Goal: Task Accomplishment & Management: Manage account settings

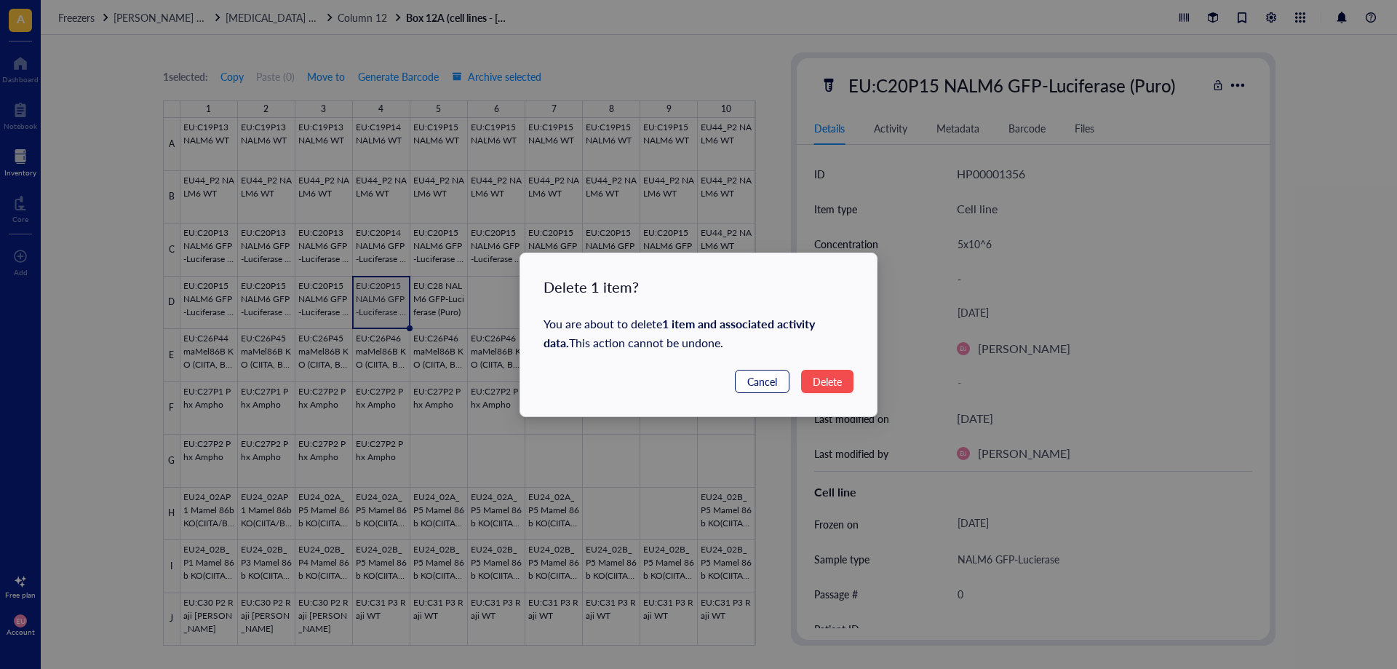
drag, startPoint x: 773, startPoint y: 382, endPoint x: 691, endPoint y: 375, distance: 81.8
click at [772, 382] on span "Cancel" at bounding box center [762, 381] width 30 height 16
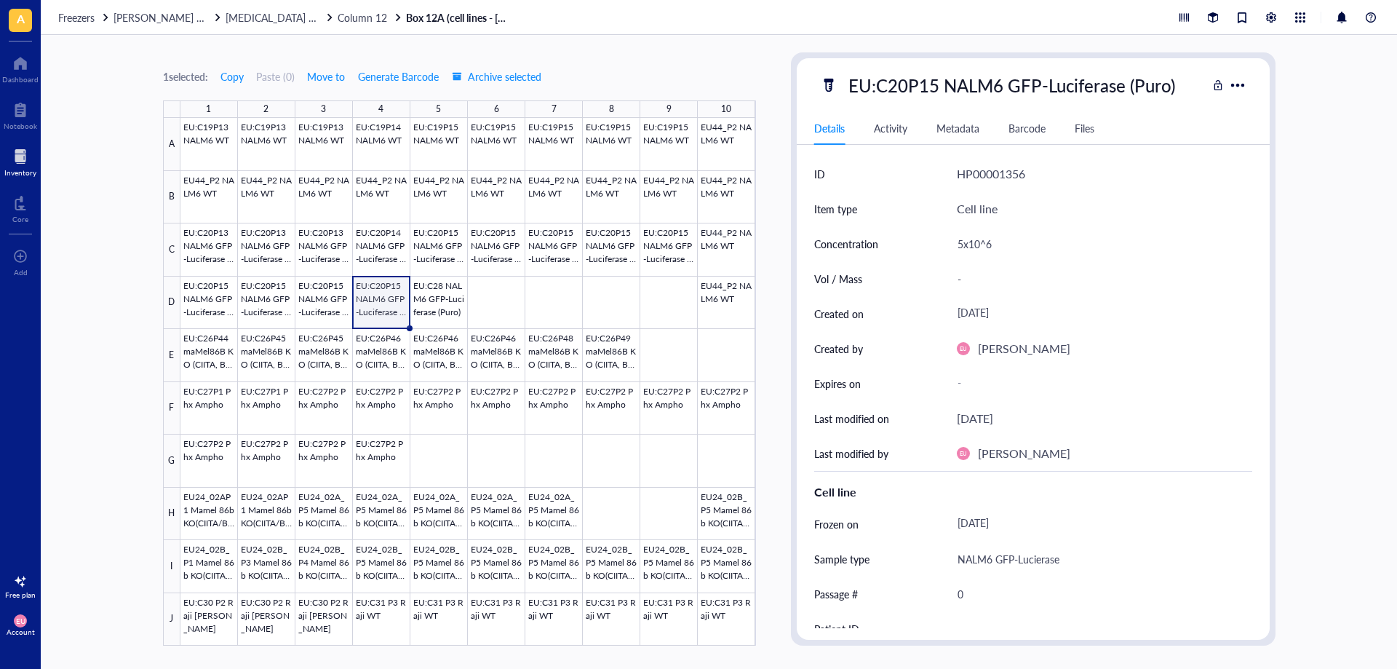
click at [391, 310] on div at bounding box center [468, 382] width 576 height 528
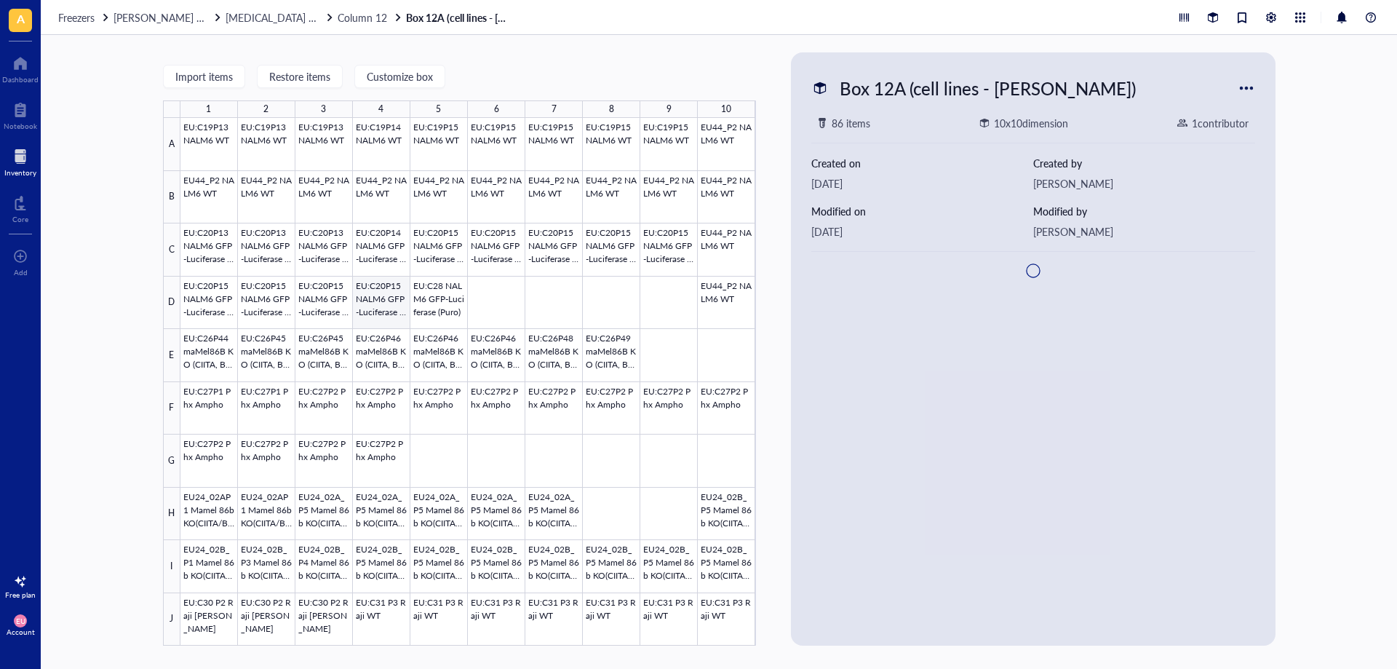
click at [378, 311] on div at bounding box center [468, 382] width 576 height 528
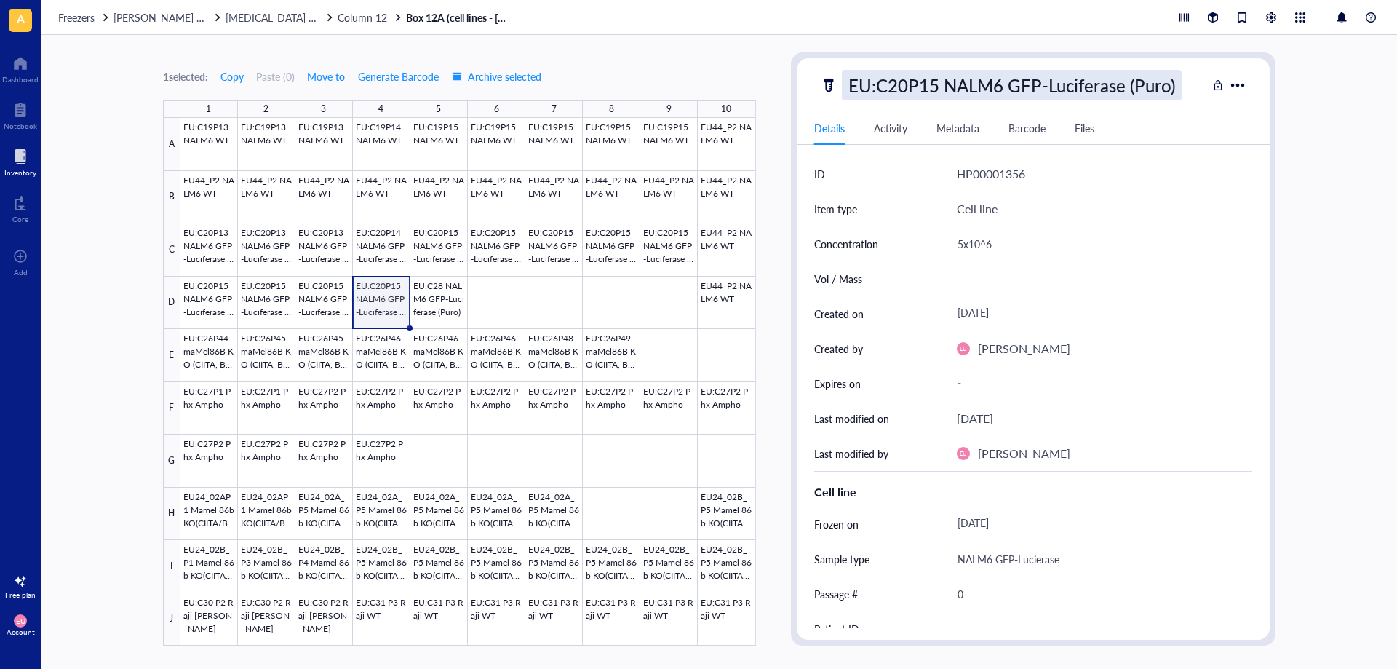
click at [933, 82] on div "EU:C20P15 NALM6 GFP-Luciferase (Puro)" at bounding box center [1012, 85] width 340 height 31
click at [464, 309] on div at bounding box center [468, 382] width 576 height 528
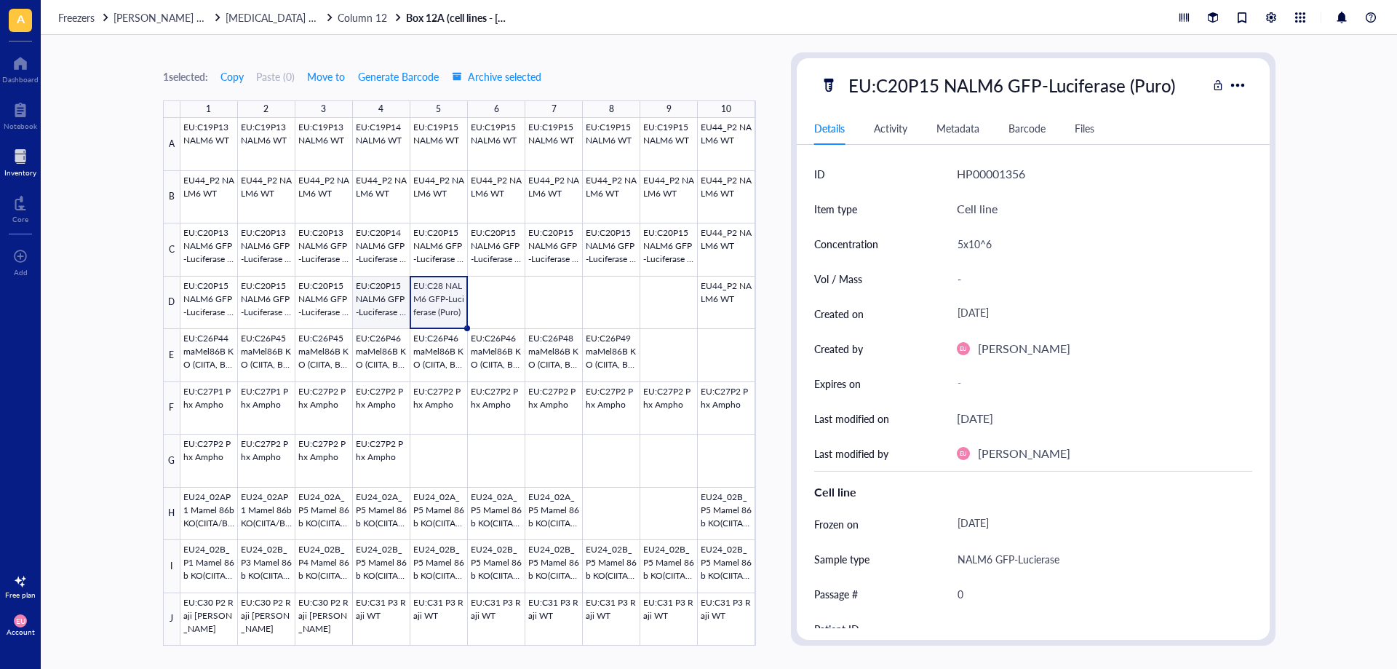
click at [385, 297] on div at bounding box center [468, 382] width 576 height 528
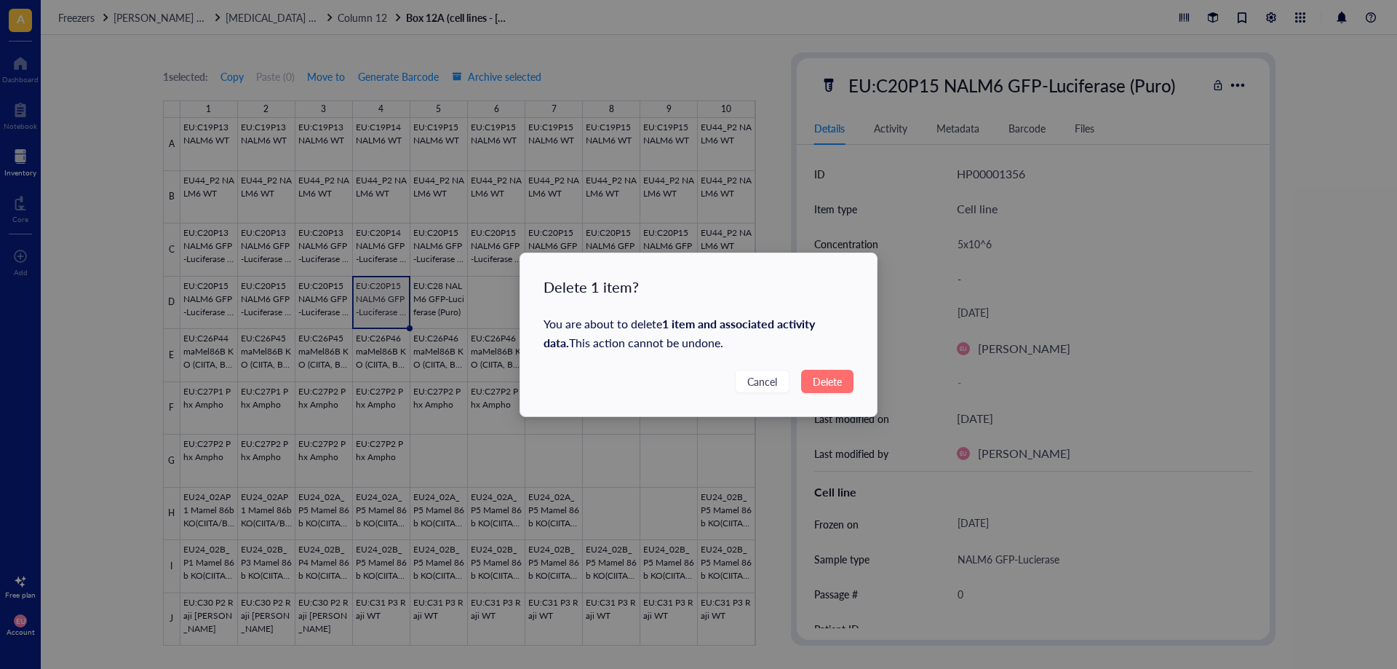
click at [832, 373] on span "Delete" at bounding box center [827, 381] width 29 height 16
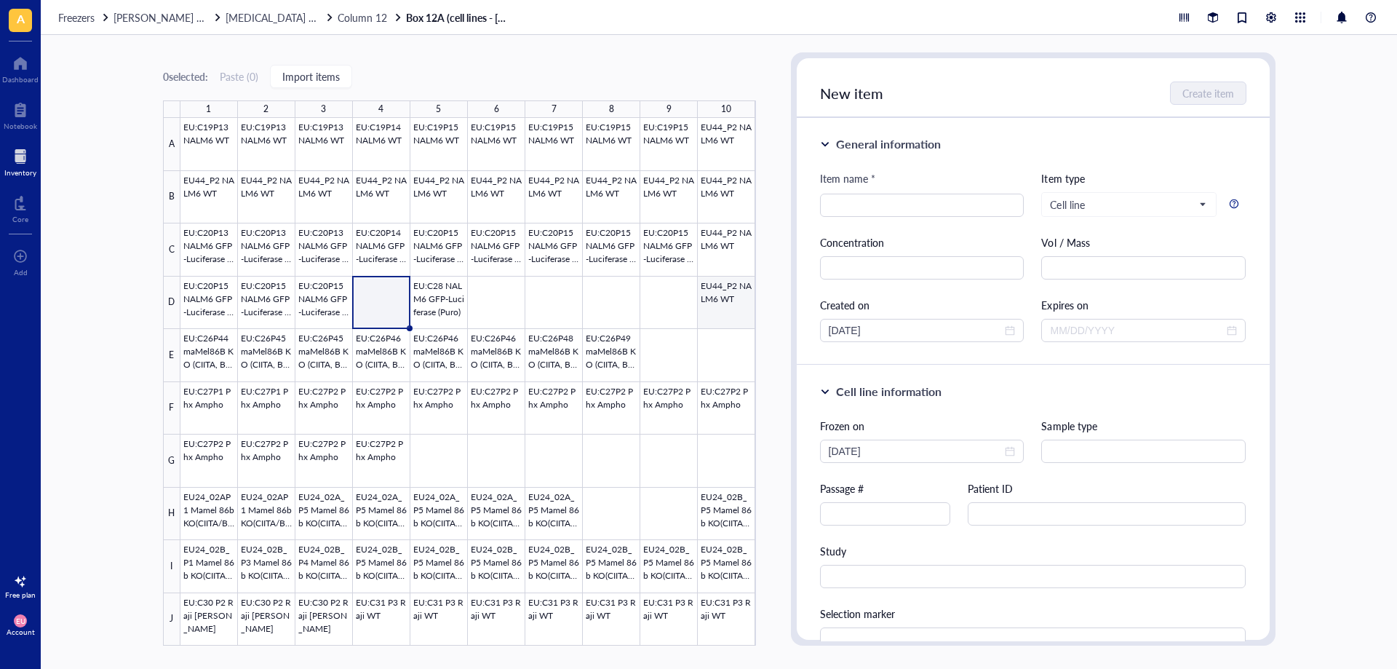
click at [720, 316] on div at bounding box center [468, 382] width 576 height 528
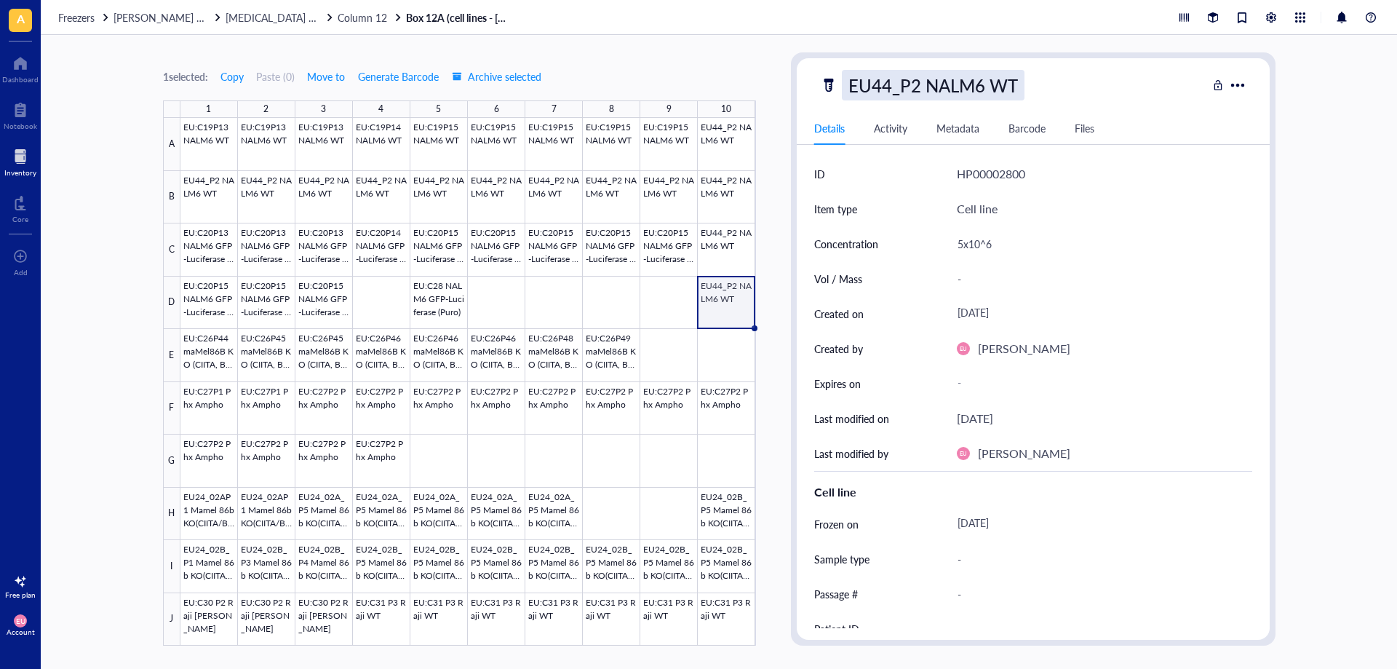
click at [958, 84] on div "EU44_P2 NALM6 WT" at bounding box center [933, 85] width 183 height 31
click at [606, 298] on div at bounding box center [468, 382] width 576 height 528
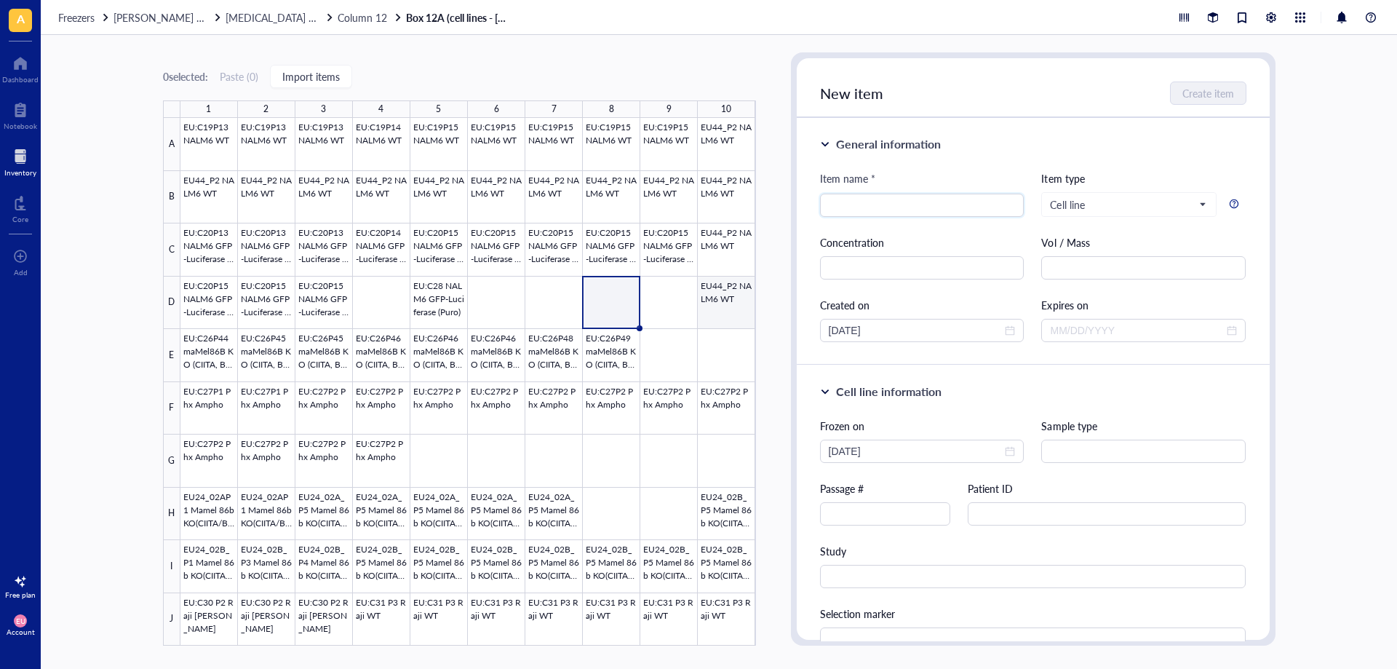
click at [712, 290] on div at bounding box center [468, 382] width 576 height 528
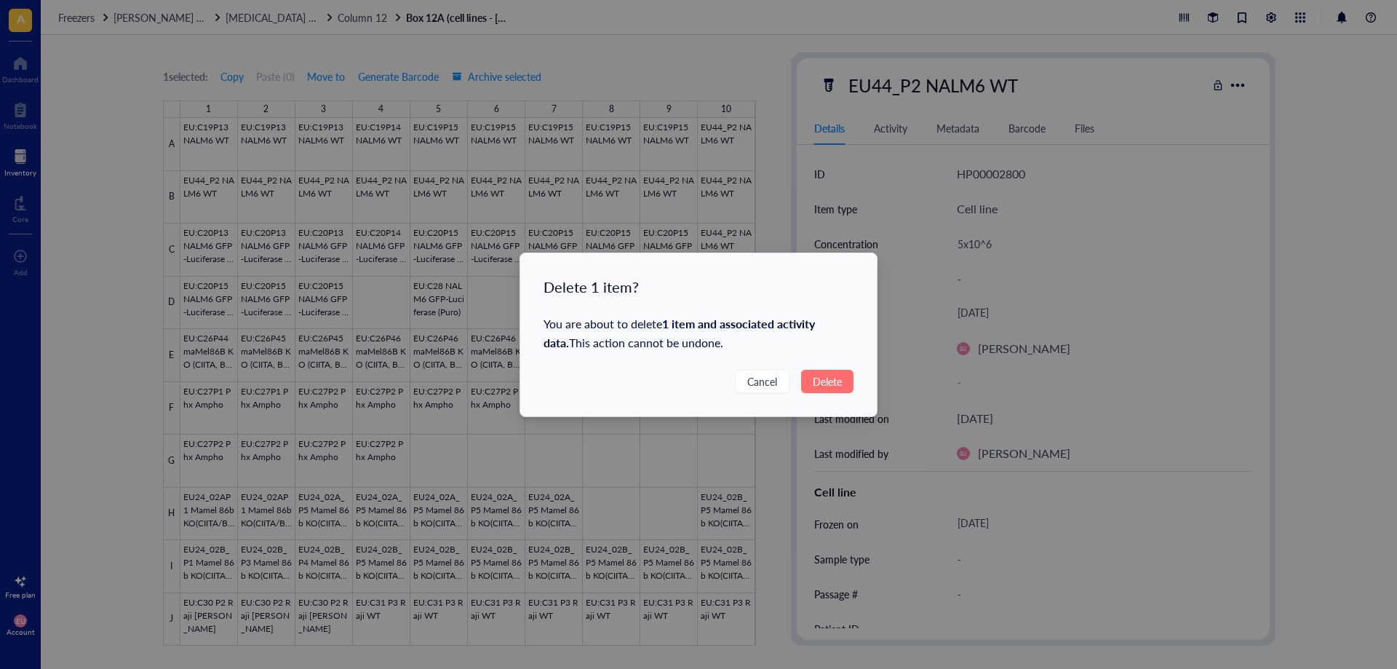
click at [838, 390] on button "Delete" at bounding box center [827, 381] width 52 height 23
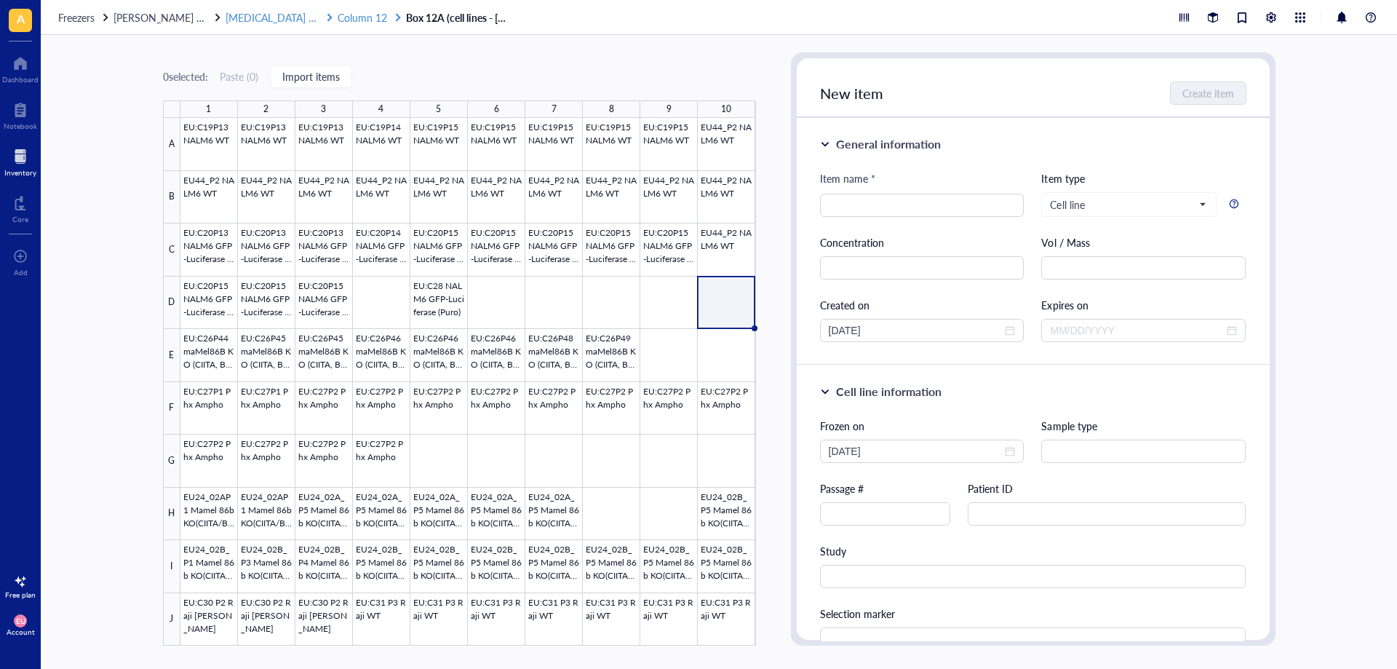
click at [346, 20] on span "Column 12" at bounding box center [362, 17] width 49 height 15
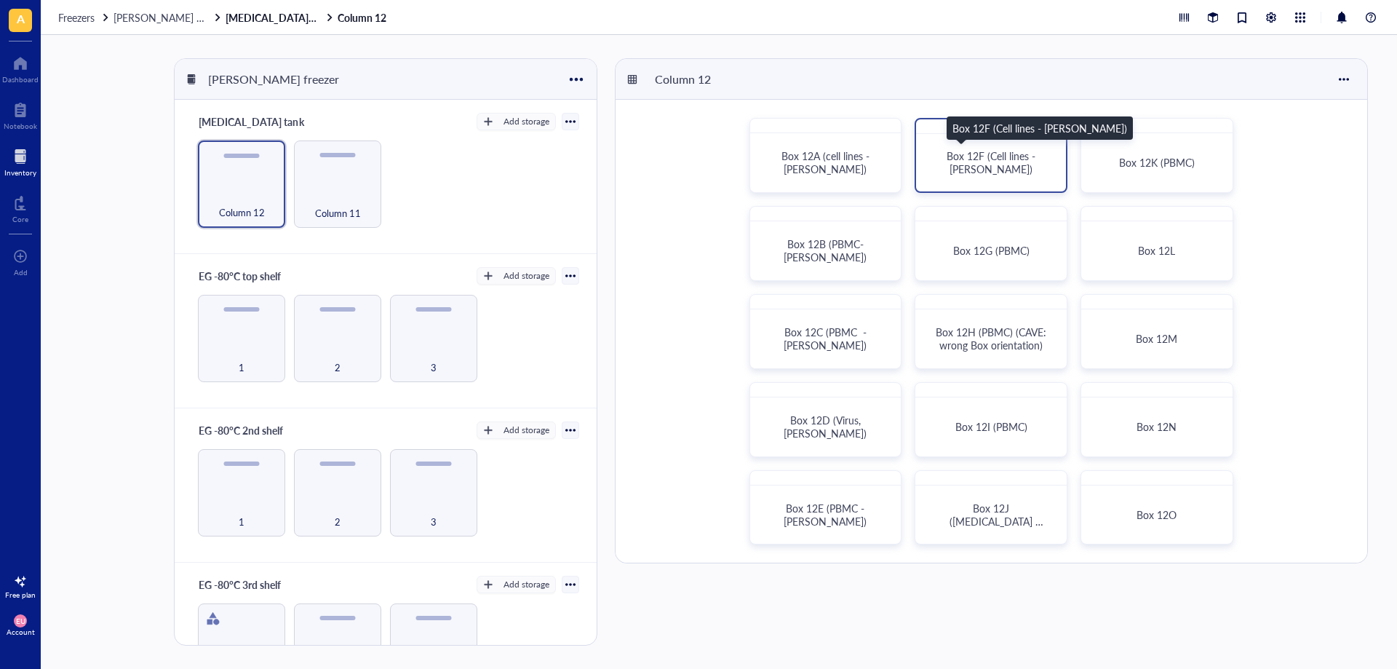
click at [938, 167] on div "Box 12F (Cell lines - [PERSON_NAME])" at bounding box center [991, 162] width 115 height 26
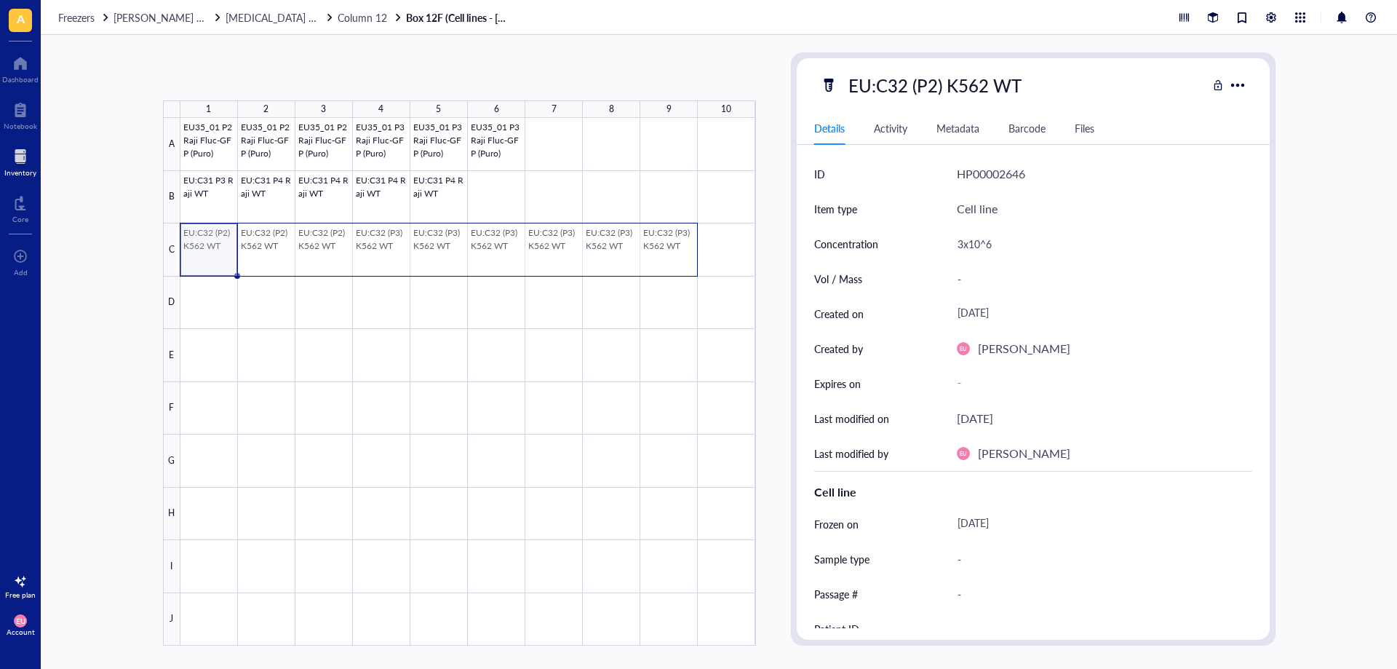
drag, startPoint x: 205, startPoint y: 254, endPoint x: 660, endPoint y: 239, distance: 455.0
click at [660, 239] on div at bounding box center [468, 382] width 576 height 528
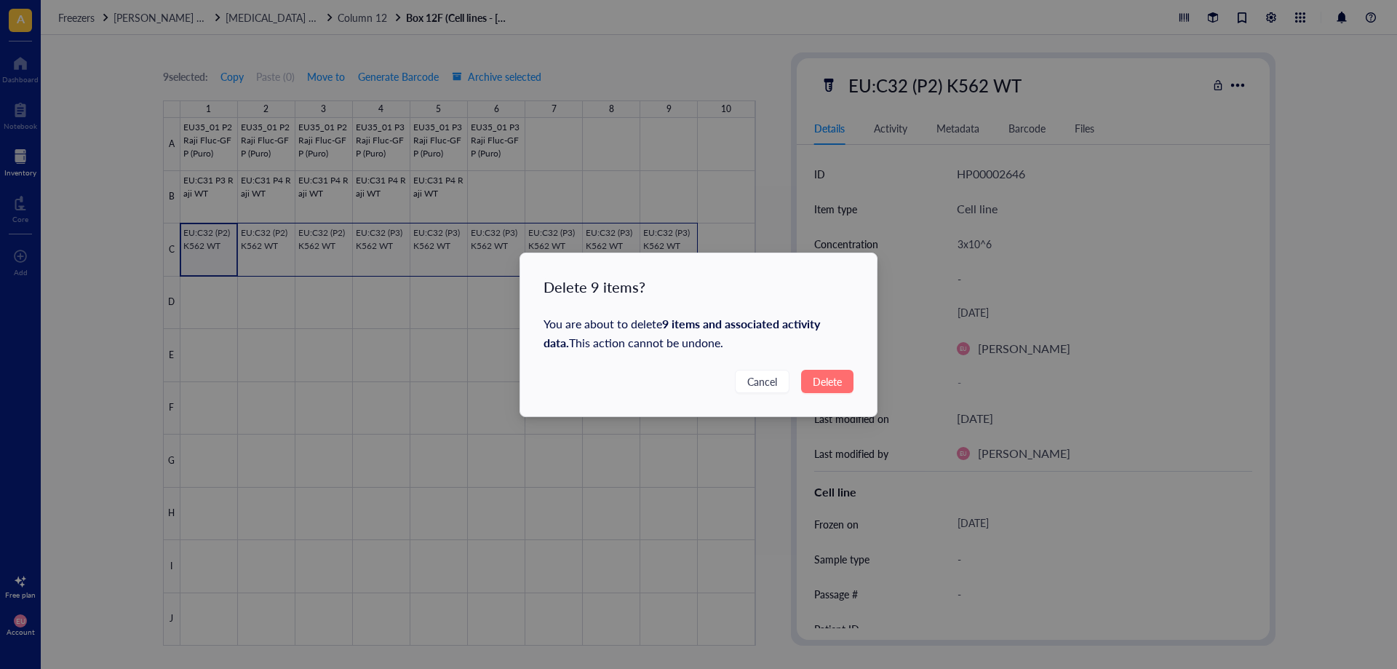
click at [829, 384] on span "Delete" at bounding box center [827, 381] width 29 height 16
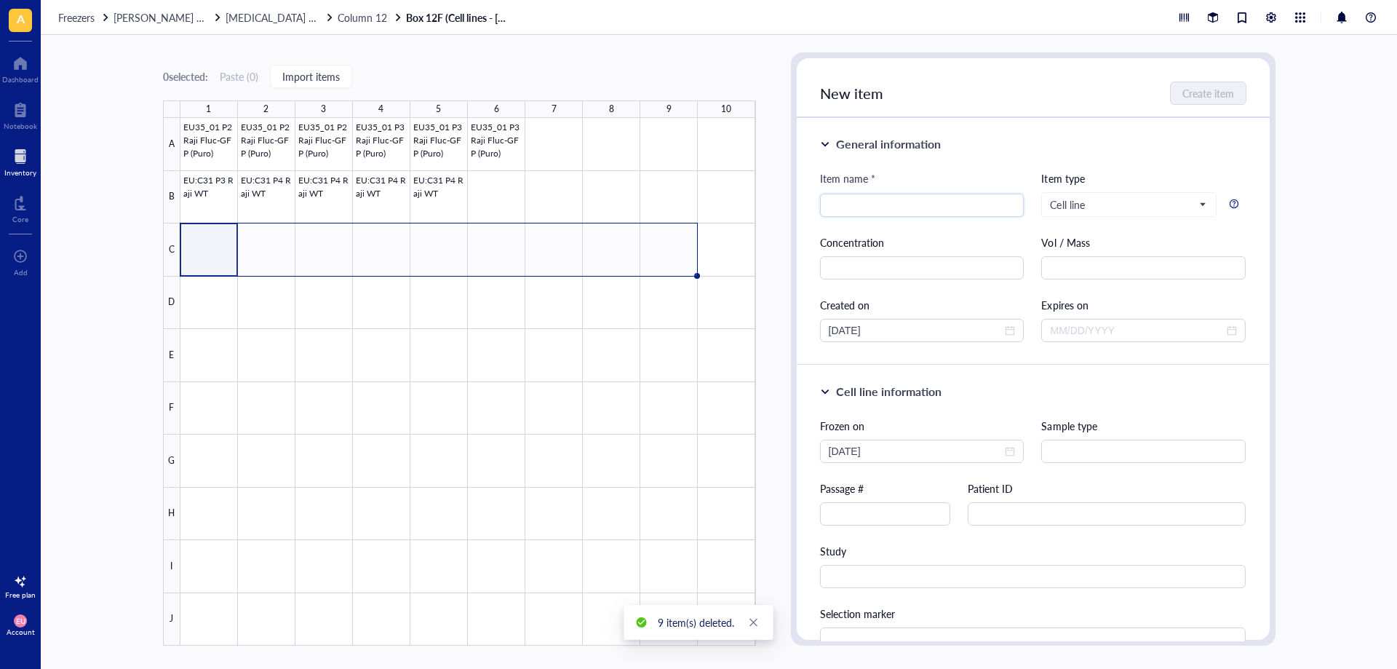
click at [228, 257] on div at bounding box center [468, 382] width 576 height 528
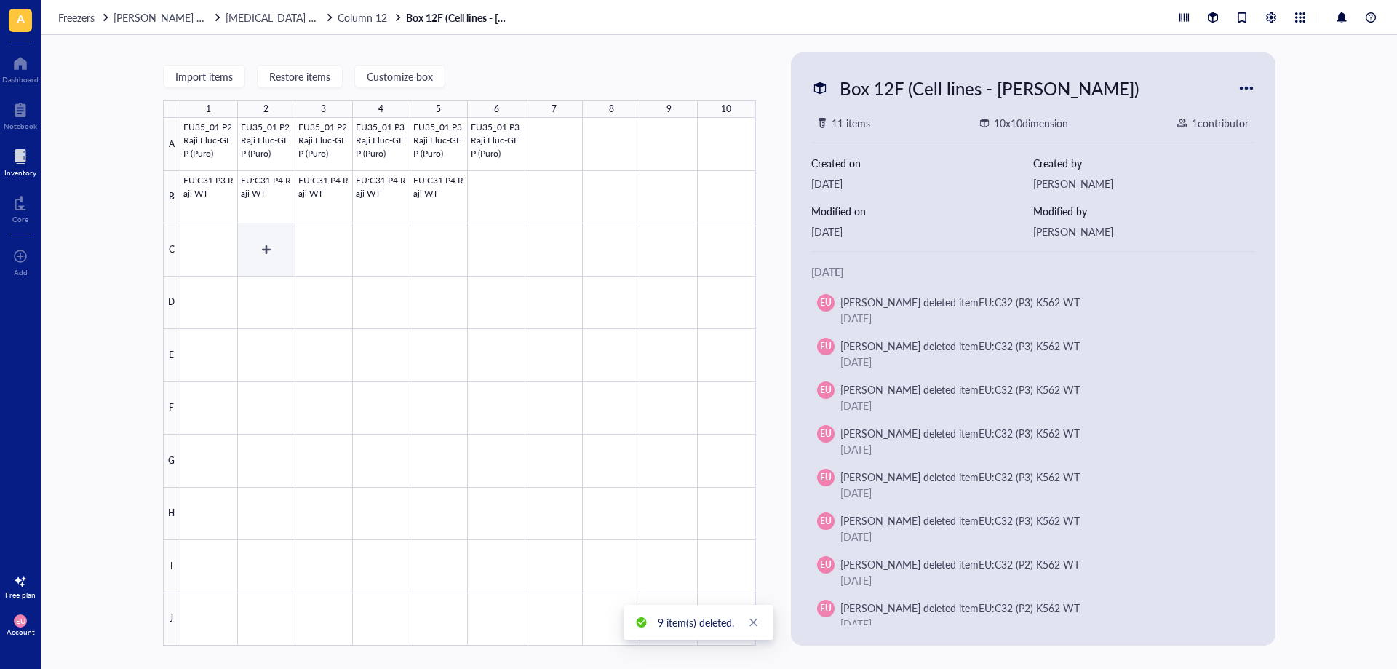
click at [226, 245] on div at bounding box center [468, 382] width 576 height 528
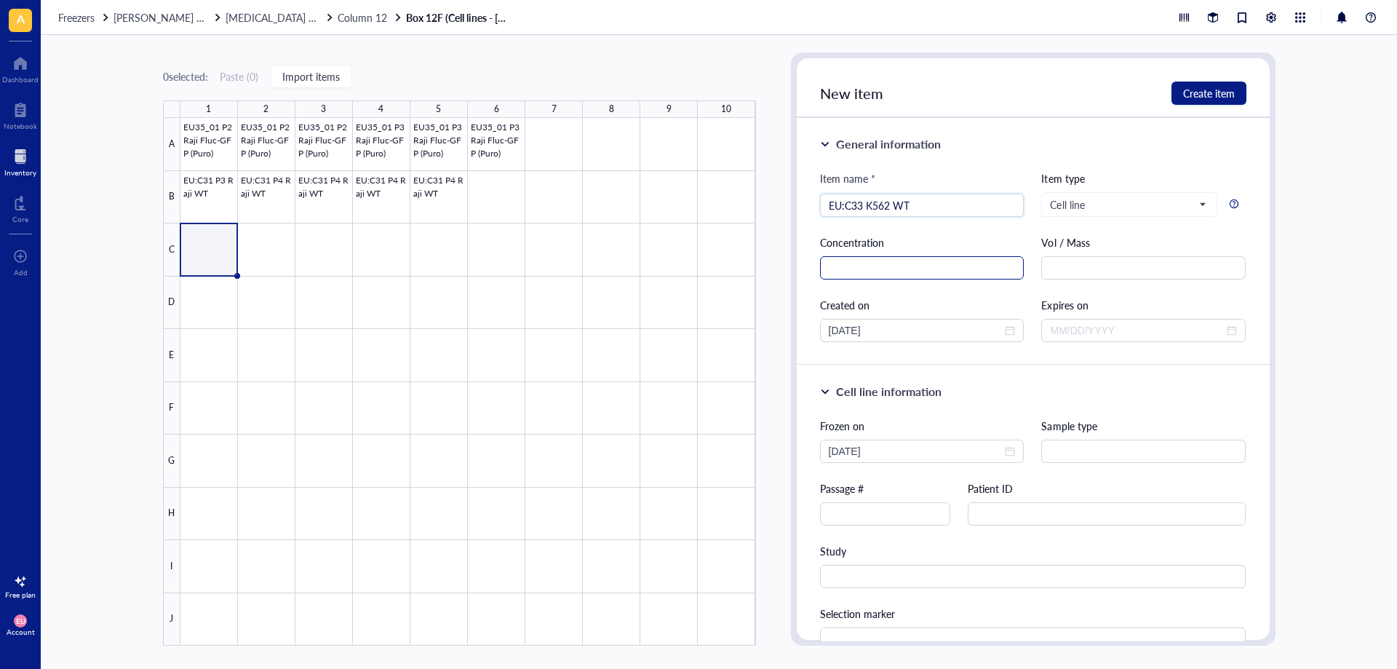
type input "EU:C33 K562 WT"
click at [990, 277] on input "text" at bounding box center [922, 267] width 204 height 23
type input "5x10^6"
click at [942, 456] on input "[DATE]" at bounding box center [916, 451] width 174 height 16
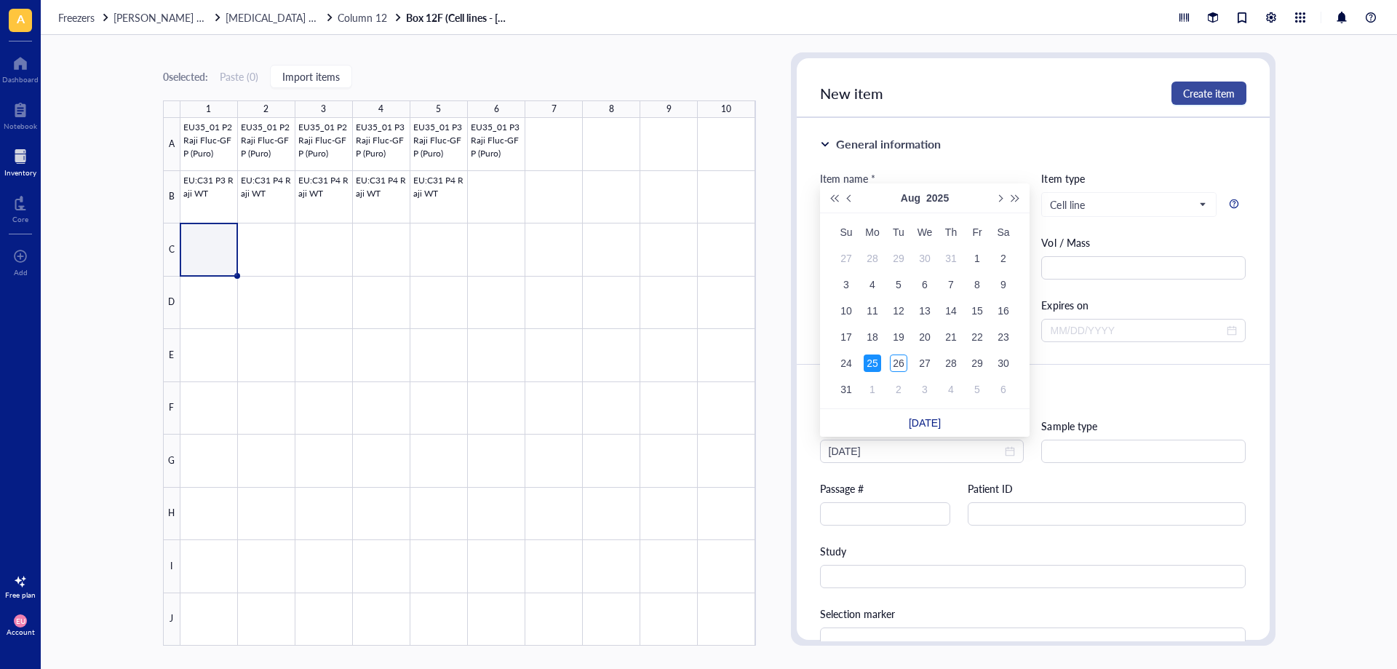
type input "[DATE]"
click at [1223, 87] on span "Create item" at bounding box center [1209, 93] width 52 height 12
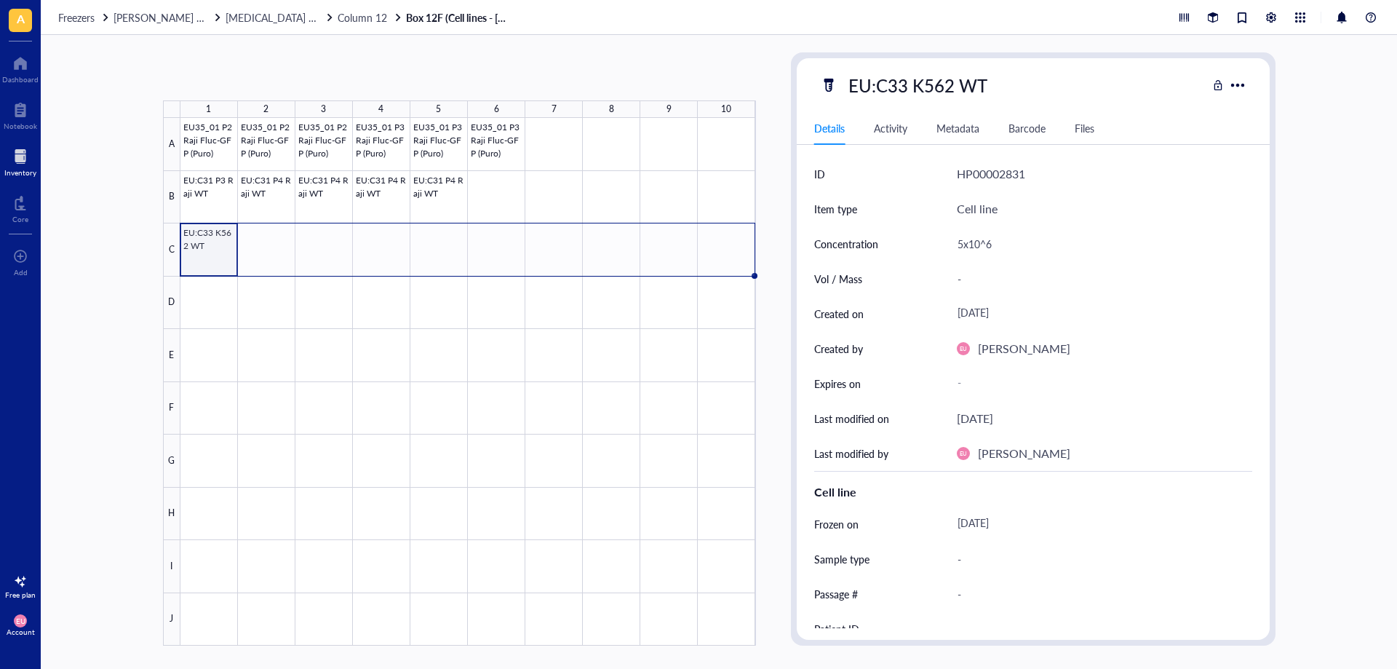
drag, startPoint x: 239, startPoint y: 277, endPoint x: 740, endPoint y: 244, distance: 502.5
click at [0, 0] on div "EU35_01 P2 Raji Fluc-GFP (Puro) EU35_01 P2 Raji Fluc-GFP (Puro) EU35_01 P2 Raji…" at bounding box center [0, 0] width 0 height 0
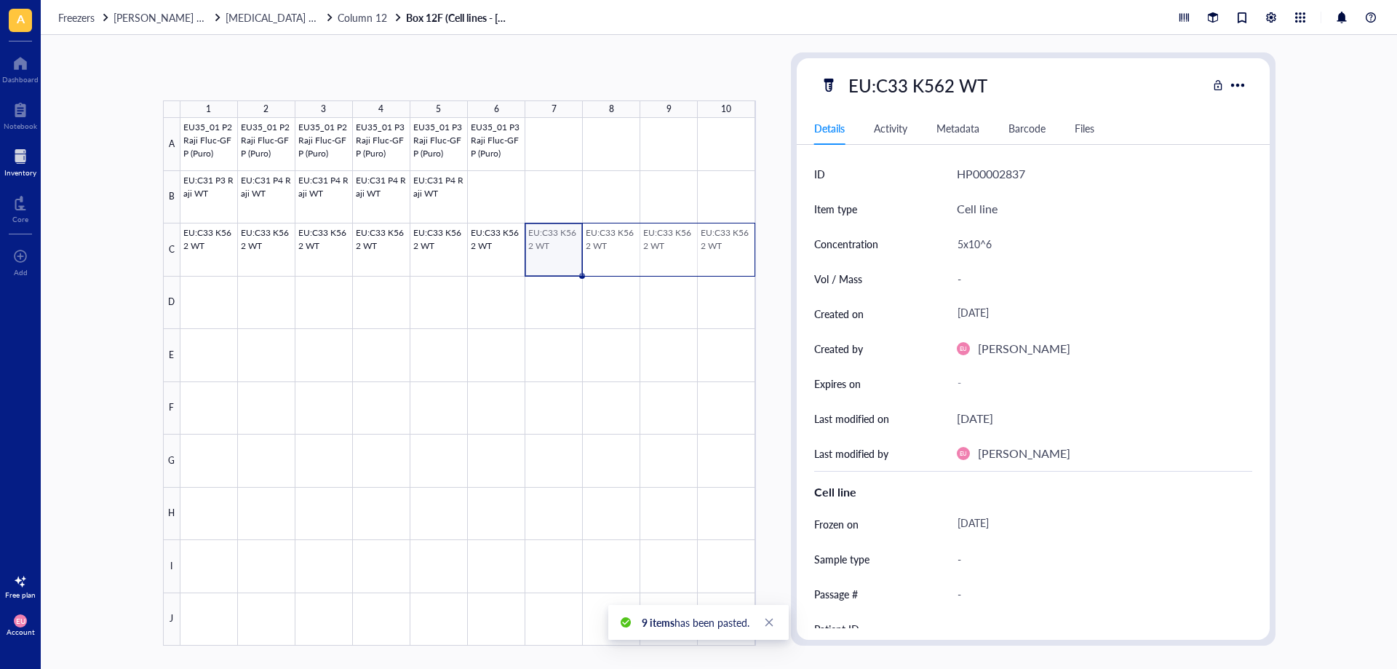
drag, startPoint x: 530, startPoint y: 265, endPoint x: 700, endPoint y: 254, distance: 169.9
click at [700, 254] on div at bounding box center [468, 382] width 576 height 528
click at [199, 303] on div at bounding box center [468, 382] width 576 height 528
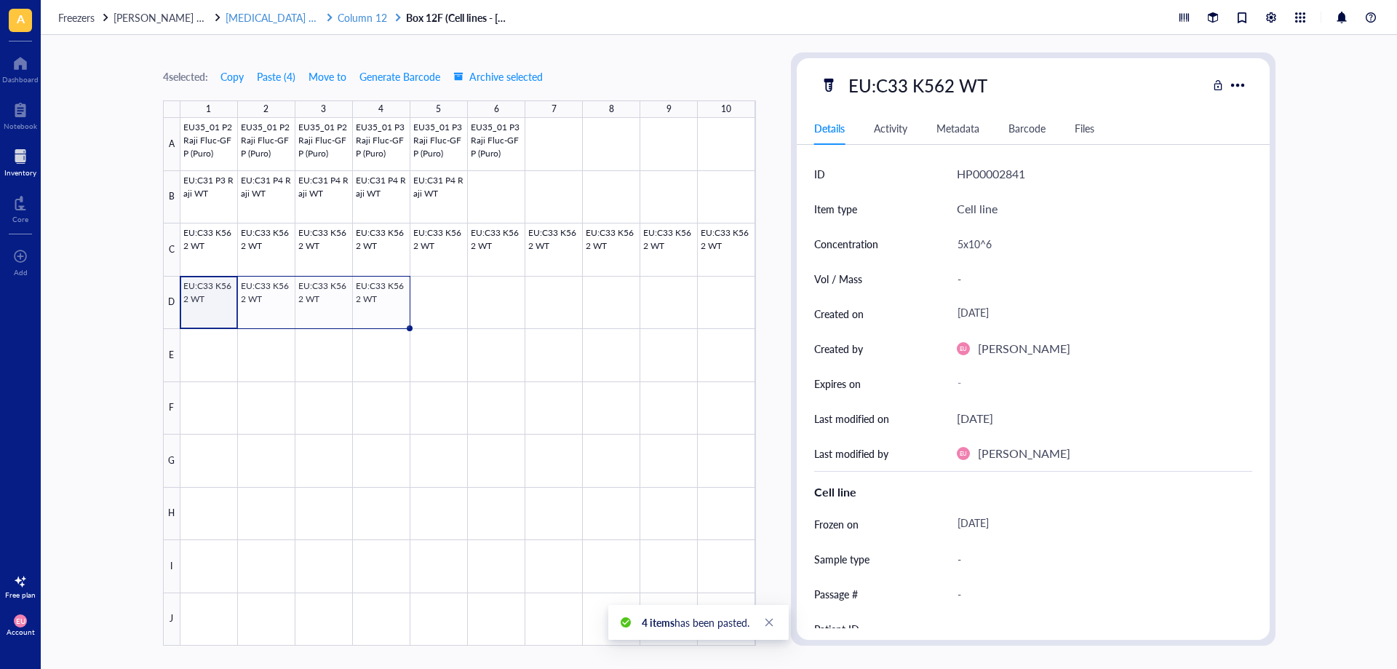
click at [264, 22] on span "[MEDICAL_DATA] tank" at bounding box center [277, 17] width 103 height 15
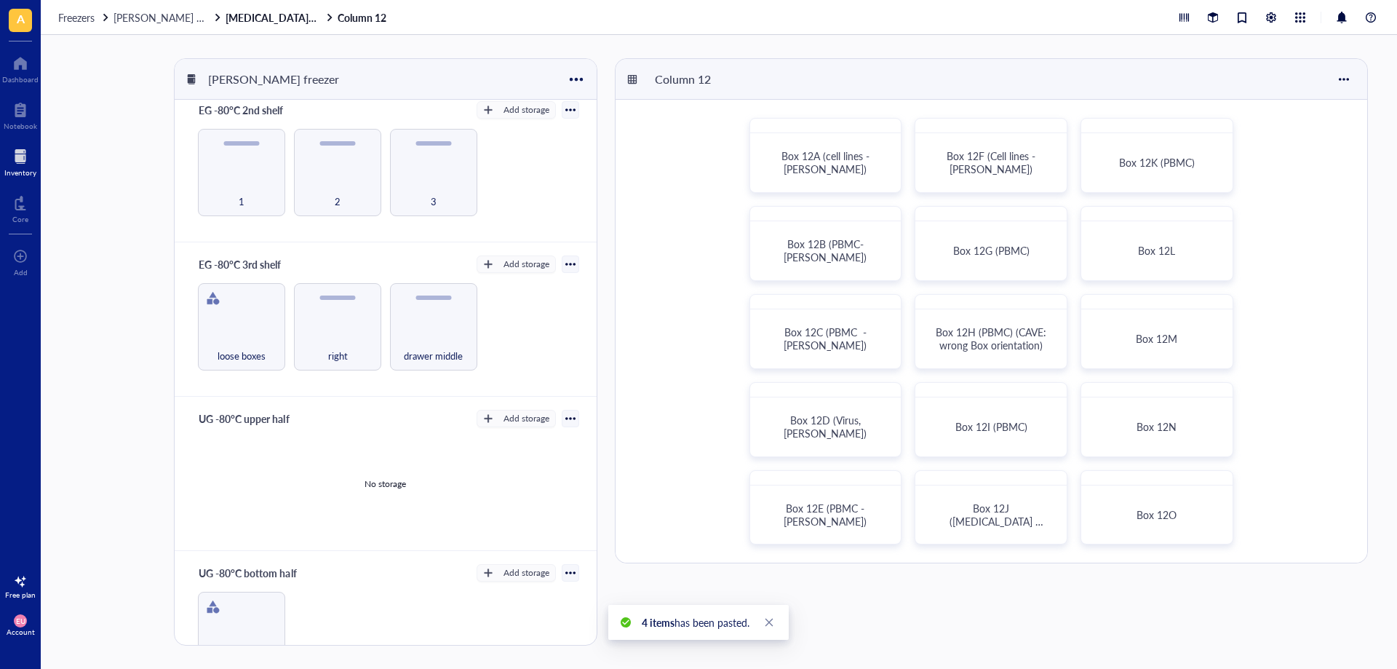
scroll to position [448, 0]
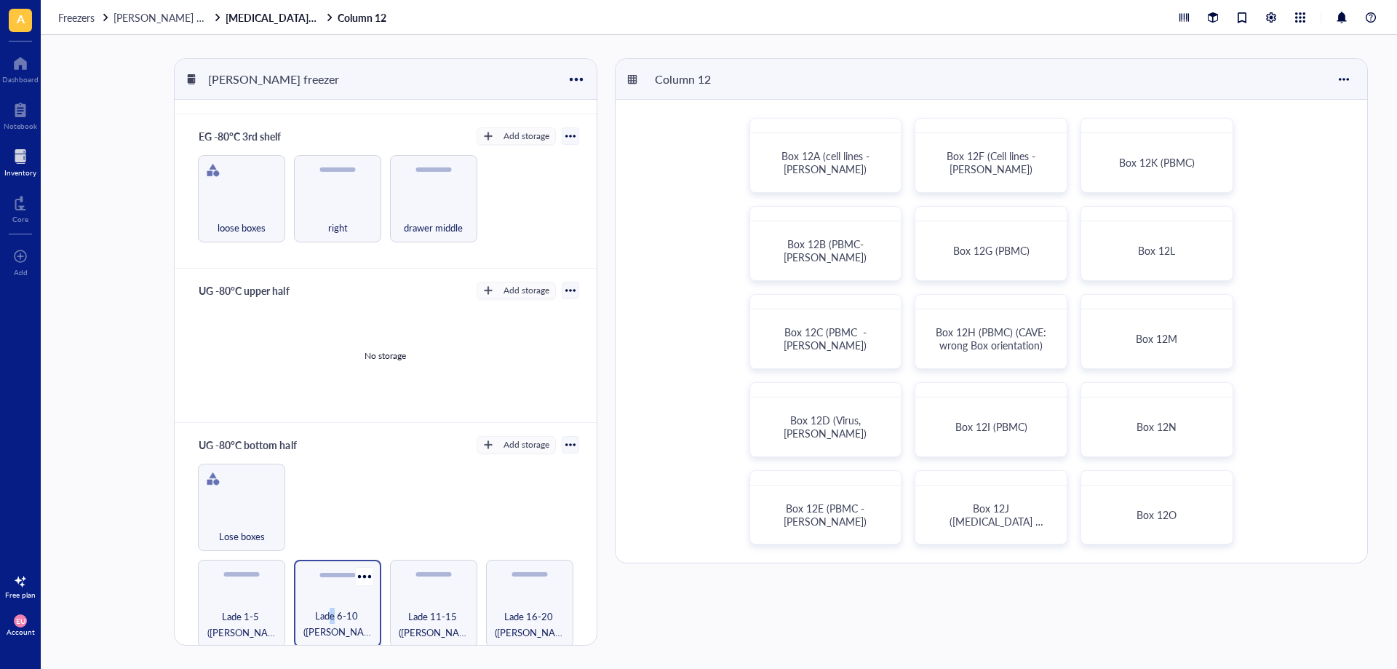
click at [332, 615] on span "Lade 6-10 ([PERSON_NAME]/[PERSON_NAME])" at bounding box center [337, 624] width 73 height 32
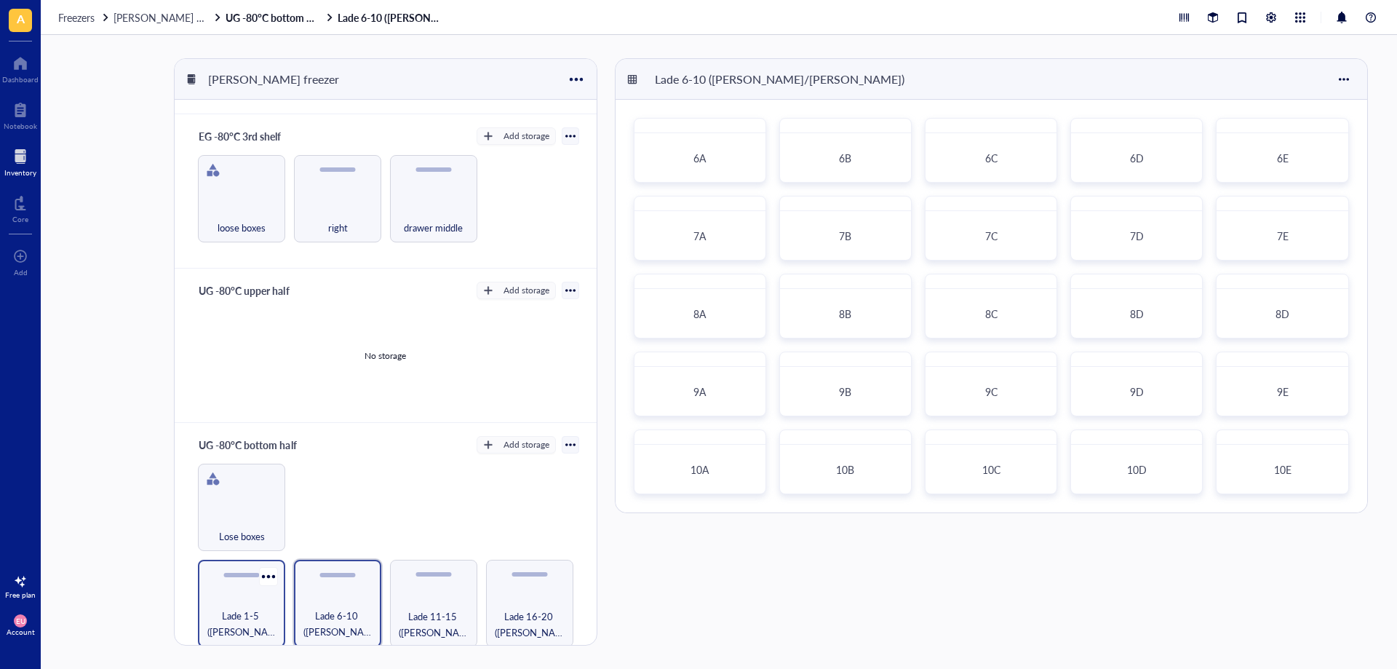
click at [248, 595] on div "Lade 1-5 ([PERSON_NAME]/Tcell)" at bounding box center [241, 603] width 87 height 87
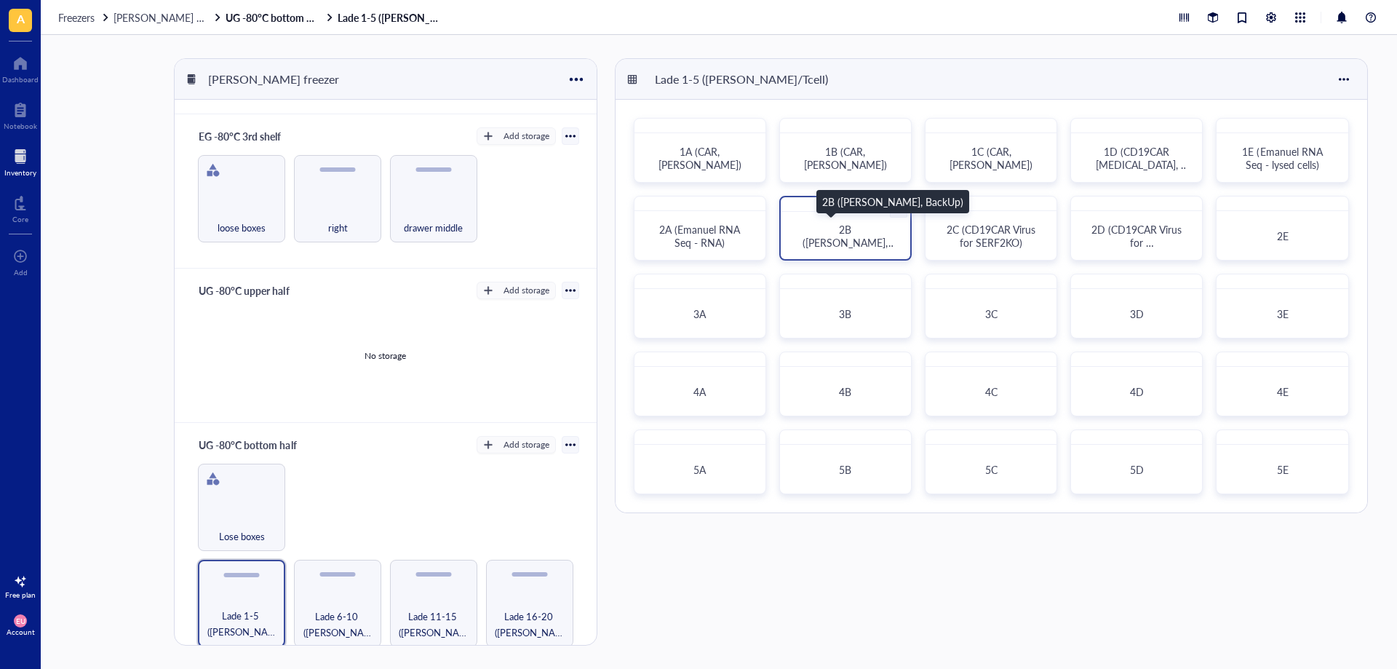
click at [877, 247] on div "2B ([PERSON_NAME], BackUp)" at bounding box center [845, 236] width 95 height 26
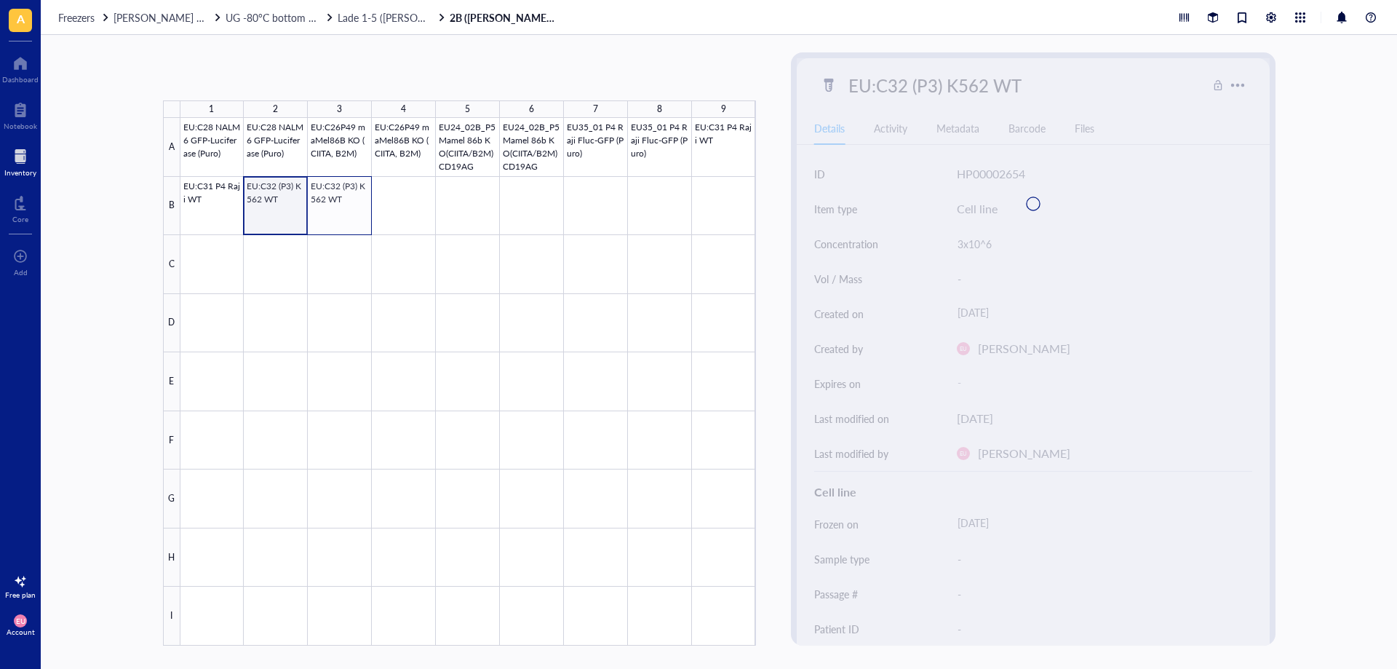
drag, startPoint x: 287, startPoint y: 214, endPoint x: 330, endPoint y: 212, distance: 42.2
click at [330, 212] on div at bounding box center [468, 382] width 576 height 528
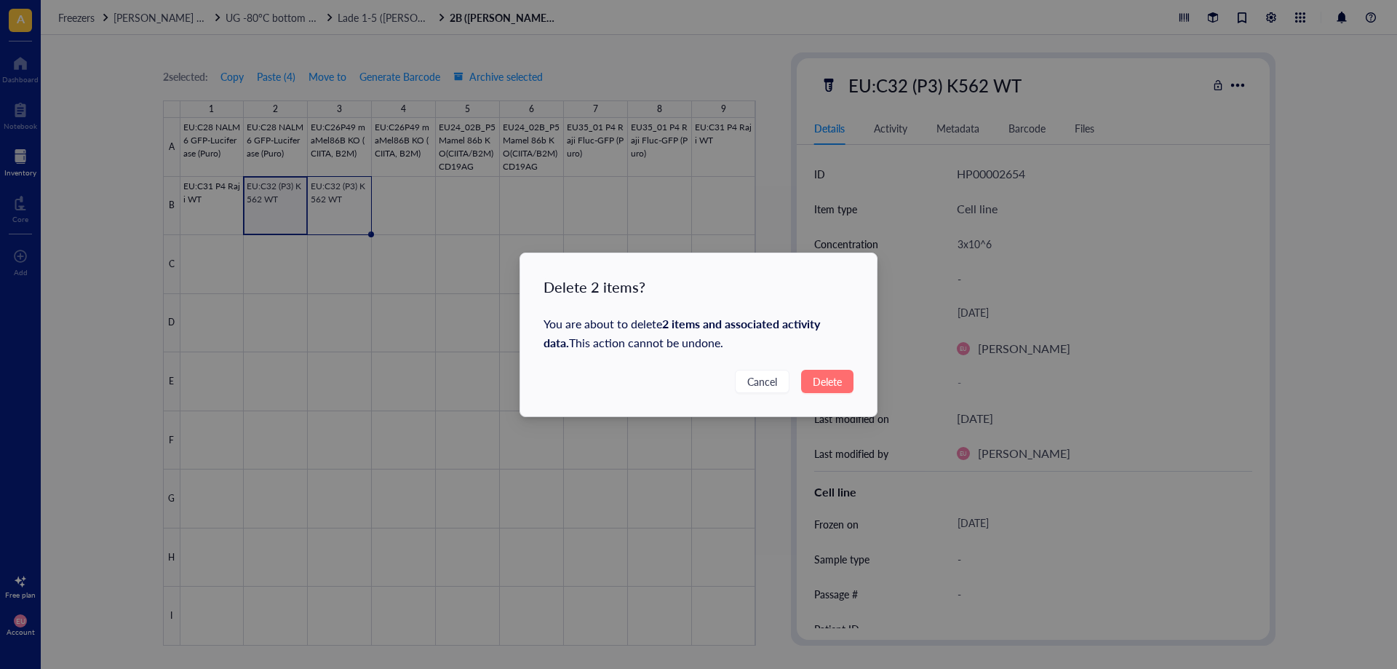
click at [826, 386] on span "Delete" at bounding box center [827, 381] width 29 height 16
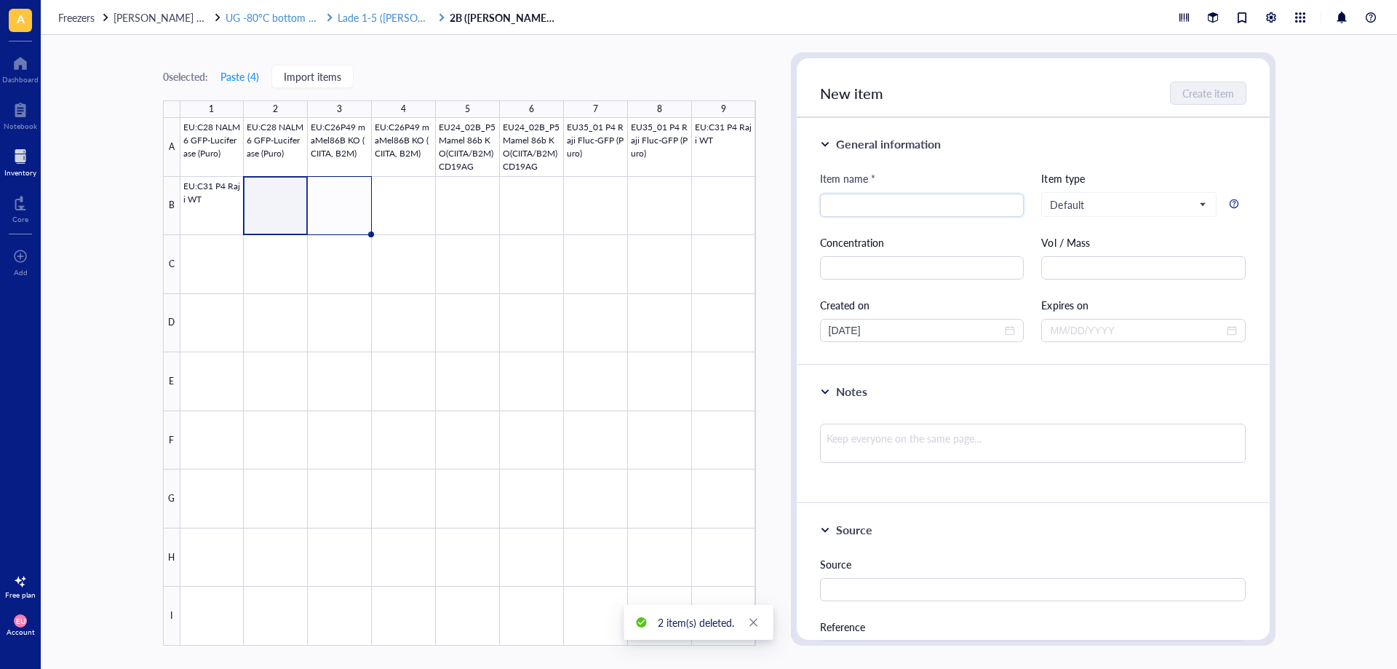
click at [277, 22] on span "UG -80°C bottom half" at bounding box center [276, 17] width 100 height 15
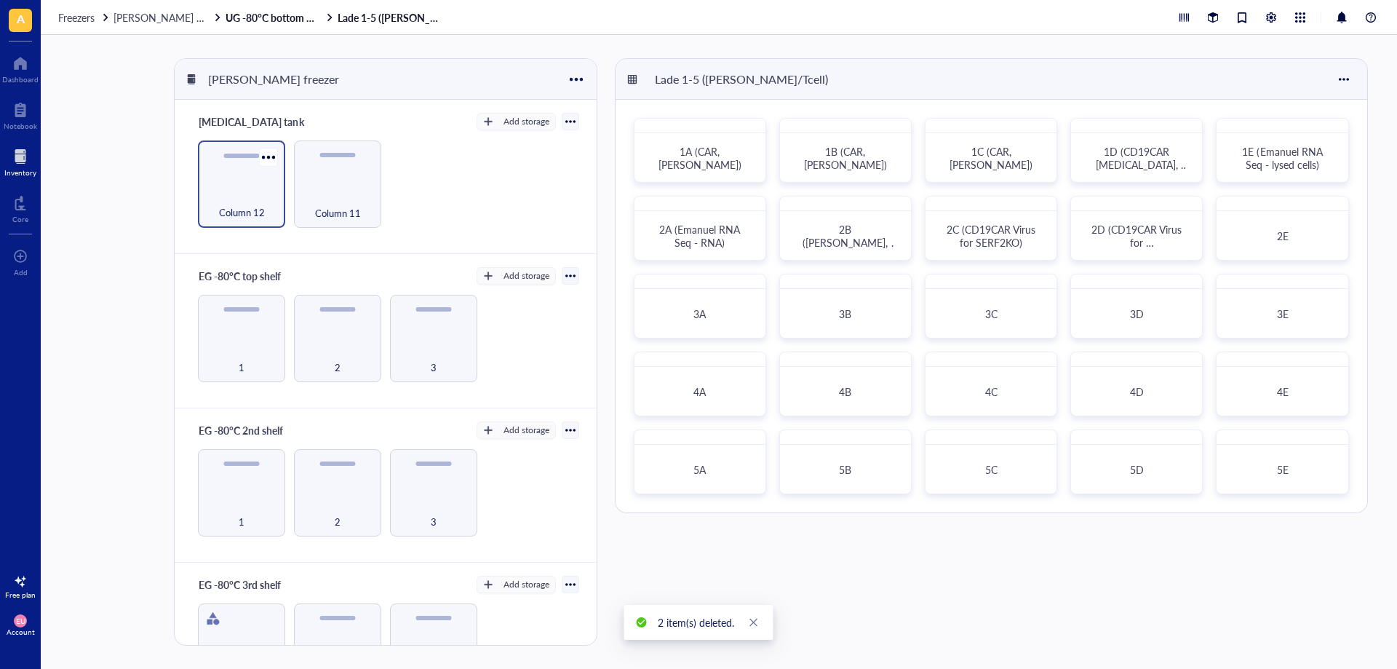
click at [247, 171] on div "Column 12" at bounding box center [241, 183] width 87 height 87
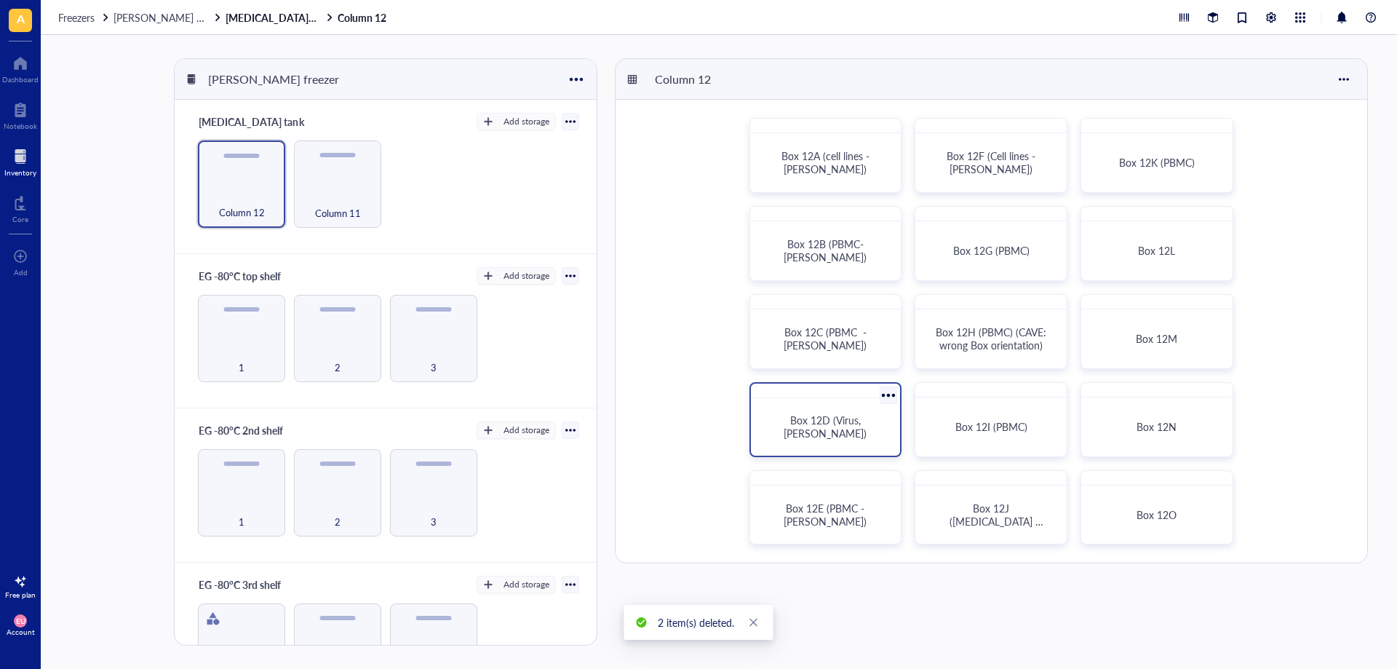
click at [851, 439] on div "Box 12D (Virus, [PERSON_NAME])" at bounding box center [826, 427] width 138 height 46
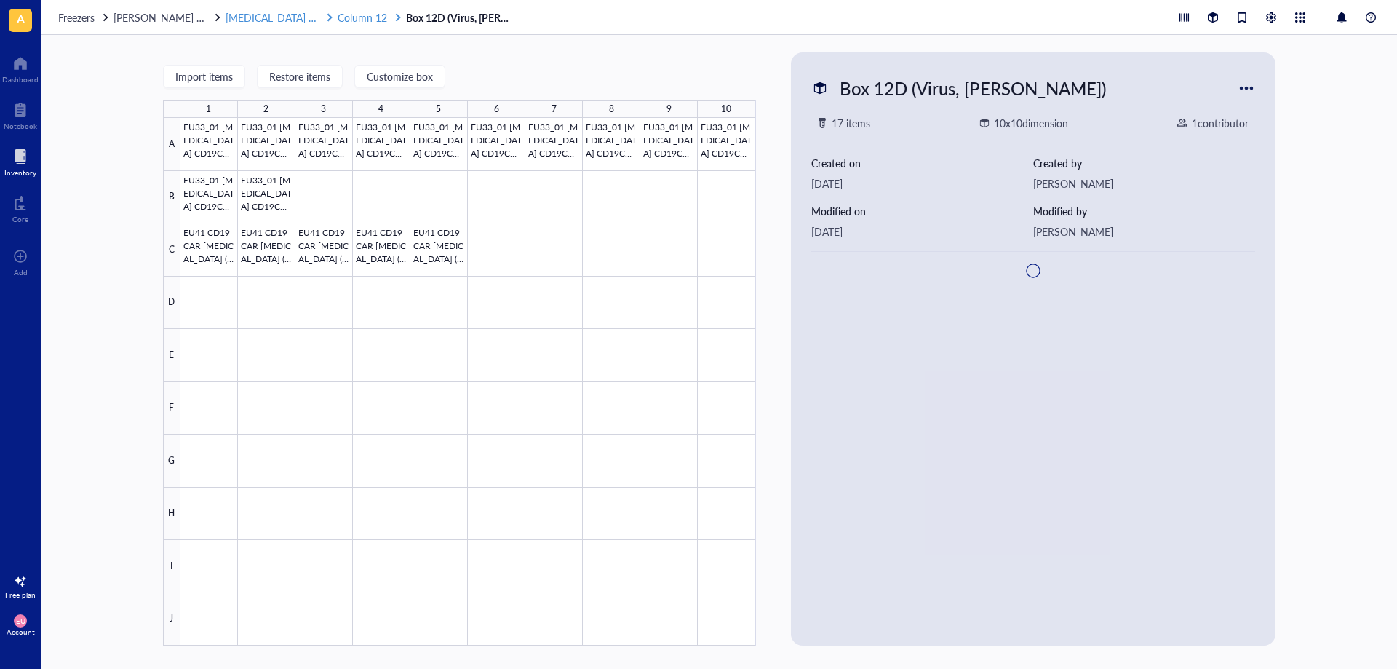
click at [349, 20] on span "Column 12" at bounding box center [362, 17] width 49 height 15
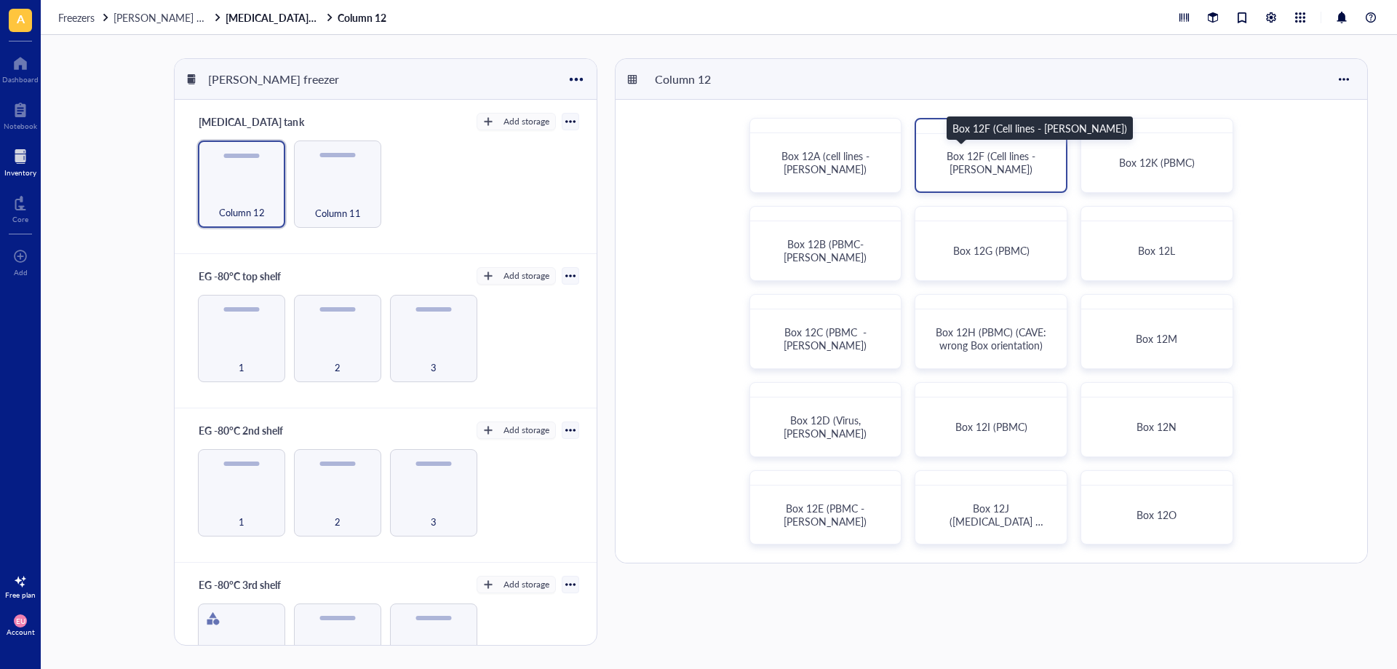
click at [982, 155] on span "Box 12F (Cell lines - [PERSON_NAME])" at bounding box center [993, 162] width 92 height 28
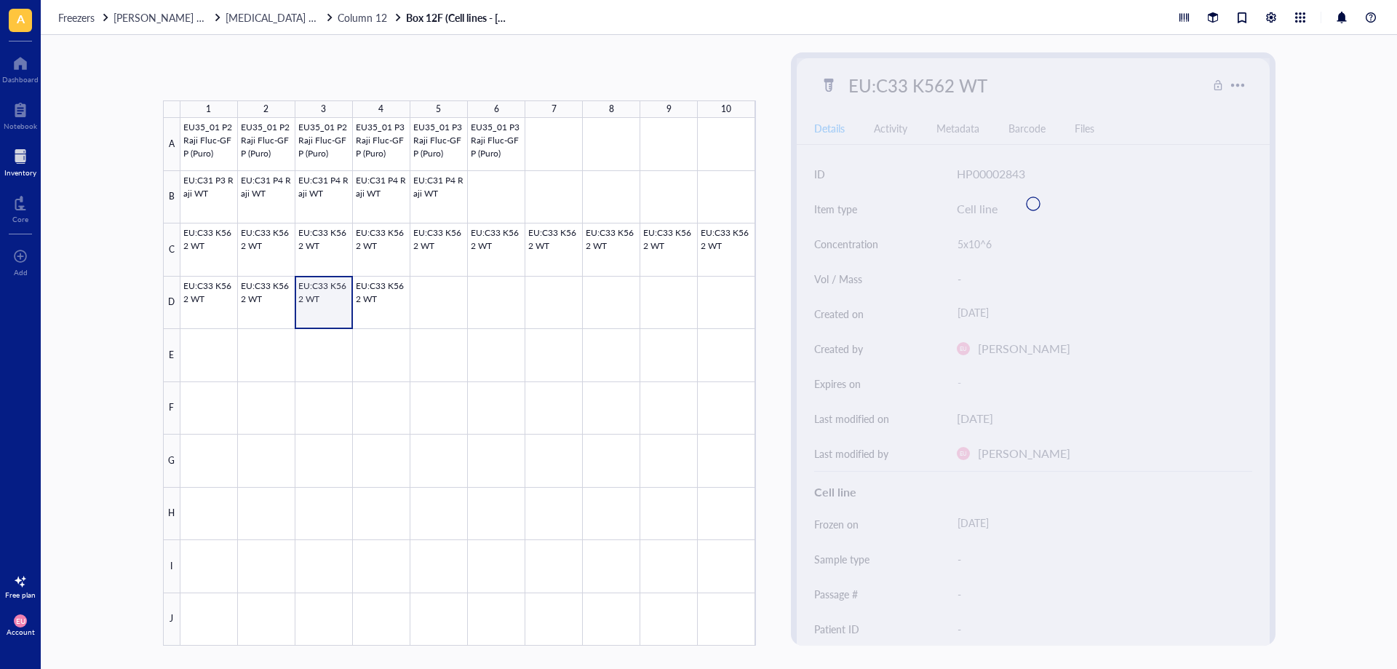
drag, startPoint x: 320, startPoint y: 305, endPoint x: 375, endPoint y: 302, distance: 55.4
click at [375, 302] on div at bounding box center [468, 382] width 576 height 528
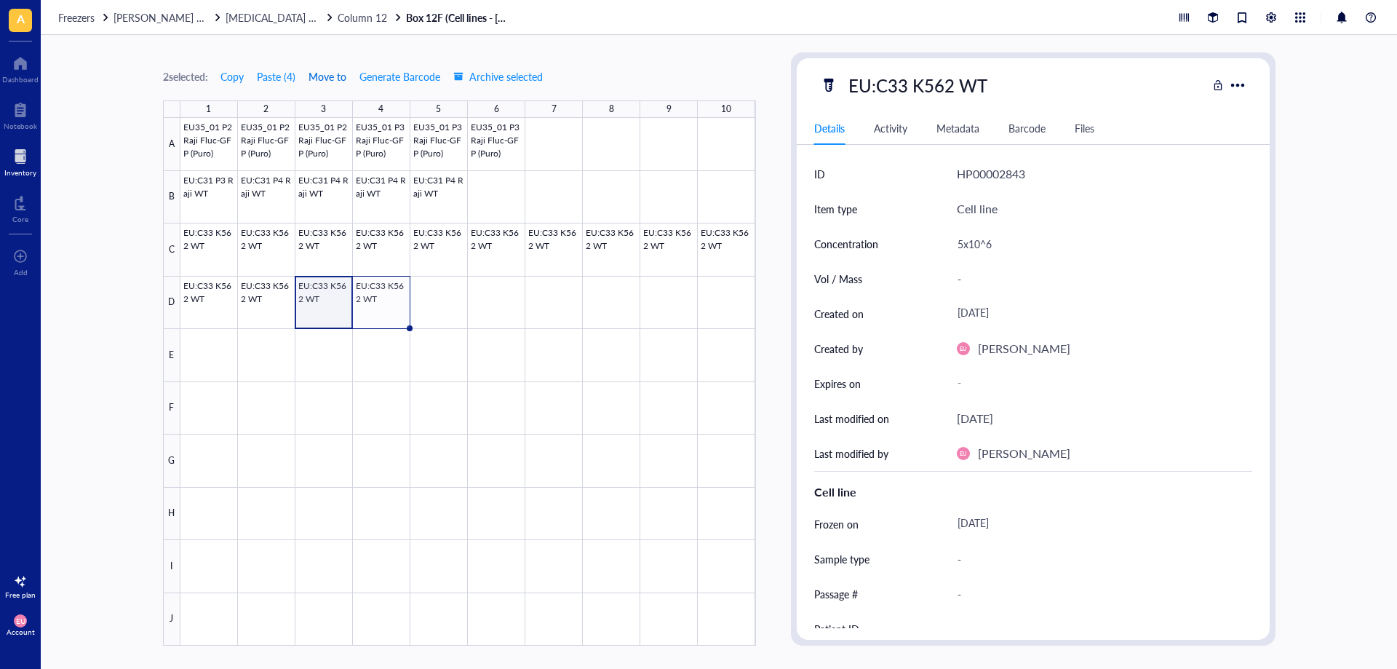
click at [325, 73] on span "Move to" at bounding box center [328, 77] width 38 height 12
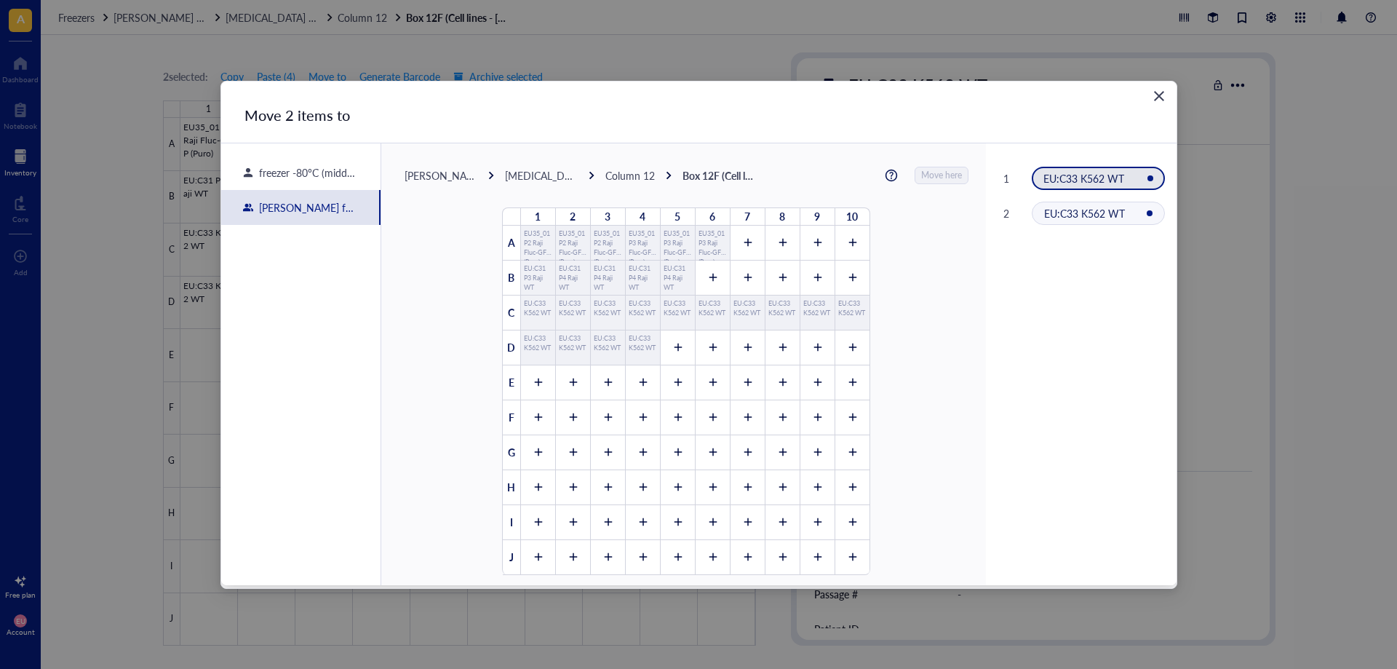
click at [523, 172] on div "[MEDICAL_DATA] tank" at bounding box center [541, 175] width 73 height 13
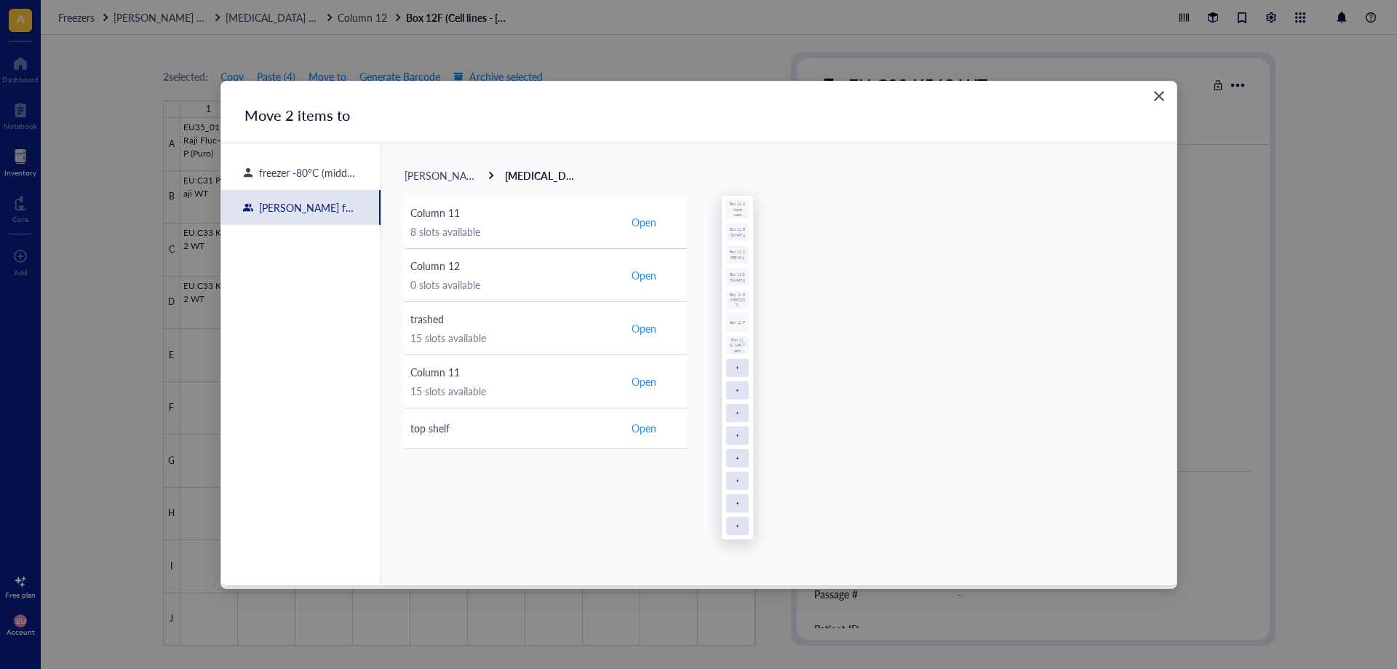
click at [434, 179] on span "[PERSON_NAME] freezer" at bounding box center [462, 175] width 114 height 15
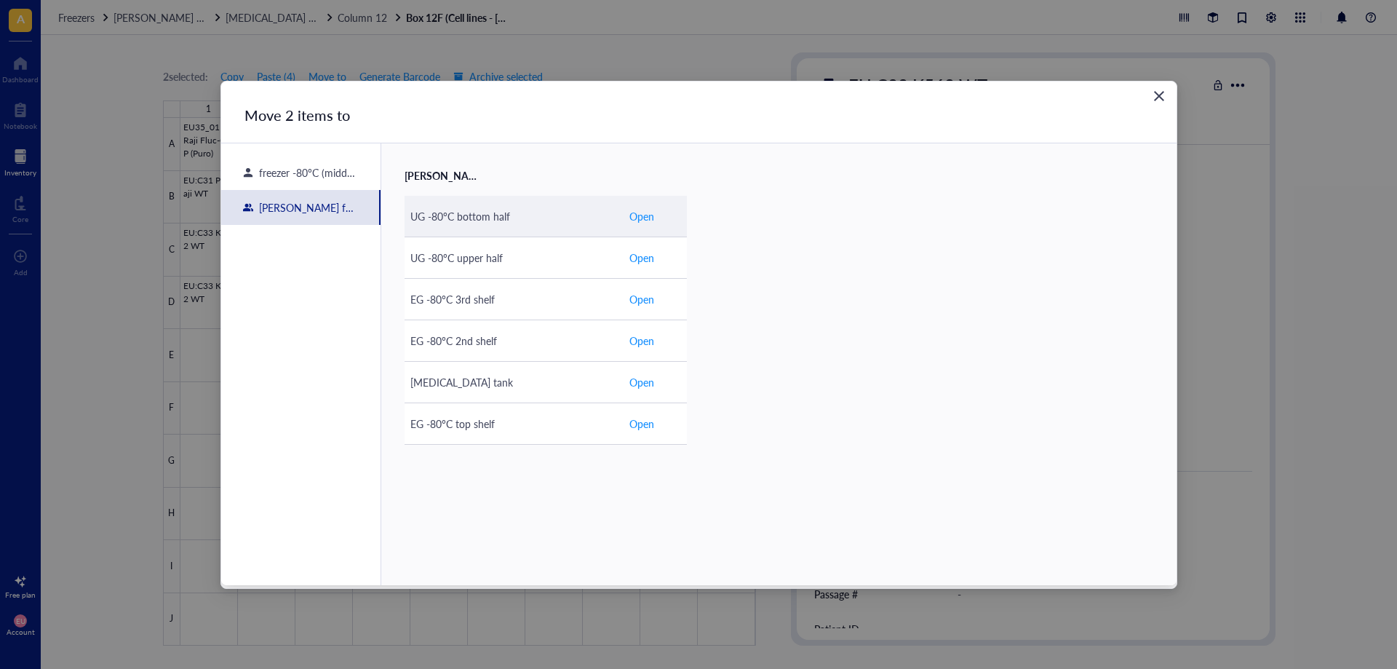
click at [517, 215] on div "UG -80°C bottom half" at bounding box center [513, 216] width 207 height 16
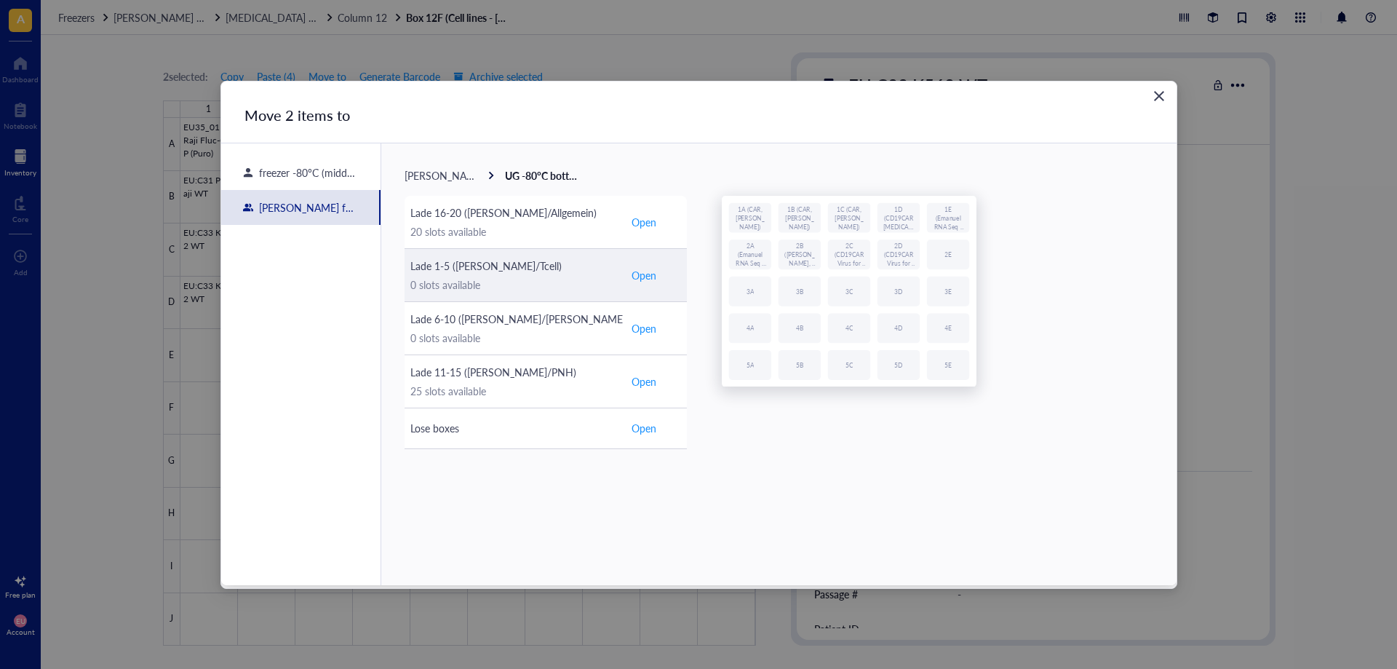
click at [529, 277] on div "0 slots available" at bounding box center [513, 285] width 207 height 16
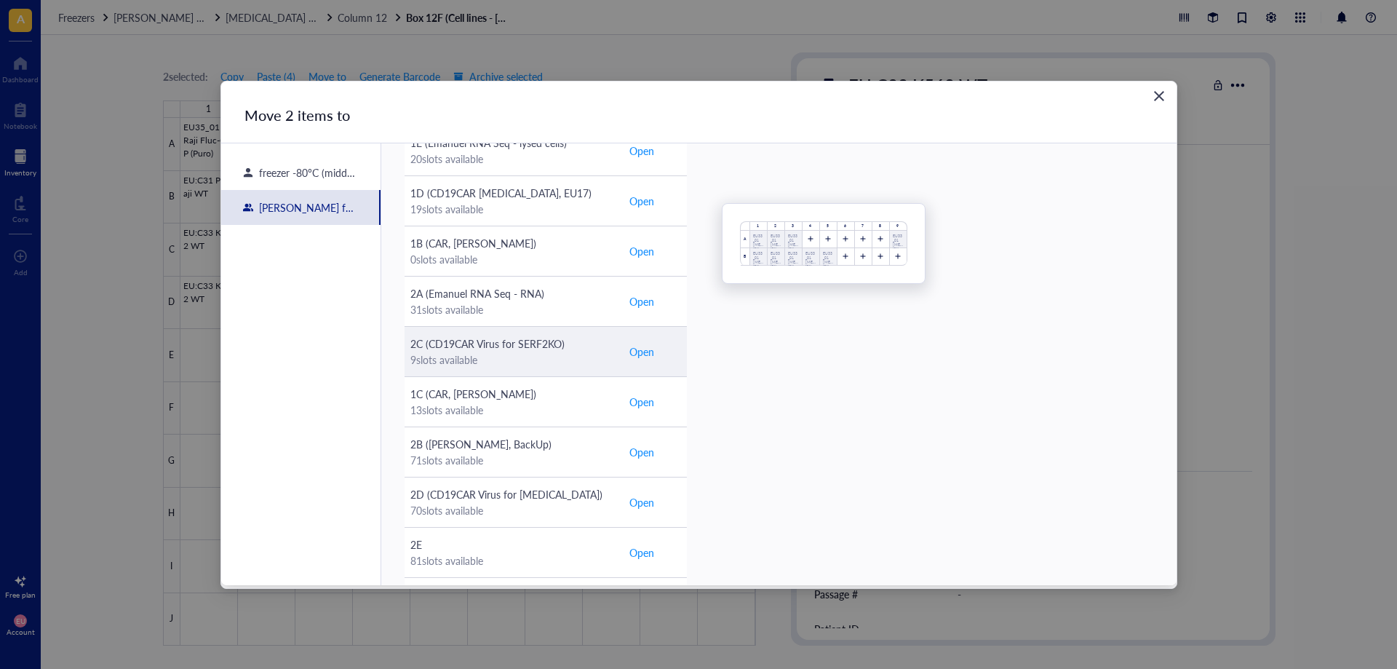
scroll to position [146, 0]
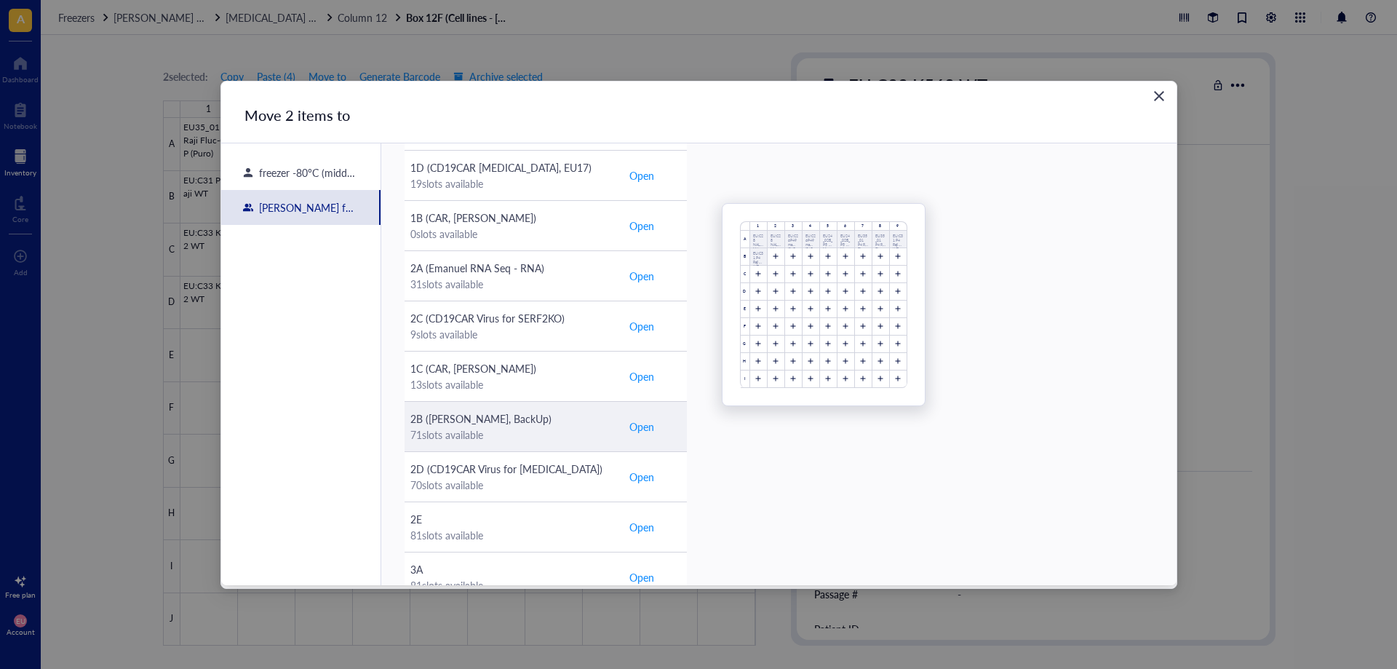
click at [550, 421] on div "2B ([PERSON_NAME], BackUp)" at bounding box center [513, 418] width 207 height 16
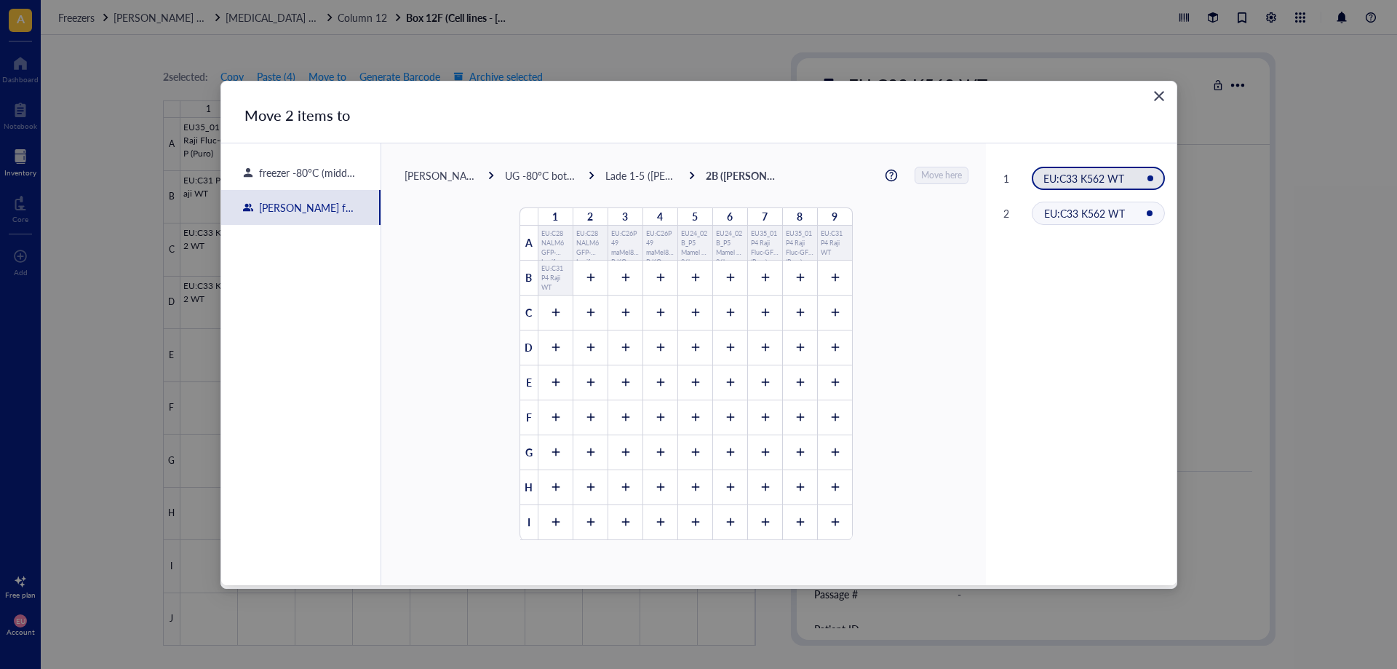
scroll to position [0, 0]
click at [589, 285] on div at bounding box center [590, 277] width 35 height 35
click at [614, 285] on div at bounding box center [625, 277] width 35 height 35
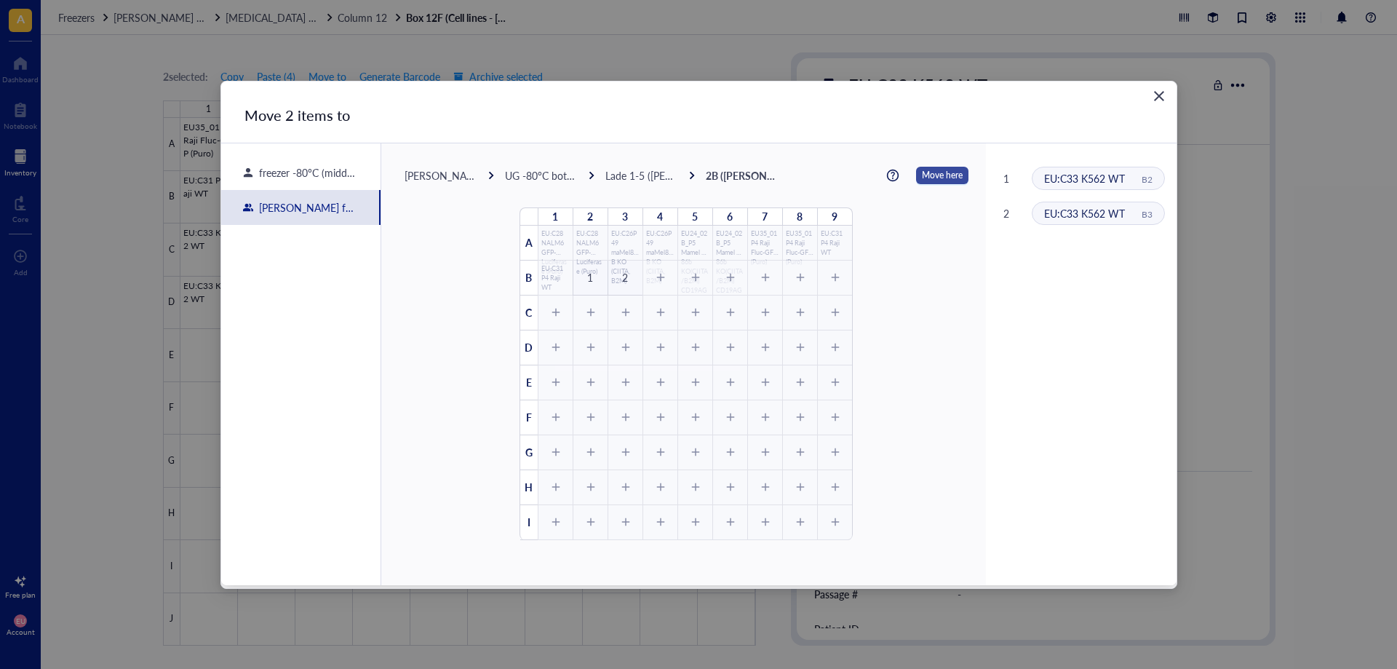
click at [938, 176] on span "Move here" at bounding box center [942, 175] width 41 height 19
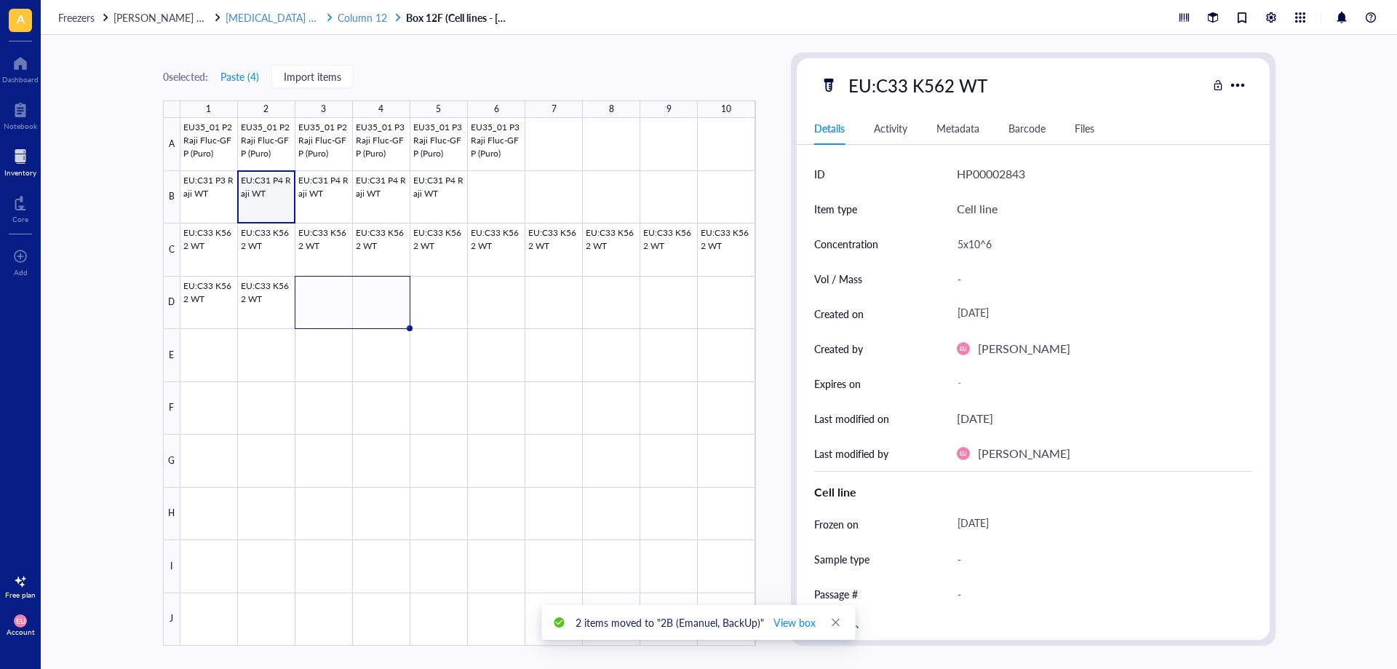
click at [340, 20] on span "Column 12" at bounding box center [362, 17] width 49 height 15
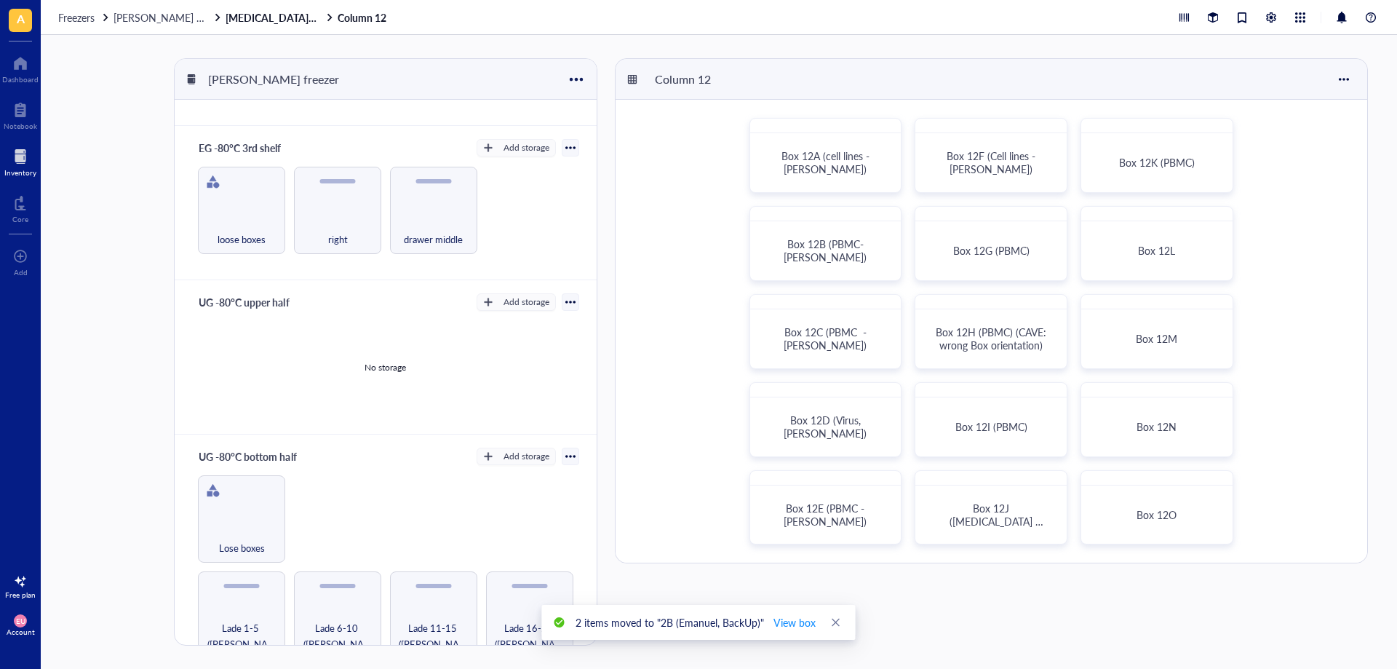
scroll to position [448, 0]
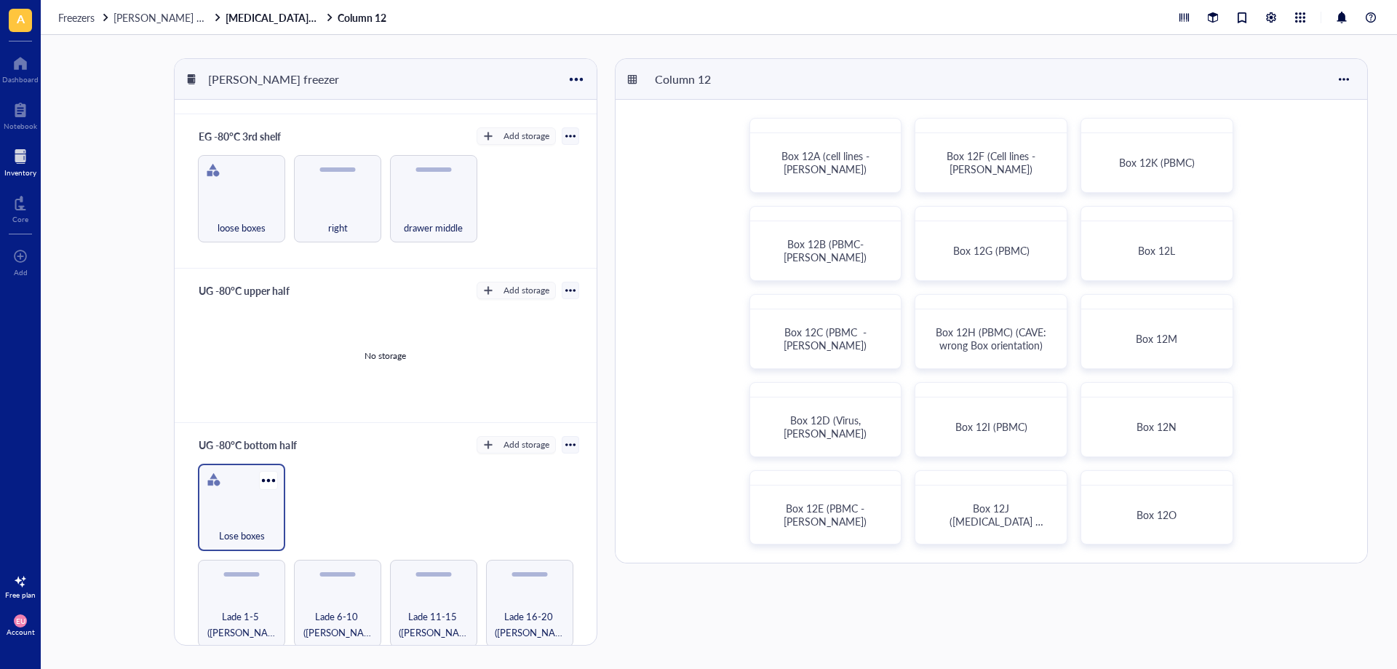
click at [223, 520] on div "Lose boxes" at bounding box center [241, 528] width 73 height 32
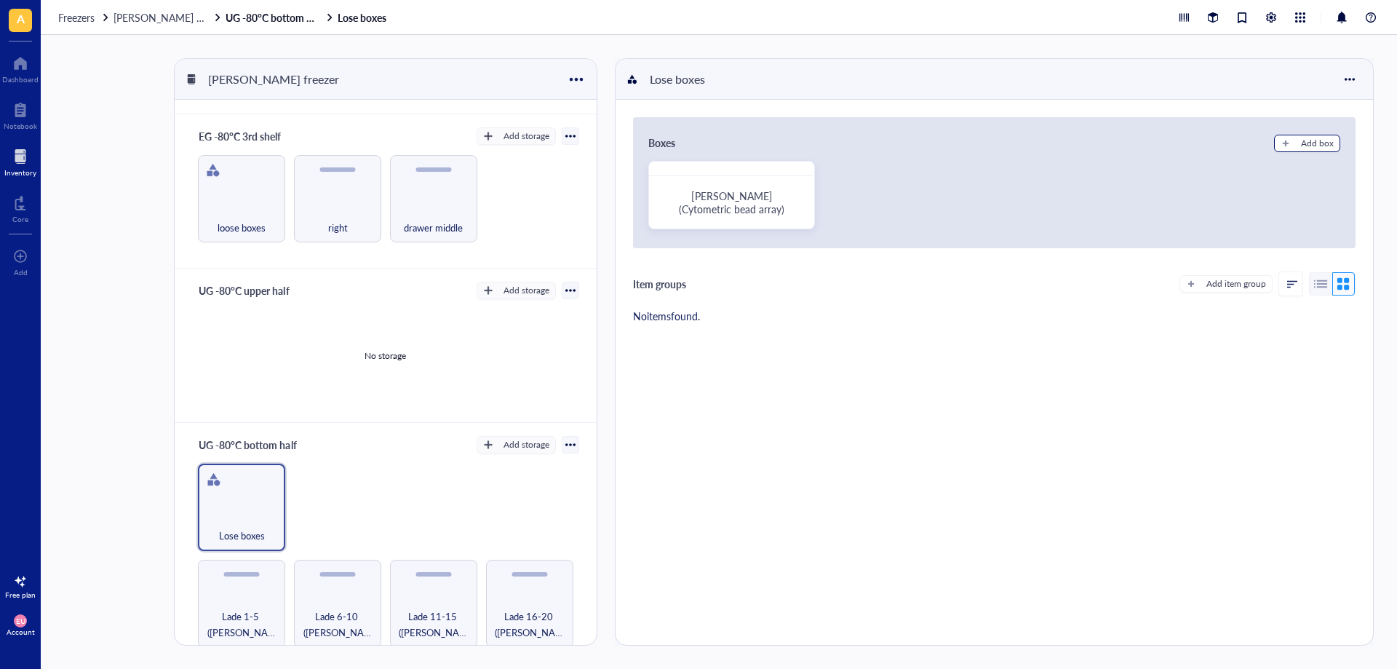
click at [1308, 145] on div "Add box" at bounding box center [1317, 143] width 33 height 13
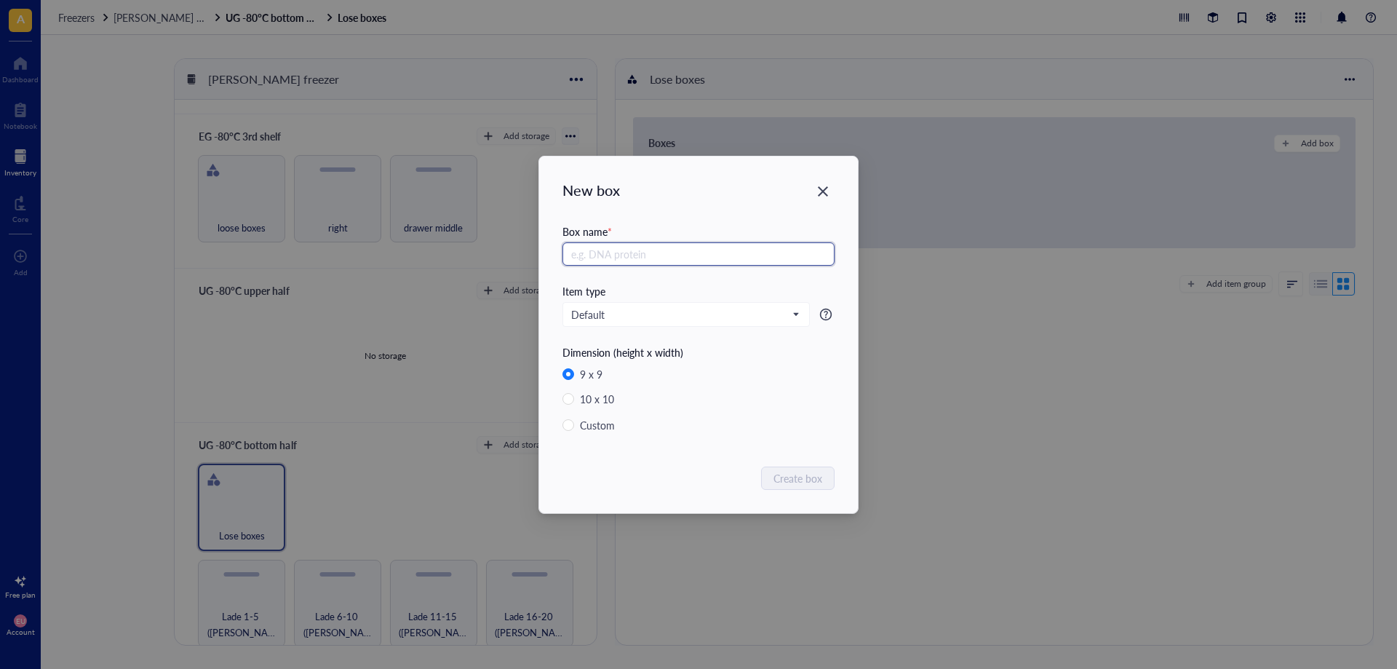
radio input "false"
radio input "true"
type input "Emanuel RNA"
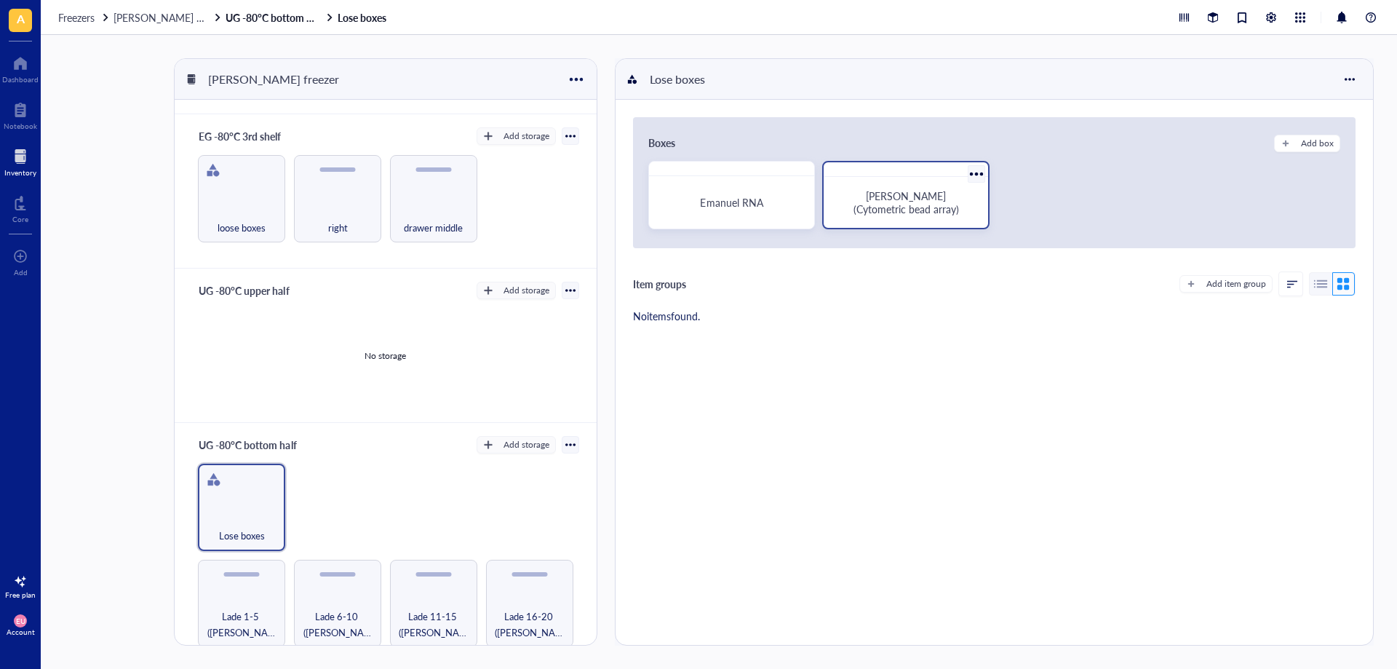
click at [905, 207] on span "[PERSON_NAME] (Cytometric bead array)" at bounding box center [907, 202] width 106 height 28
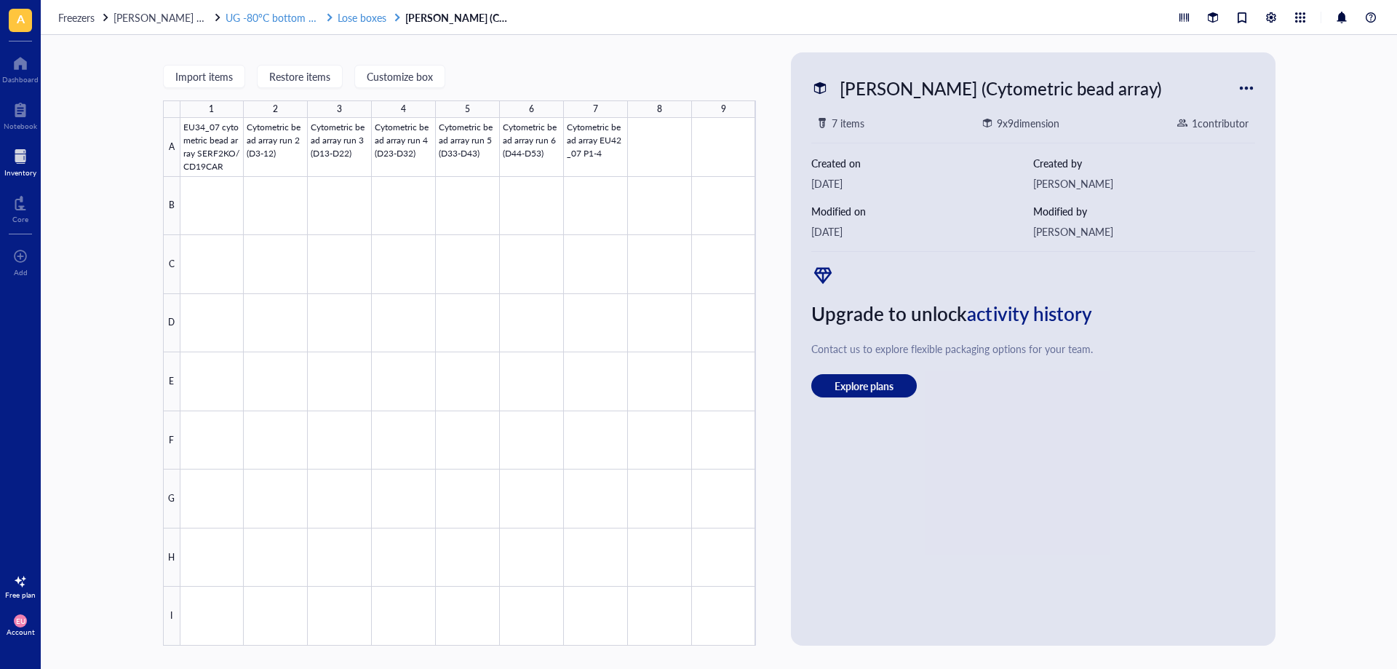
click at [344, 20] on span "Lose boxes" at bounding box center [362, 17] width 49 height 15
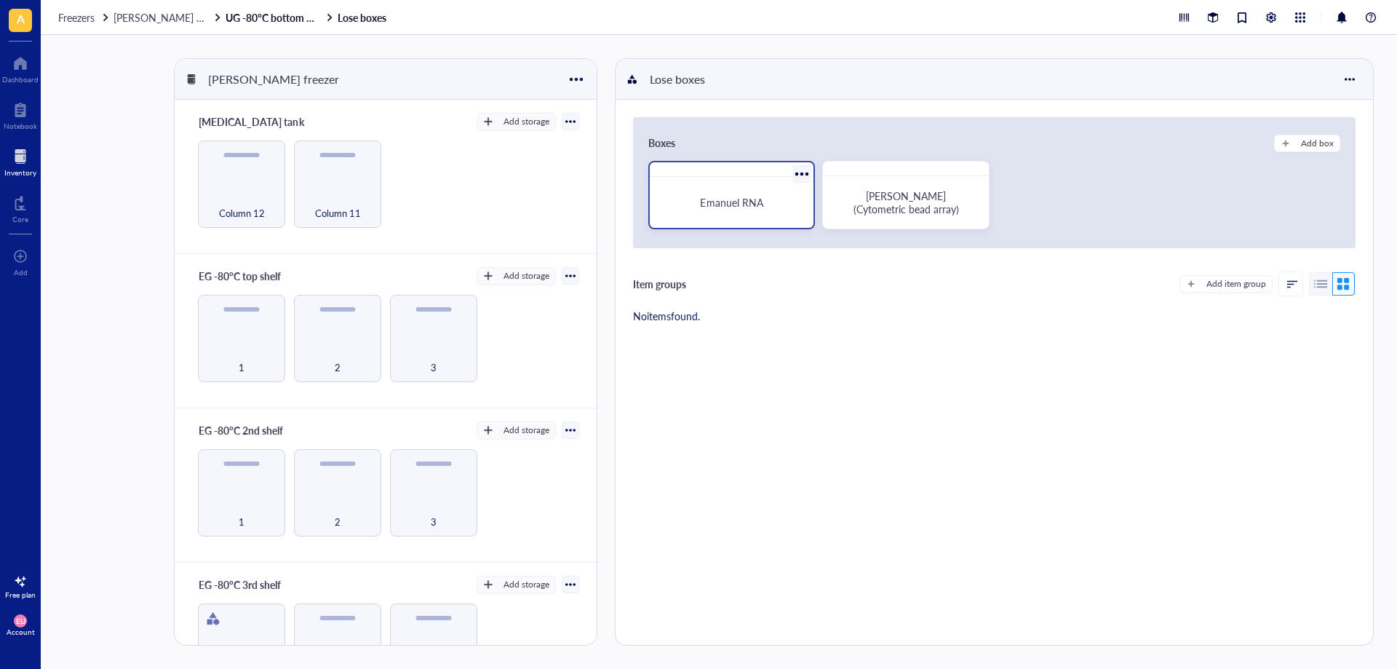
click at [738, 202] on span "Emanuel RNA" at bounding box center [731, 202] width 63 height 15
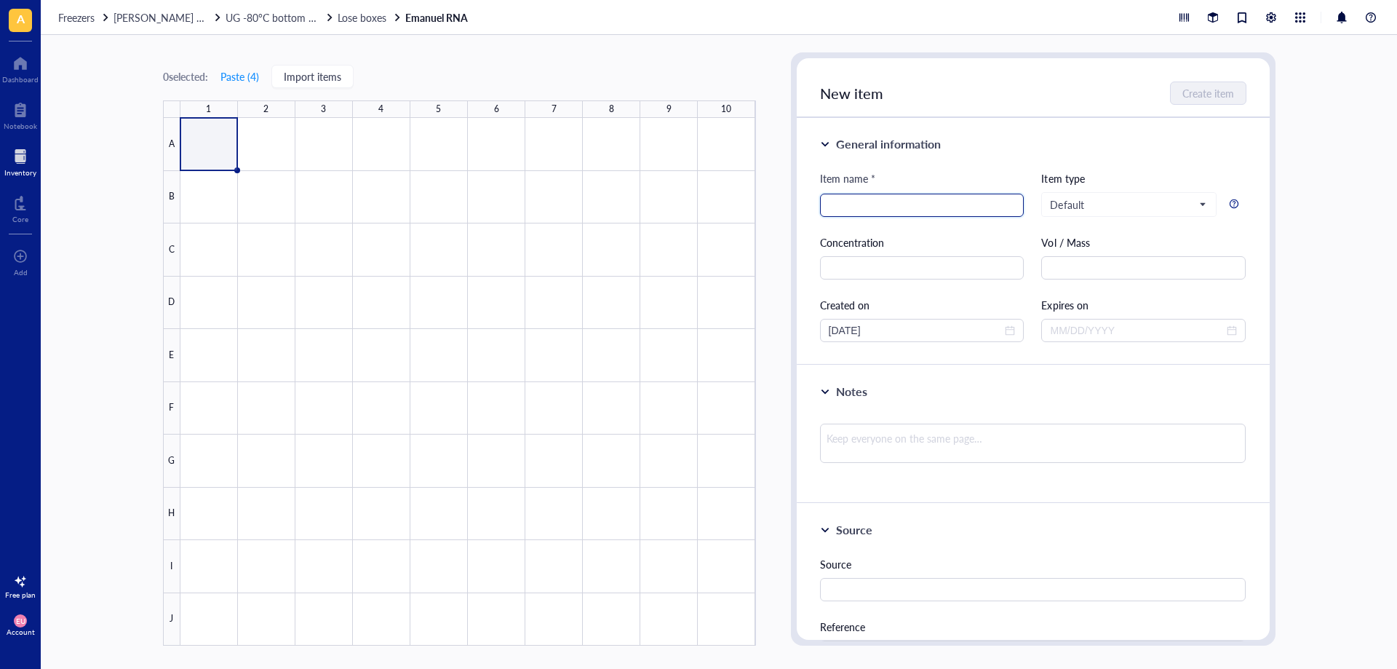
click at [856, 199] on input "search" at bounding box center [922, 205] width 187 height 22
click at [861, 204] on input "search" at bounding box center [922, 205] width 187 height 22
paste input "B2M-AA8 crRNA"
type input "B2M-AA8 crRNA"
click at [872, 442] on textarea at bounding box center [1033, 442] width 426 height 39
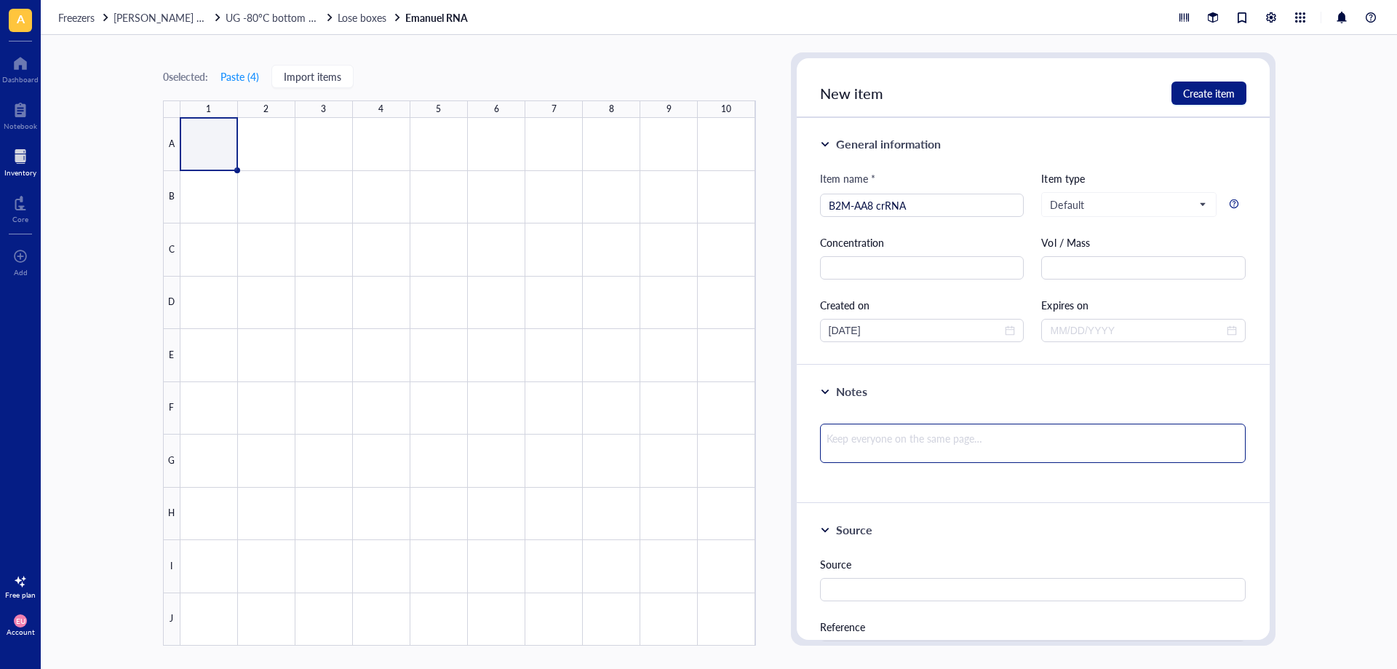
paste textarea "RNA-Sequence: 5’ /AltR1/rGrArG rUrArG rCrGrC rGrArG rCrArC rArGrC rUrArG rUrUrU…"
type textarea "RNA-Sequence: 5’ /AltR1/rGrArG rUrArG rCrGrC rGrArG rCrArC rArGrC rUrArG rUrUrU…"
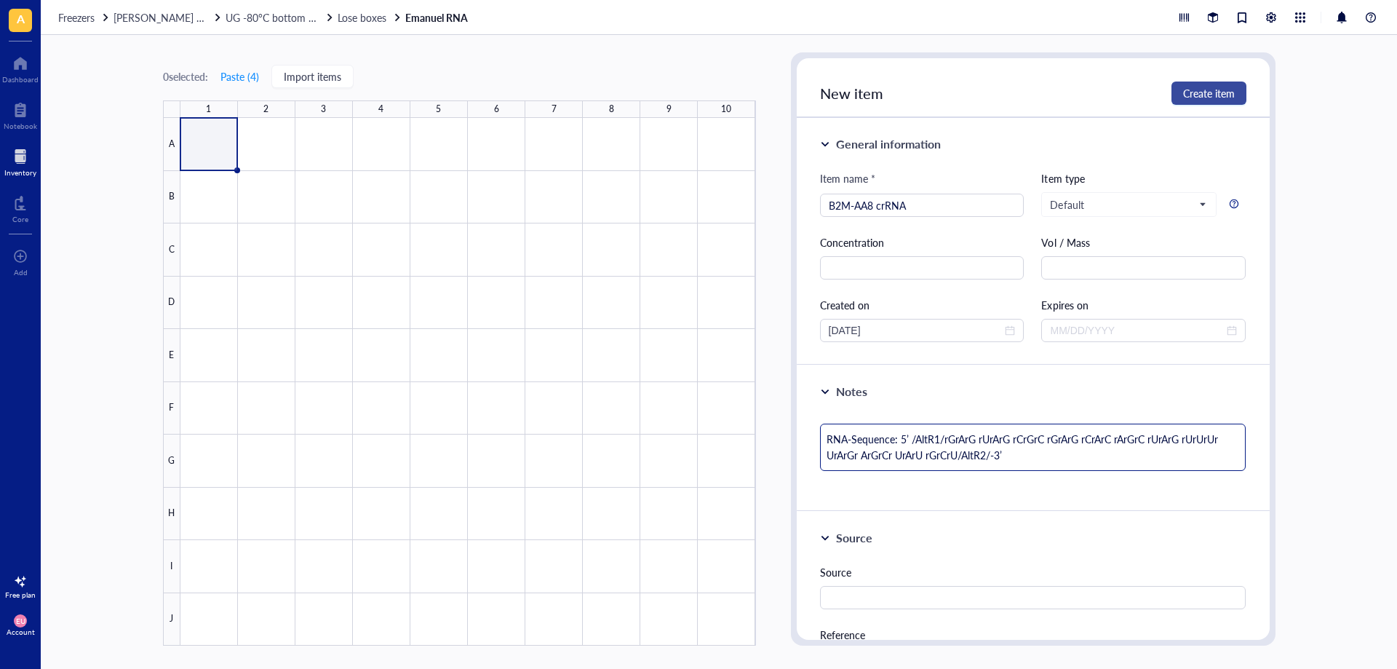
type textarea "RNA-Sequence: 5’ /AltR1/rGrArG rUrArG rCrGrC rGrArG rCrArC rArGrC rUrArG rUrUrU…"
click at [1194, 87] on span "Create item" at bounding box center [1209, 93] width 52 height 12
type textarea "Keep everyone on the same page…"
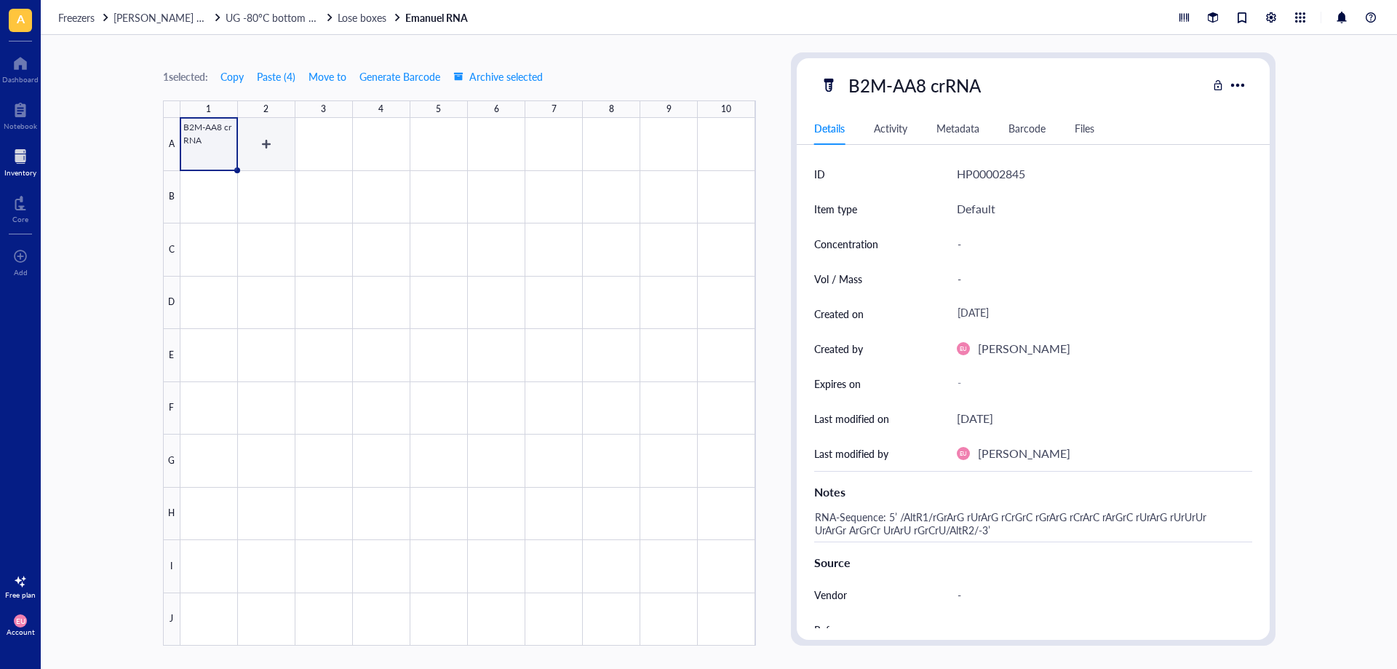
drag, startPoint x: 289, startPoint y: 156, endPoint x: 663, endPoint y: 165, distance: 374.1
click at [289, 156] on div at bounding box center [468, 382] width 576 height 528
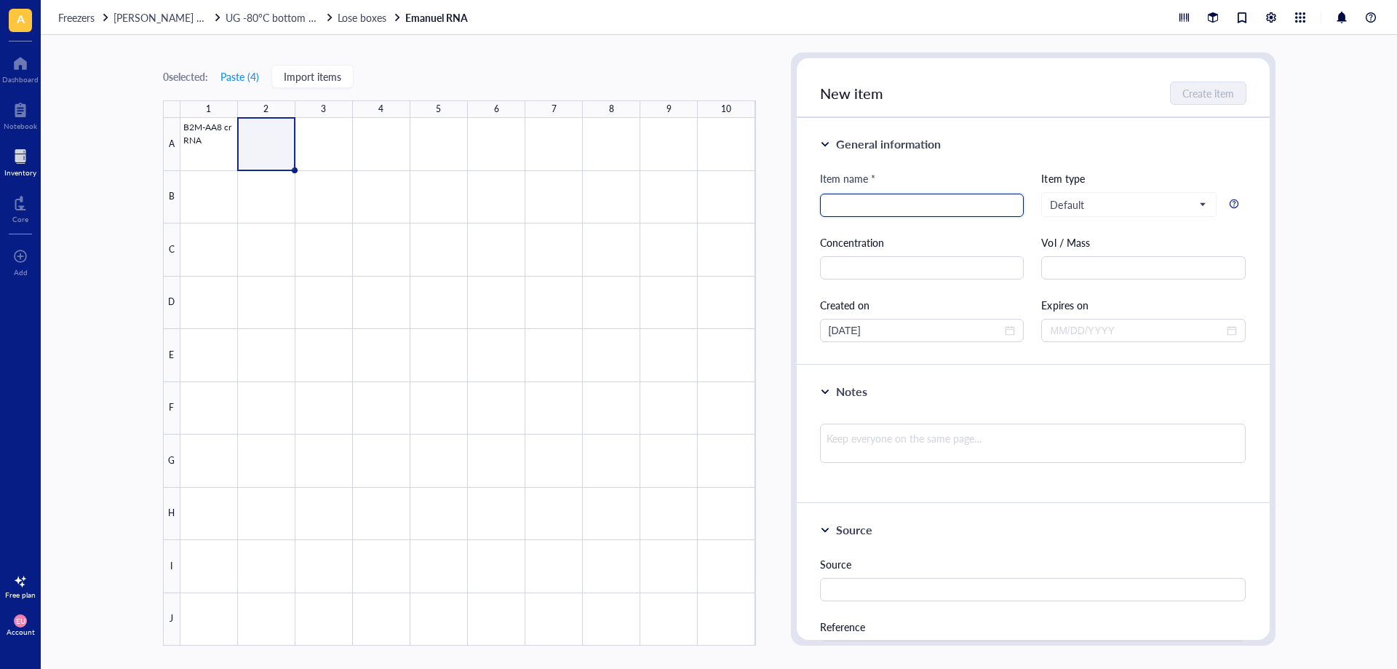
click at [848, 210] on input "search" at bounding box center [922, 205] width 187 height 22
paste input "CIITA-AA93_crRNA1"
type input "CIITA-AA93_crRNA1"
click at [943, 448] on textarea at bounding box center [1033, 442] width 426 height 39
paste textarea "binds [MEDICAL_DATA] 3 – less efficient) GATATTGGCATAAGCCTCCC RNA-Sequence: 5’ …"
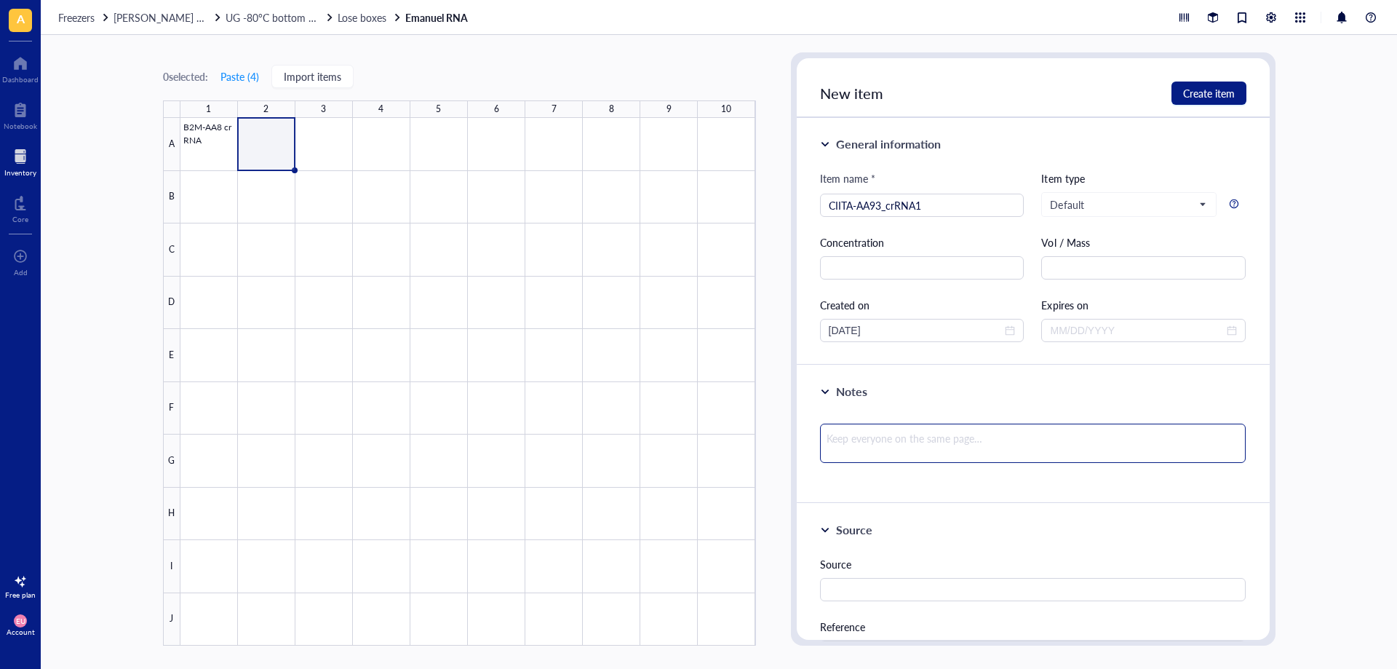
type textarea "binds [MEDICAL_DATA] 3 – less efficient) GATATTGGCATAAGCCTCCC RNA-Sequence: 5’ …"
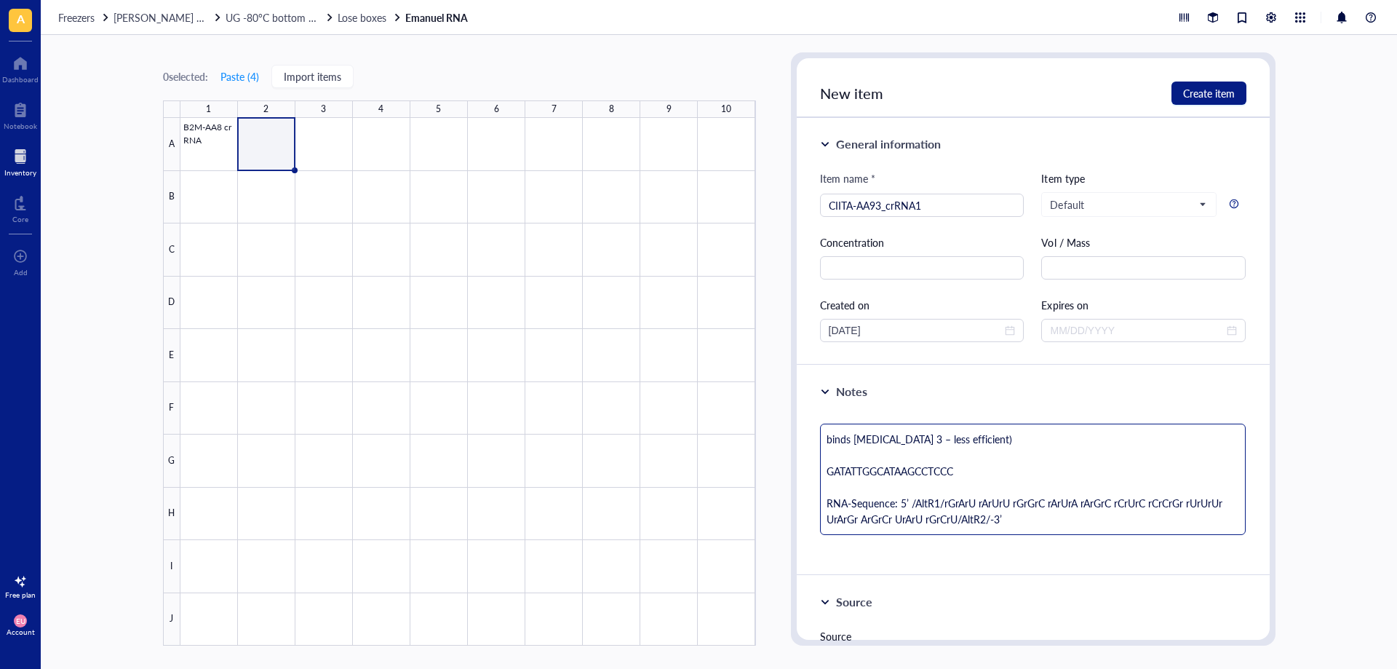
type textarea "binds [MEDICAL_DATA] 3 – less efficient) GATATTGGCATAAGCCTCCC RNA-Sequence: 5’ …"
drag, startPoint x: 816, startPoint y: 458, endPoint x: 837, endPoint y: 461, distance: 21.2
click at [837, 461] on div "Notes binds [MEDICAL_DATA] 3 – less efficient) GATATTGGCATAAGCCTCCC RNA-Sequenc…" at bounding box center [1033, 470] width 473 height 210
drag, startPoint x: 834, startPoint y: 458, endPoint x: 827, endPoint y: 496, distance: 38.4
click at [827, 496] on textarea "binds [MEDICAL_DATA] 3 – less efficient) GATATTGGCATAAGCCTCCC RNA-Sequence: 5’ …" at bounding box center [1033, 478] width 426 height 111
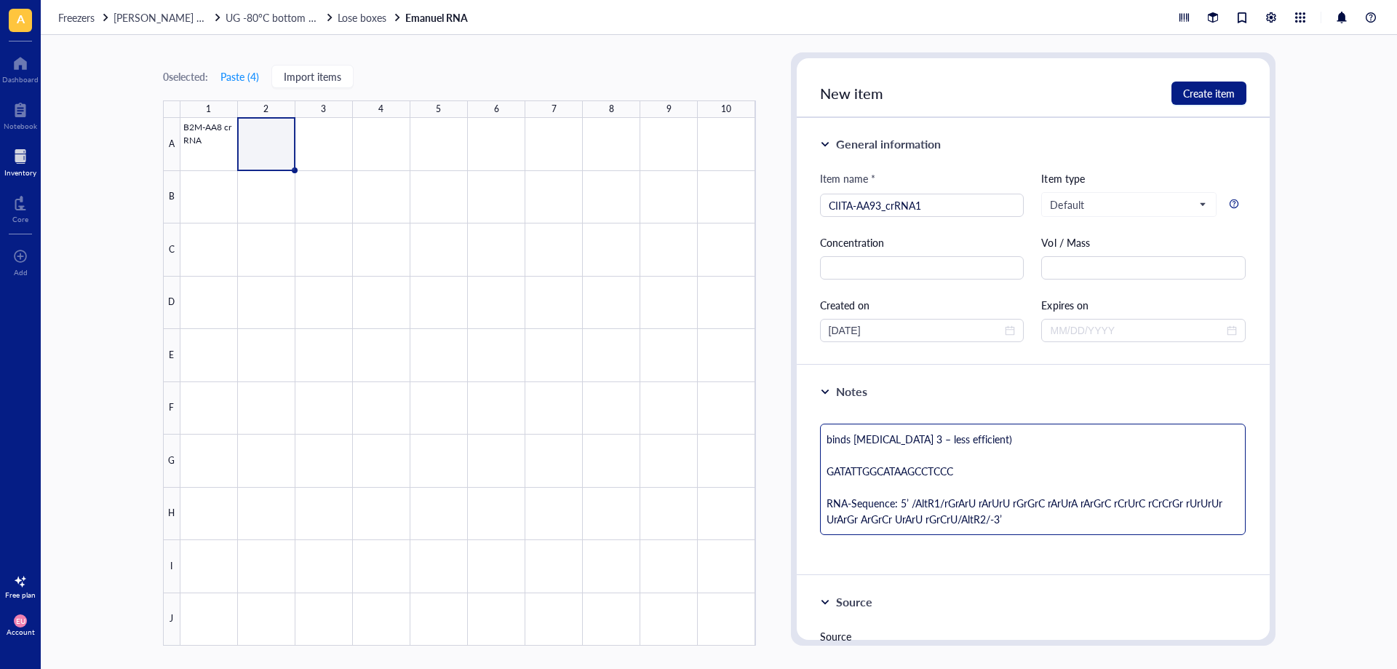
type textarea "binds [MEDICAL_DATA] 3 – less efficient) RNA-Sequence: 5’ /AltR1/rGrArU rArUrU …"
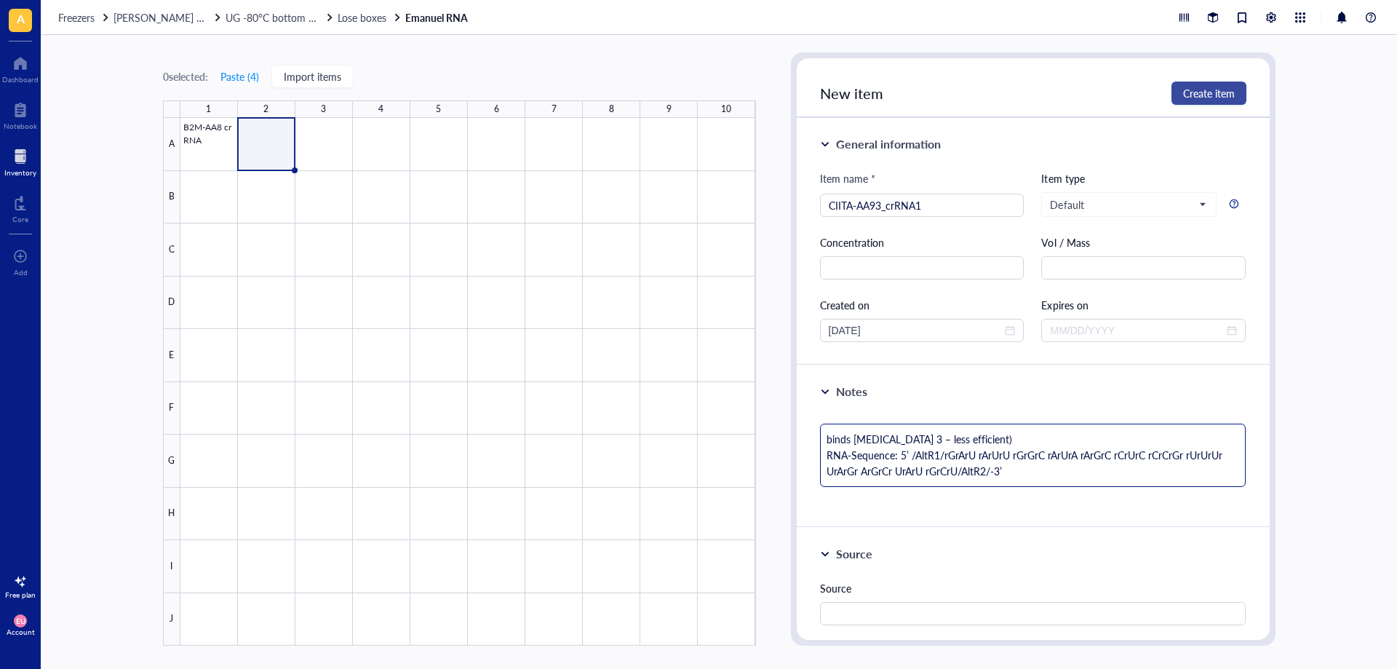
type textarea "binds [MEDICAL_DATA] 3 – less efficient) RNA-Sequence: 5’ /AltR1/rGrArU rArUrU …"
click at [1190, 98] on span "Create item" at bounding box center [1209, 93] width 52 height 12
type textarea "Keep everyone on the same page…"
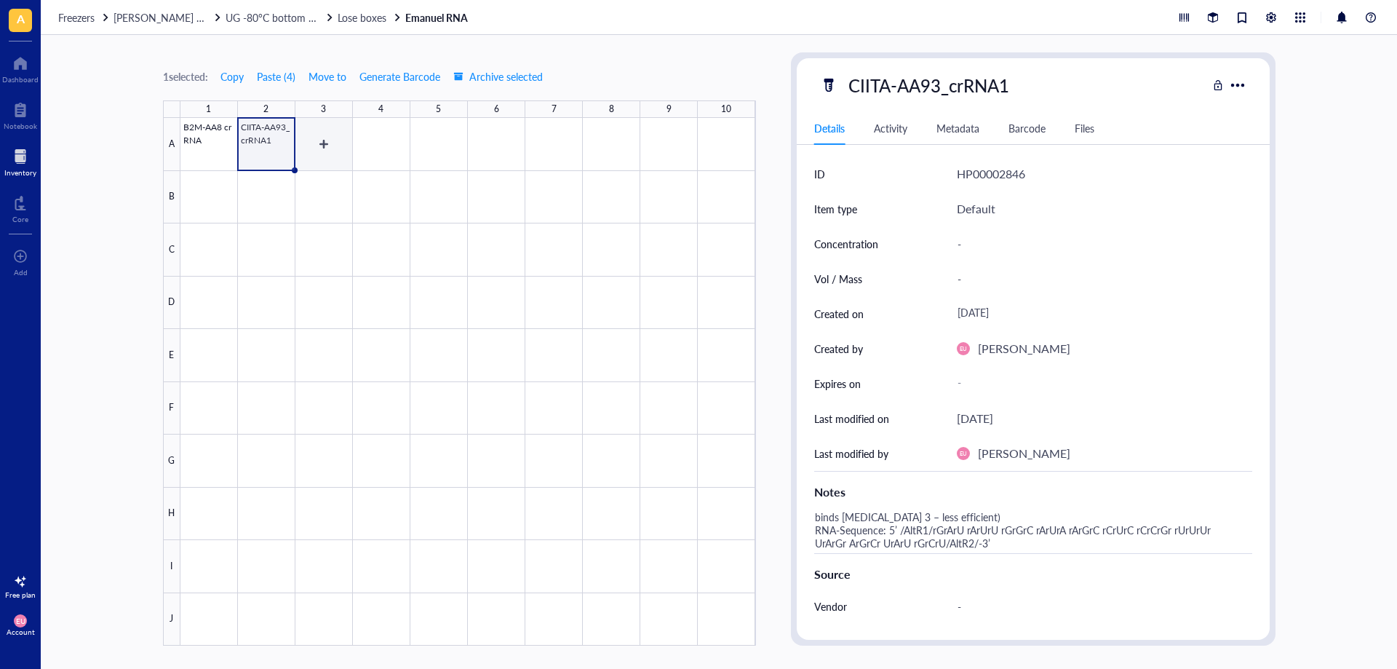
click at [334, 157] on div at bounding box center [468, 382] width 576 height 528
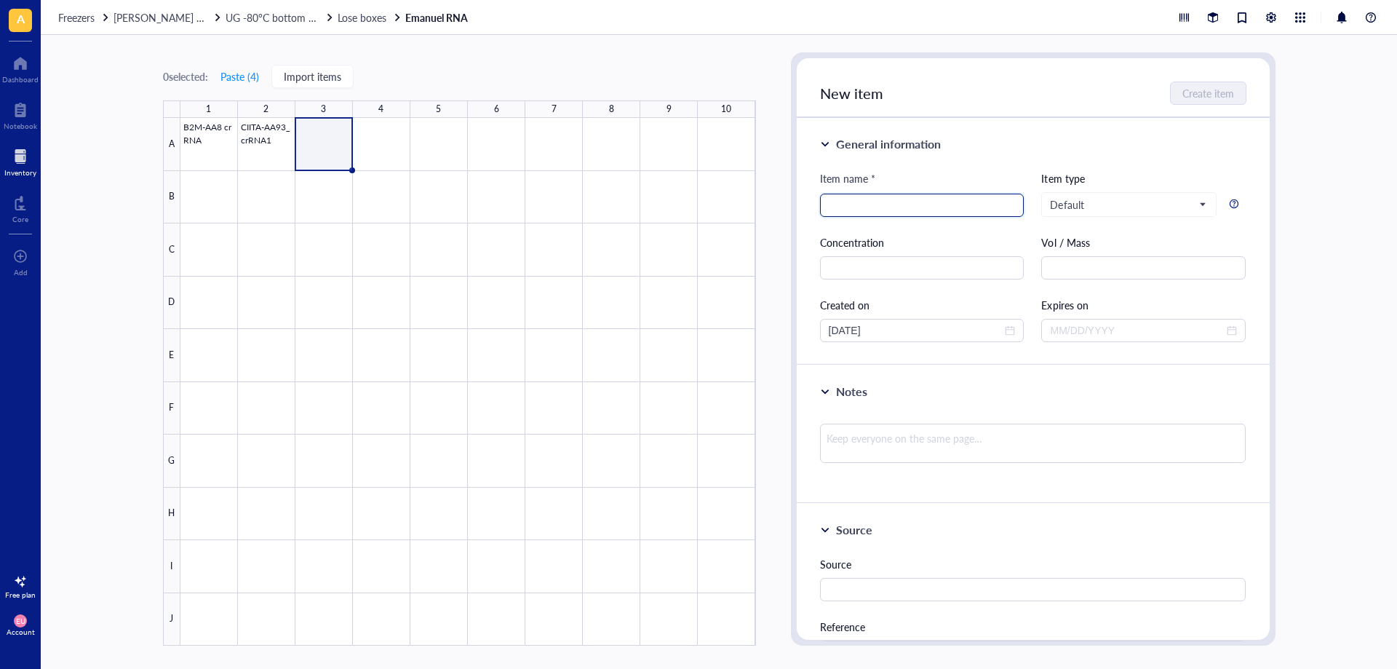
click at [839, 207] on input "search" at bounding box center [922, 205] width 187 height 22
paste input "Hs.CAS9.CIITA.1.AH=CIITA-AA55_crRNA2"
type input "Hs.CAS9.CIITA.1.AH=CIITA-AA55_crRNA2"
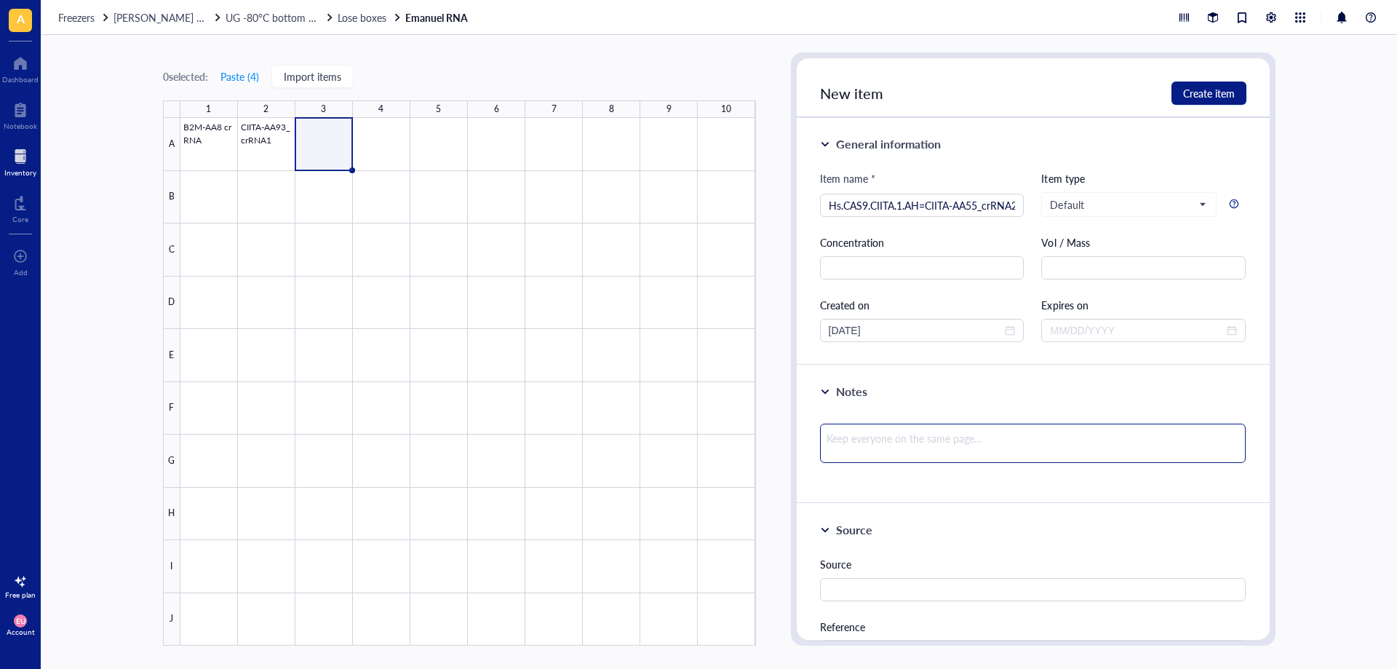
click at [858, 445] on textarea at bounding box center [1033, 442] width 426 height 39
paste textarea "(binds [MEDICAL_DATA] 2 – more efficient) Target sequence: CTTCTATGACCAGATGGACC…"
type textarea "(binds [MEDICAL_DATA] 2 – more efficient) Target sequence: CTTCTATGACCAGATGGACC…"
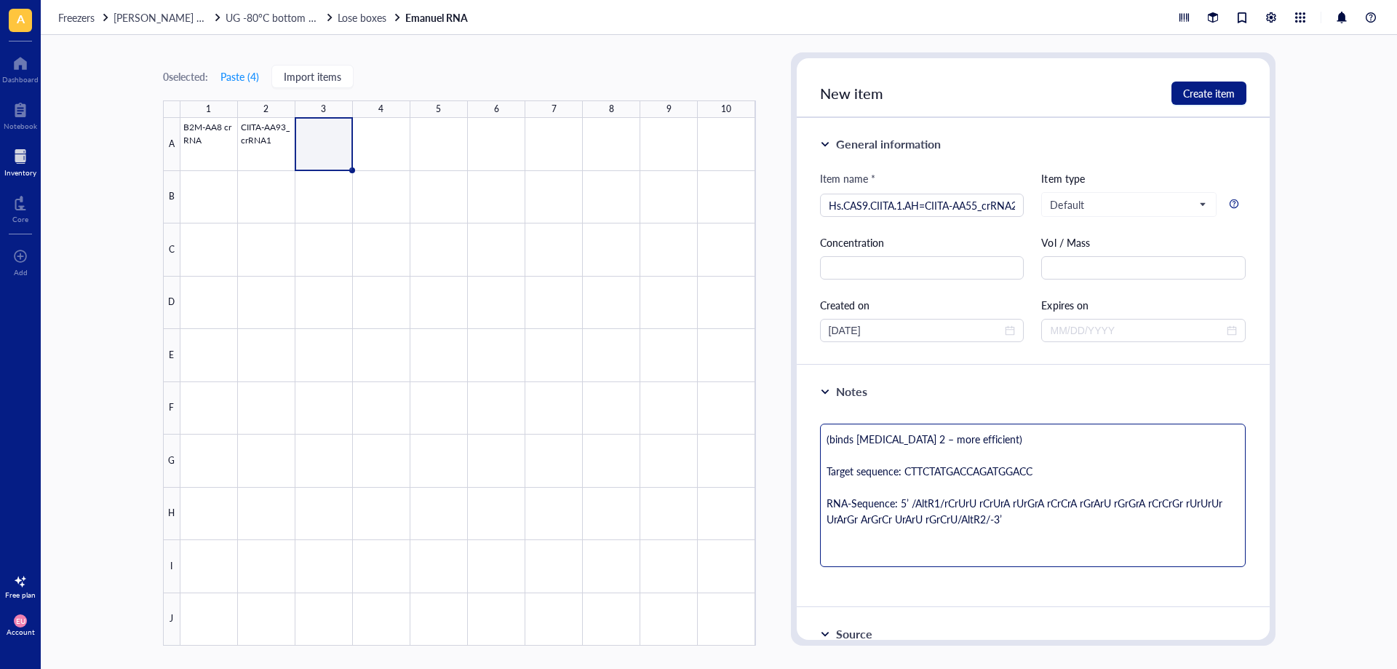
drag, startPoint x: 832, startPoint y: 454, endPoint x: 830, endPoint y: 493, distance: 38.6
click at [826, 495] on textarea "(binds [MEDICAL_DATA] 2 – more efficient) Target sequence: CTTCTATGACCAGATGGACC…" at bounding box center [1033, 494] width 426 height 143
type textarea "(binds [MEDICAL_DATA] 2 – more efficient) RNA-Sequence: 5’ /AltR1/rCrUrU rCrUrA…"
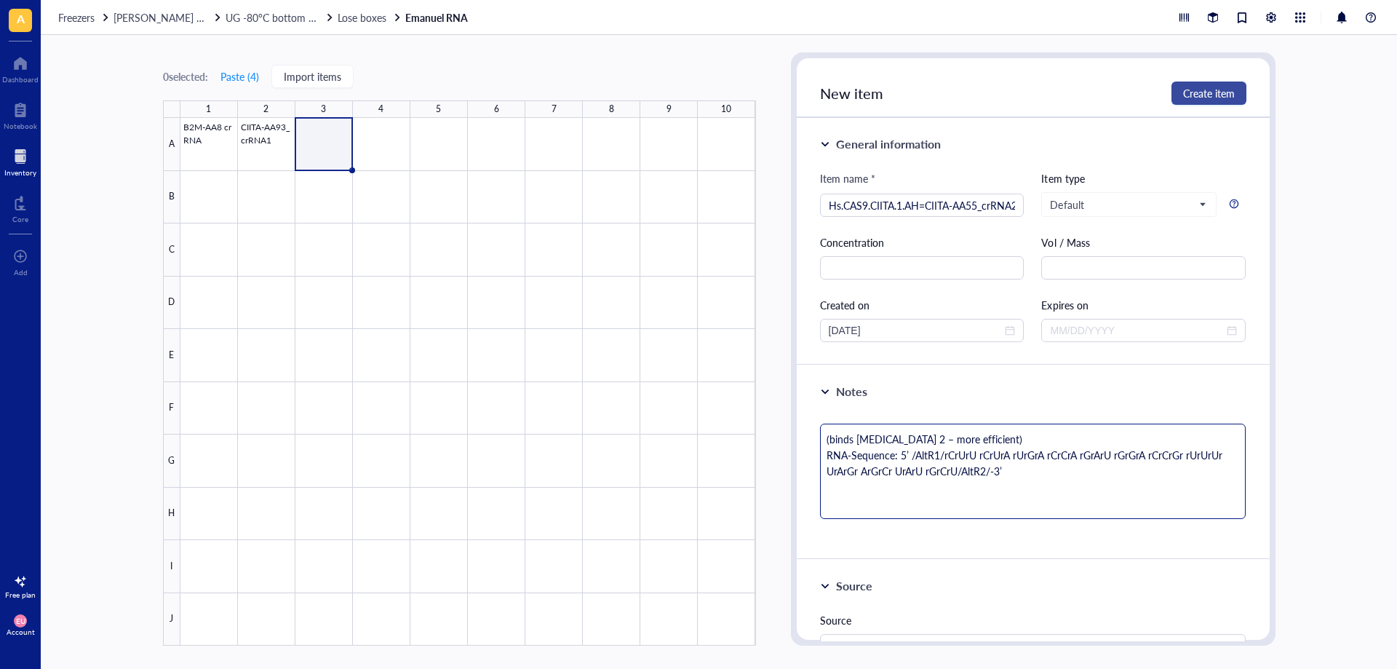
type textarea "(binds [MEDICAL_DATA] 2 – more efficient) RNA-Sequence: 5’ /AltR1/rCrUrU rCrUrA…"
click at [1187, 98] on span "Create item" at bounding box center [1209, 93] width 52 height 12
type textarea "Keep everyone on the same page…"
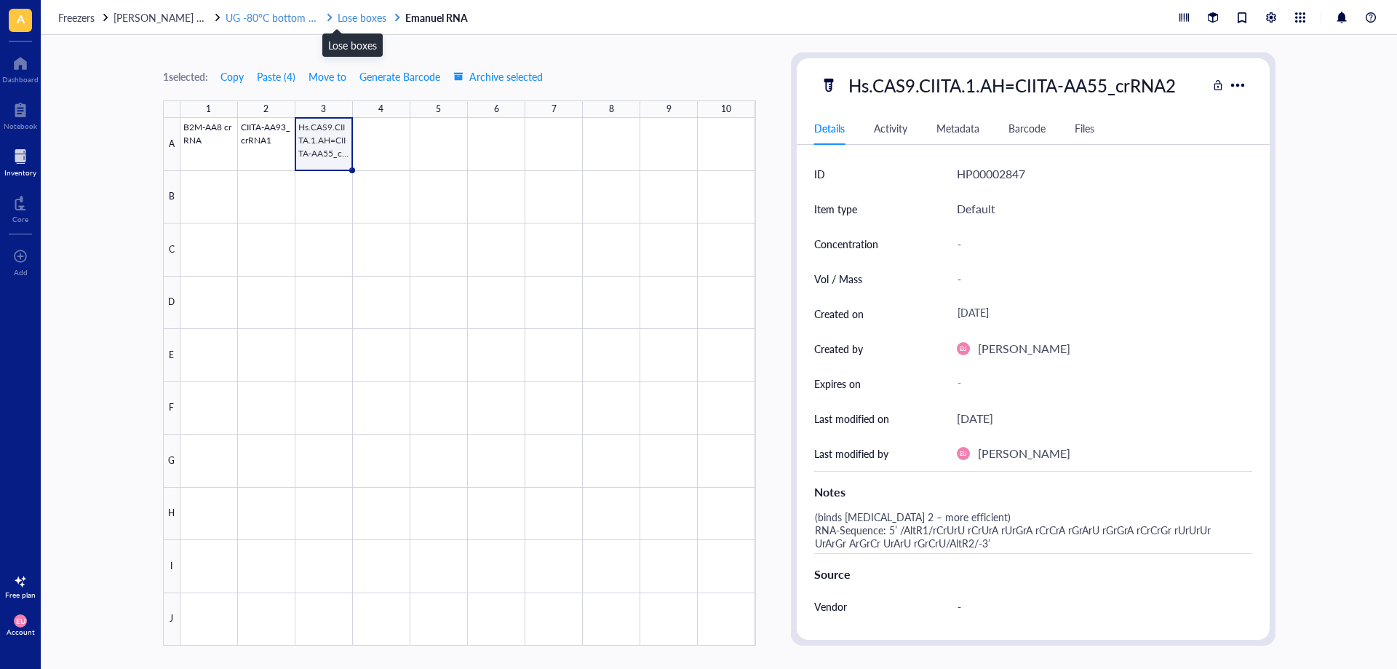
click at [348, 20] on span "Lose boxes" at bounding box center [362, 17] width 49 height 15
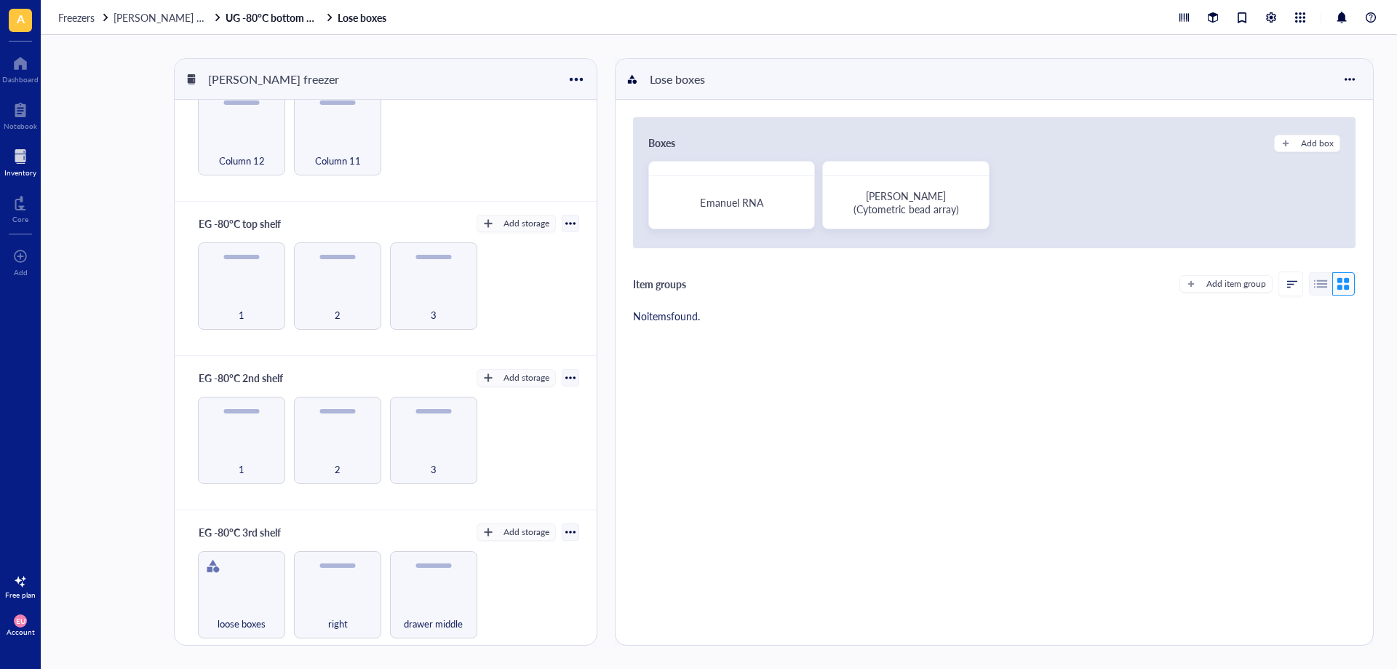
scroll to position [364, 0]
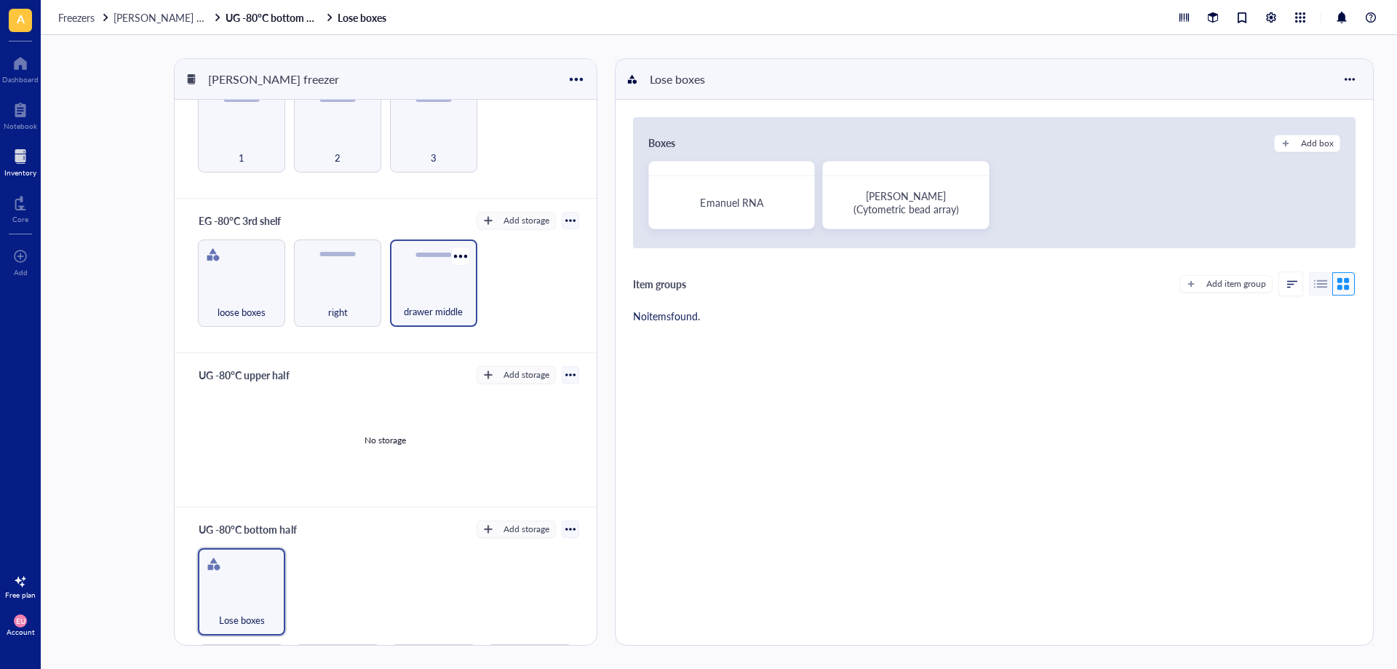
click at [413, 311] on span "drawer middle" at bounding box center [433, 311] width 59 height 16
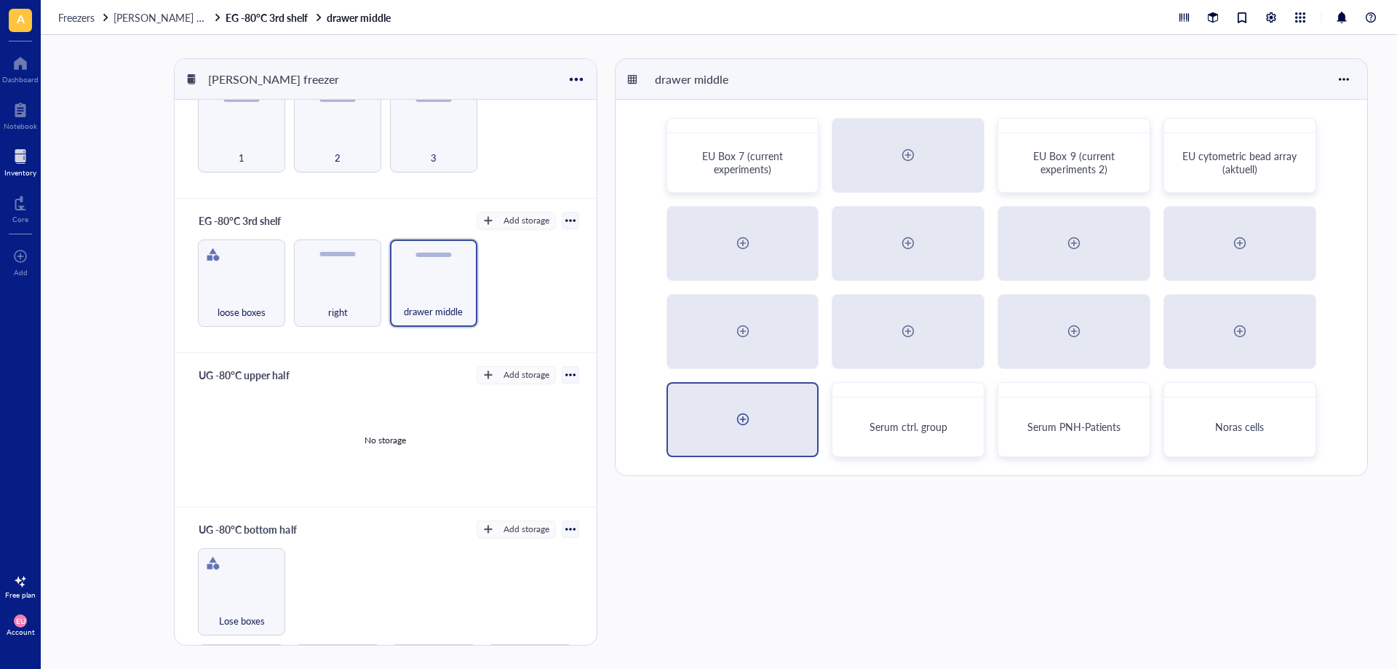
click at [757, 418] on div at bounding box center [743, 419] width 150 height 72
radio input "false"
radio input "true"
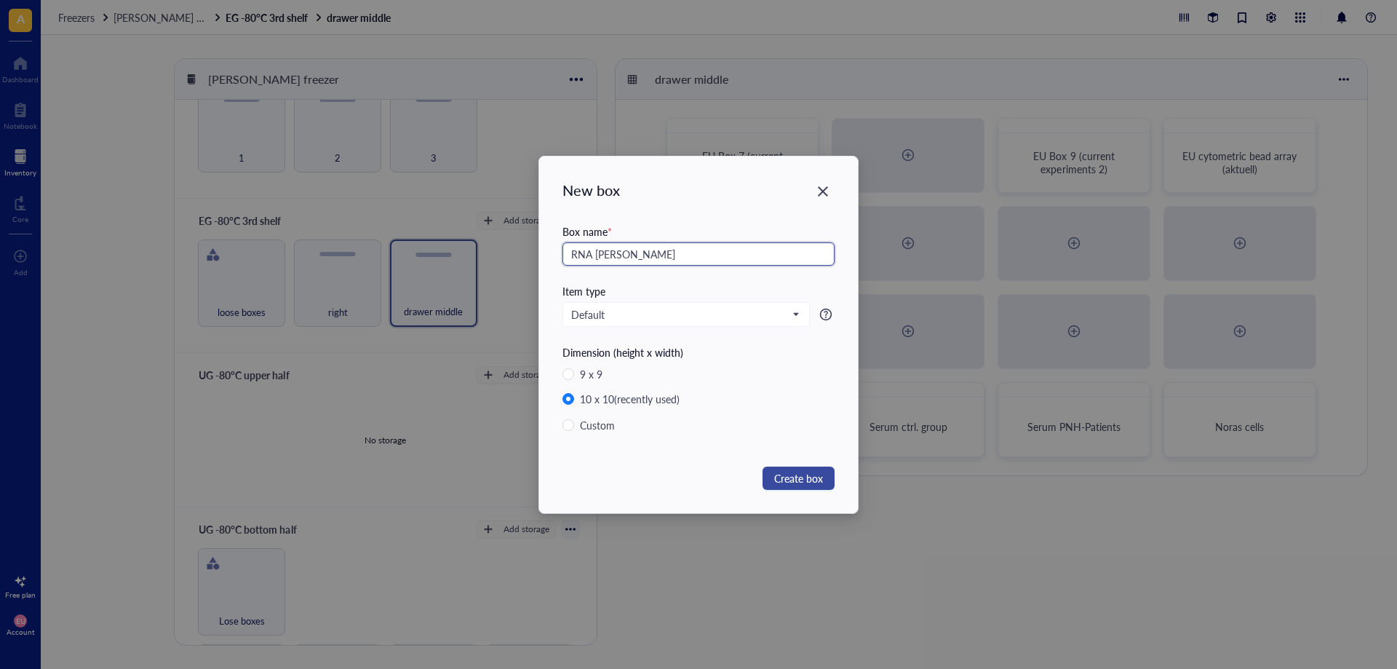
type input "RNA [PERSON_NAME]"
click at [813, 482] on span "Create box" at bounding box center [798, 478] width 49 height 16
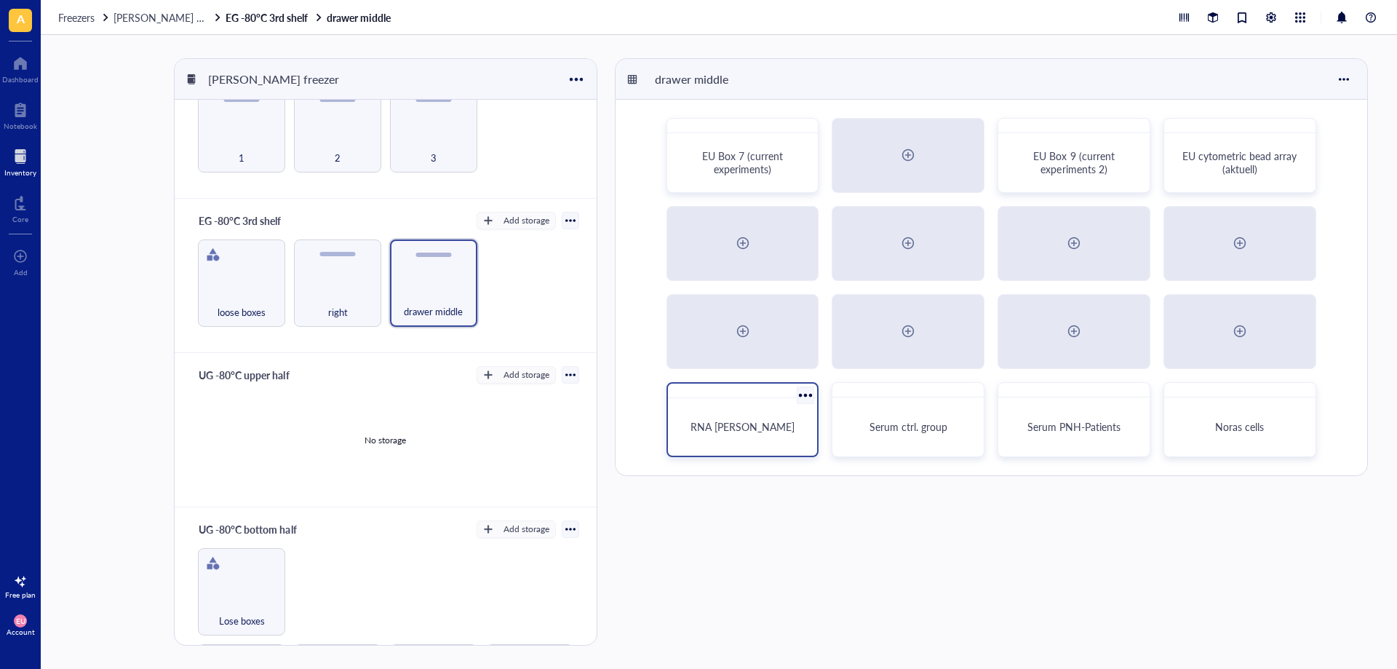
click at [710, 432] on div "RNA [PERSON_NAME]" at bounding box center [742, 426] width 115 height 13
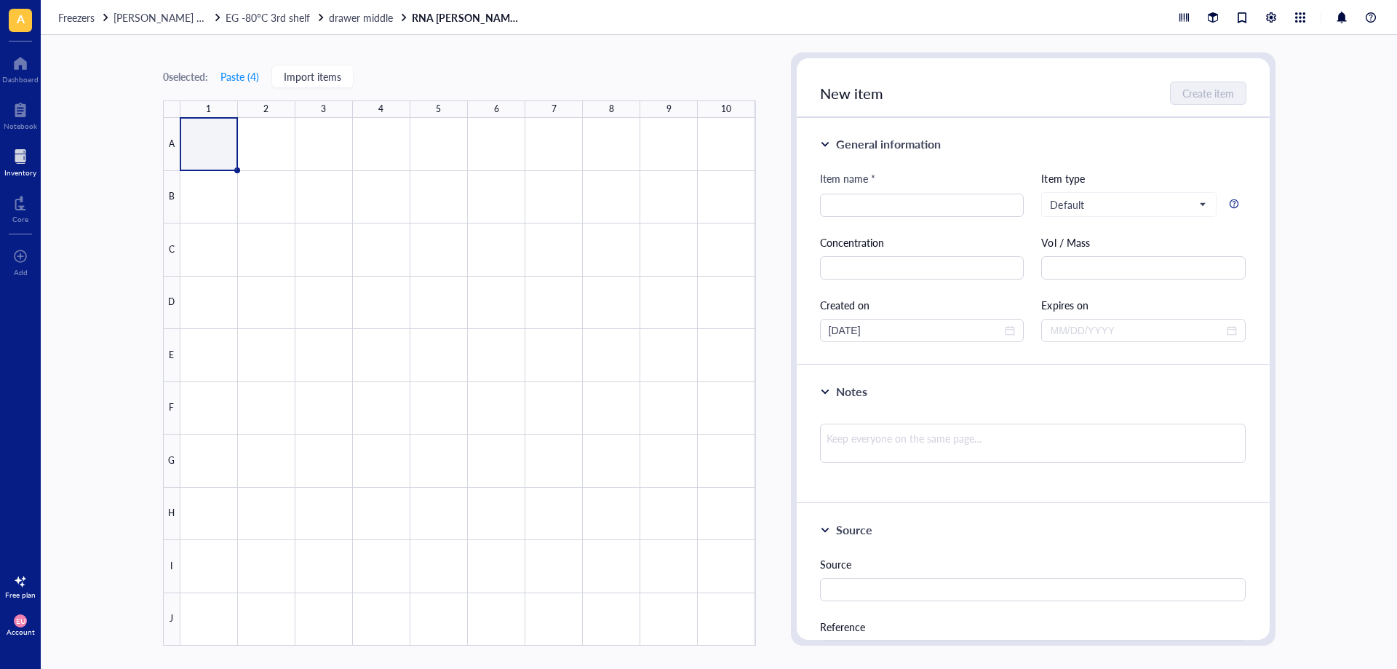
click at [202, 152] on div at bounding box center [468, 382] width 576 height 528
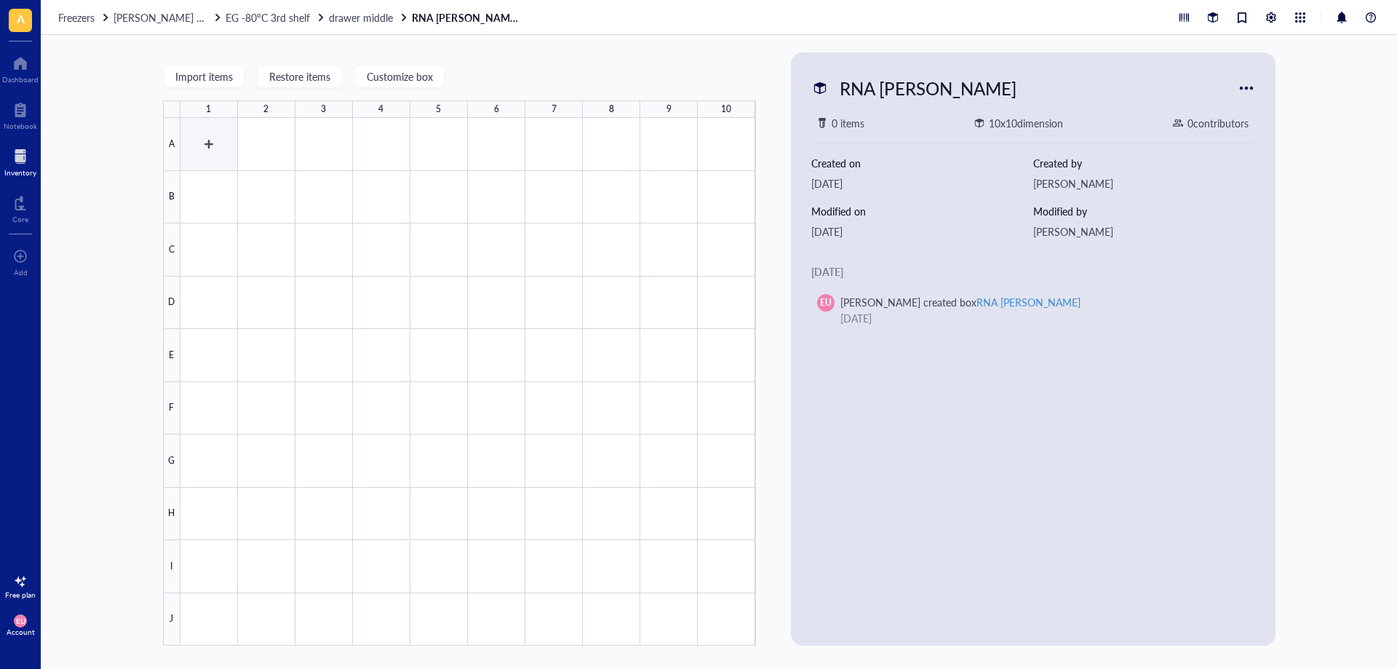
click at [213, 152] on div at bounding box center [468, 382] width 576 height 528
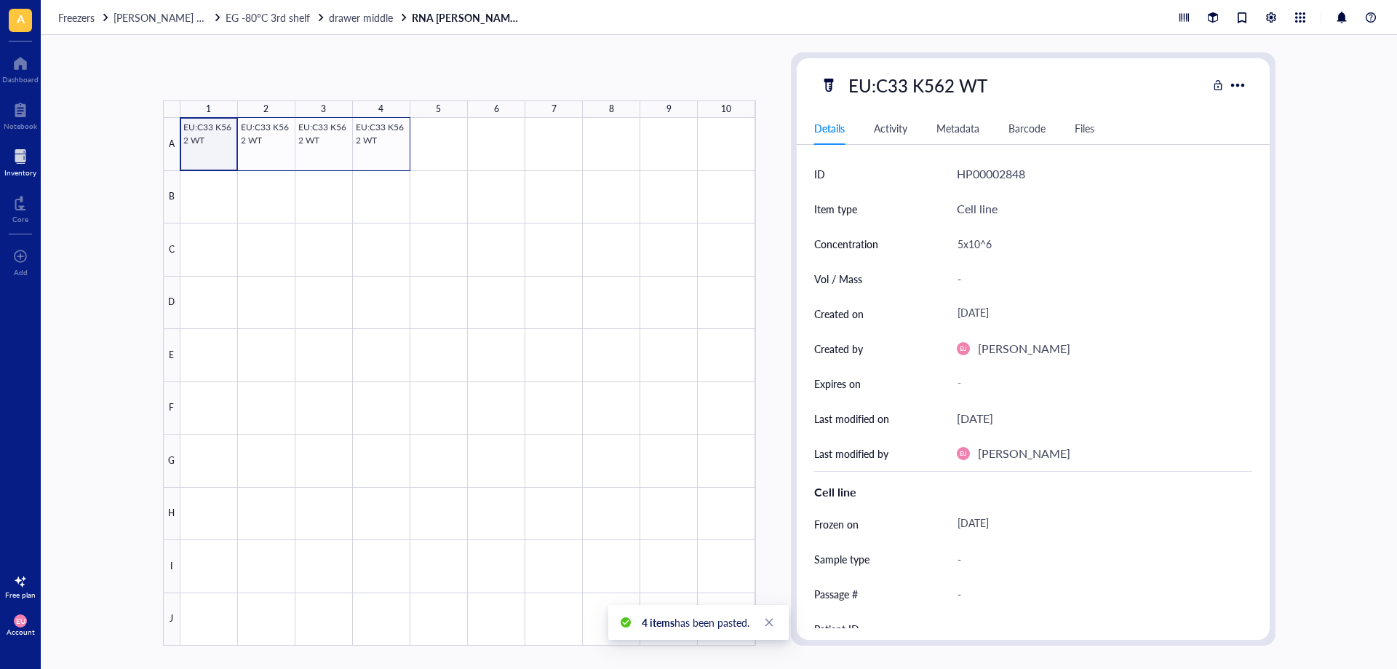
drag, startPoint x: 204, startPoint y: 133, endPoint x: 365, endPoint y: 132, distance: 160.1
click at [365, 132] on div at bounding box center [468, 382] width 576 height 528
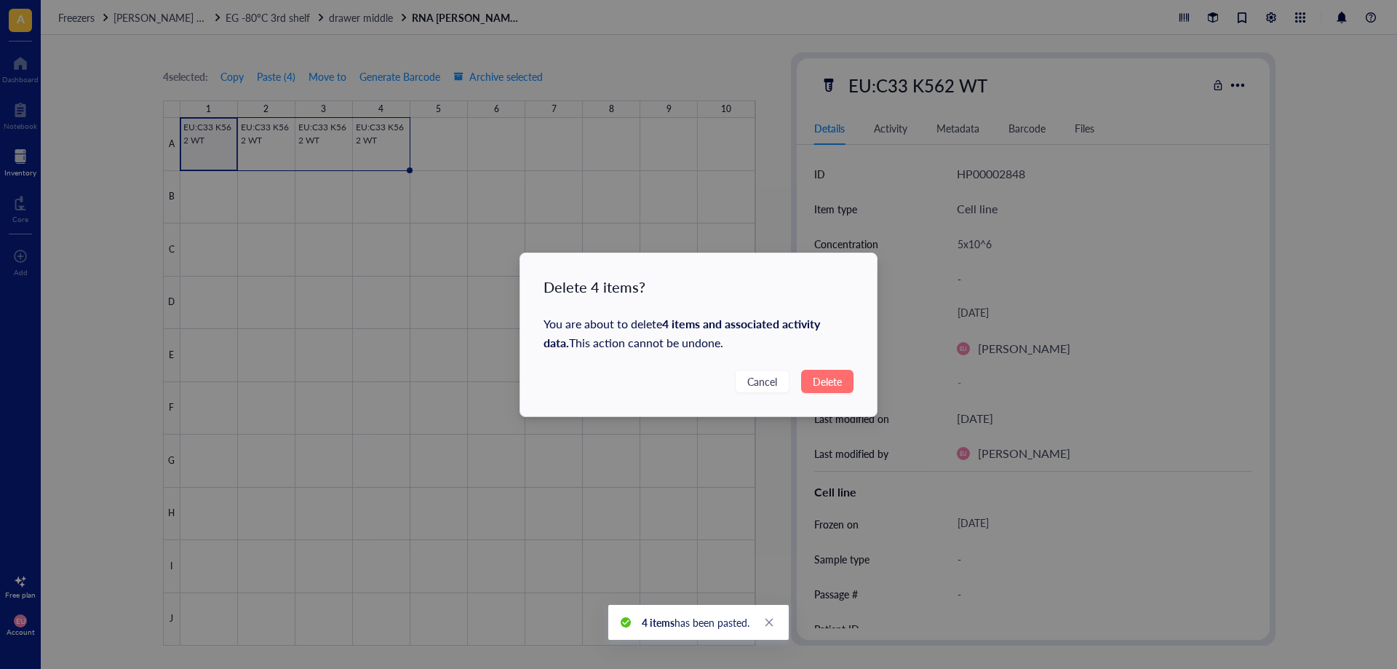
click at [839, 389] on span "Delete" at bounding box center [827, 381] width 29 height 16
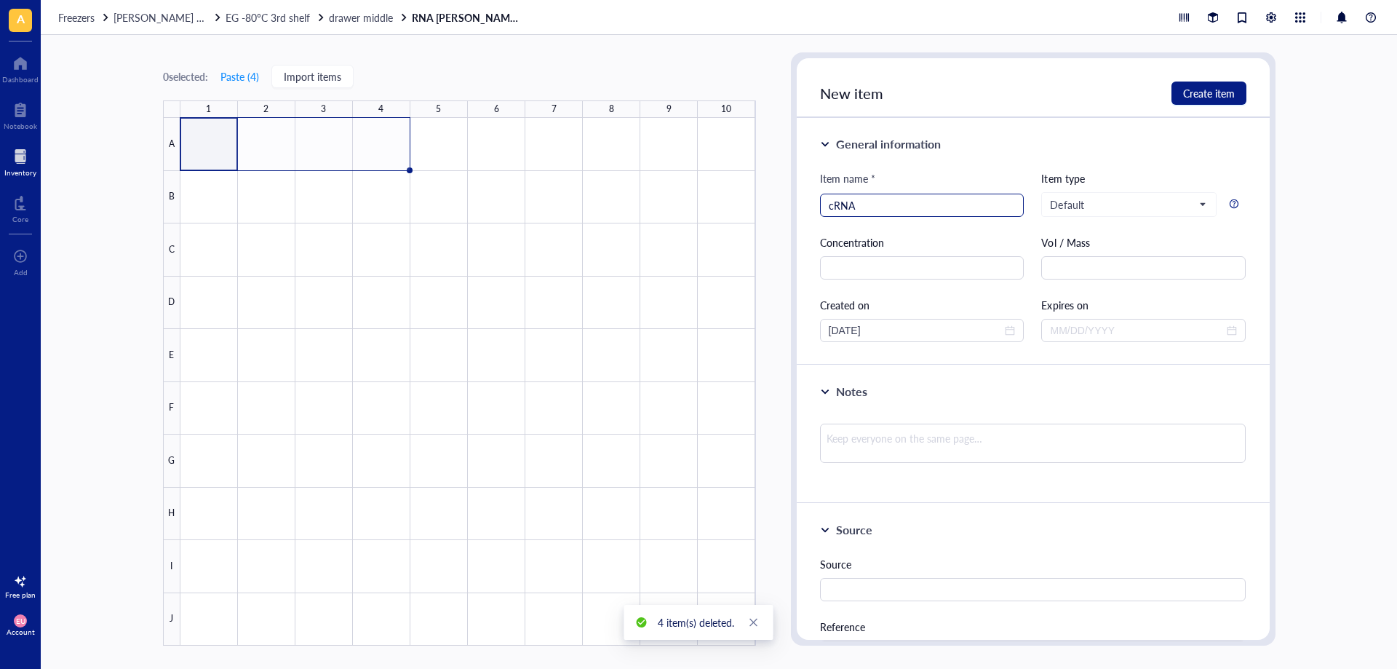
click at [869, 210] on input "cRNA" at bounding box center [922, 205] width 187 height 22
click at [925, 203] on input "cRNA:" at bounding box center [922, 205] width 187 height 22
paste input "o SERF2-AA36"
click at [867, 204] on input "cRNA: o SERF2-AA36" at bounding box center [922, 205] width 187 height 22
type input "cRNA: SERF2-AA36"
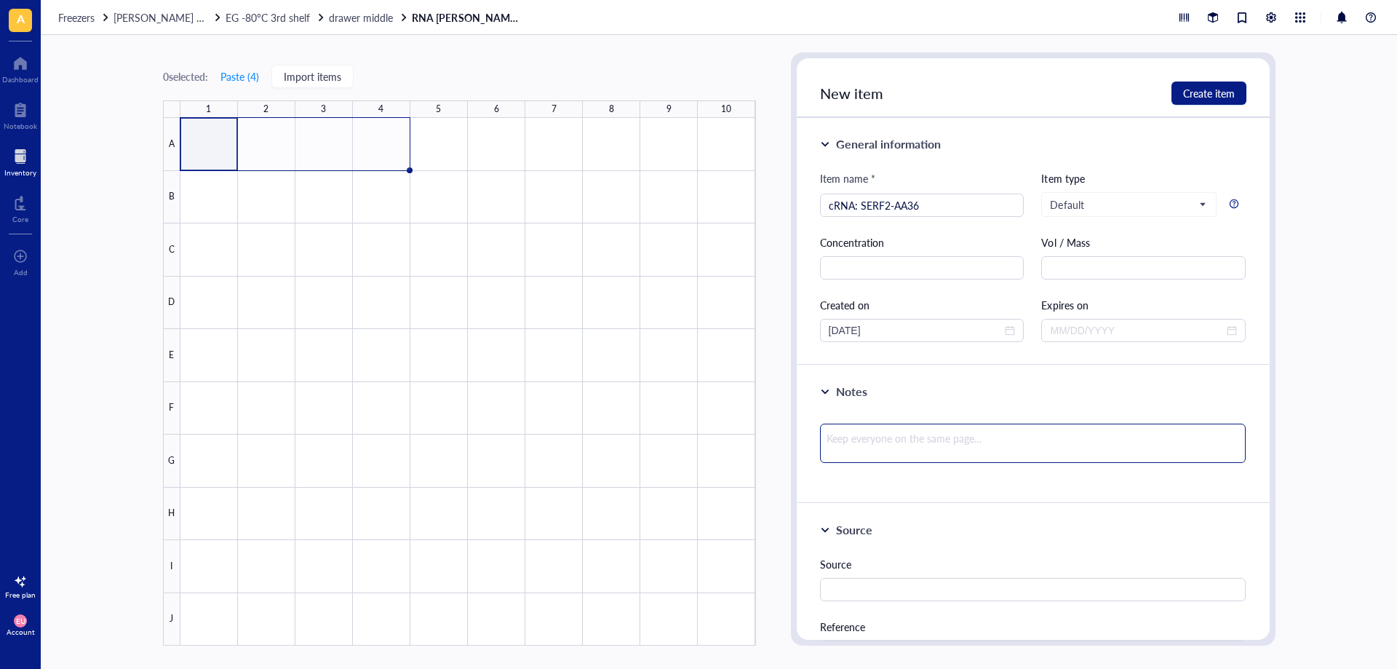
click at [872, 452] on textarea at bounding box center [1033, 442] width 426 height 39
paste textarea " RNA-Sequence: /AltR1/rGrG rGrCrU rArCrC rUrCrU rGrCrU rUrGrC rGrGrG rGrUrU rU…"
type textarea " RNA-Sequence: /AltR1/rGrG rGrCrU rArCrC rUrCrU rGrCrU rUrGrC rGrGrG rGrUrU rU…"
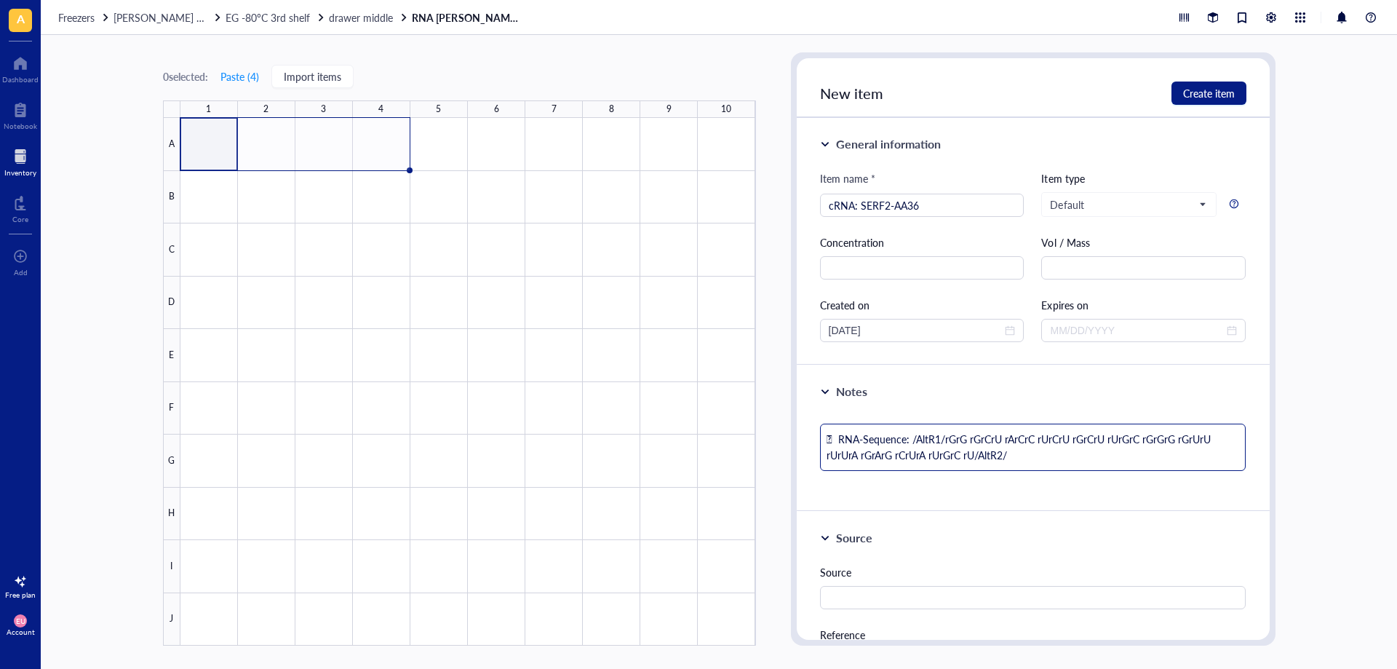
click at [837, 437] on textarea " RNA-Sequence: /AltR1/rGrG rGrCrU rArCrC rUrCrU rGrCrU rUrGrC rGrGrG rGrUrU rU…" at bounding box center [1033, 446] width 426 height 47
type textarea "RNA-Sequence: /AltR1/rGrG rGrCrU rArCrC rUrCrU rGrCrU rUrGrC rGrGrG rGrUrU rUr…"
type textarea "RNA-Sequence: /AltR1/rGrG rGrCrU rArCrC rUrCrU rGrCrU rUrGrC rGrGrG rGrUrU rUrU…"
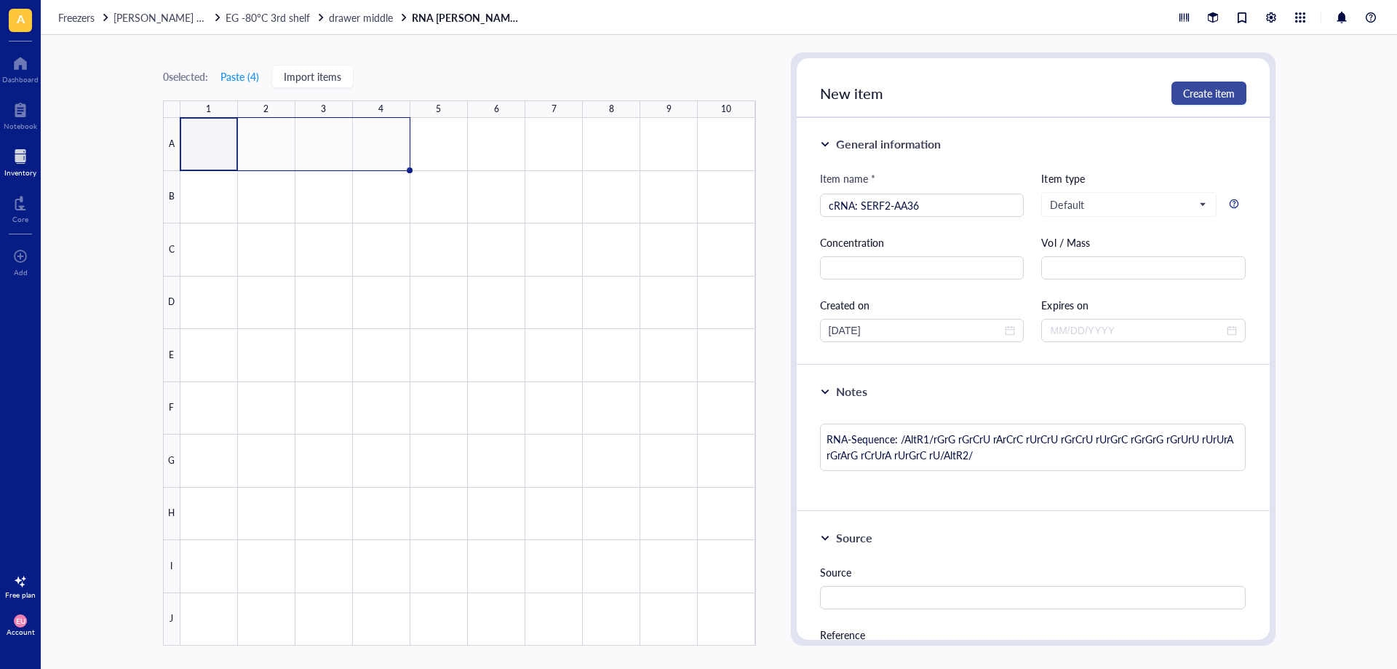
click at [1201, 82] on button "Create item" at bounding box center [1209, 92] width 75 height 23
type textarea "Keep everyone on the same page…"
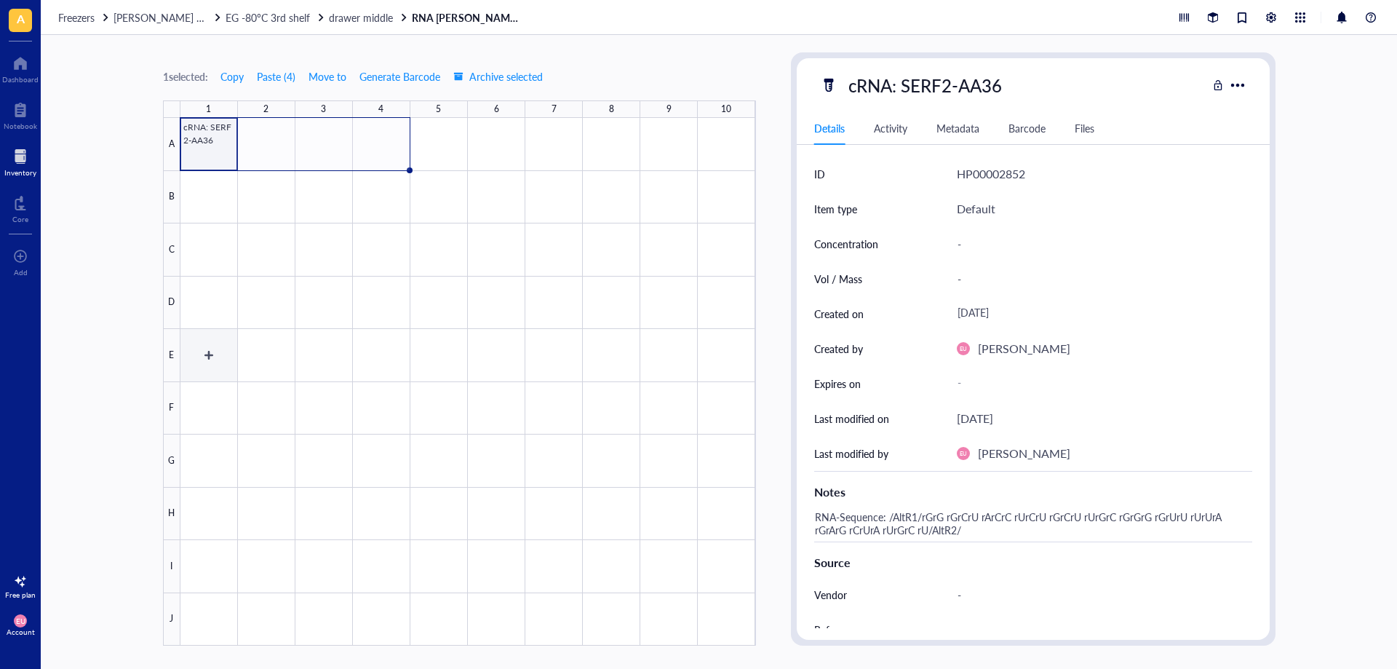
click at [225, 362] on div at bounding box center [468, 382] width 576 height 528
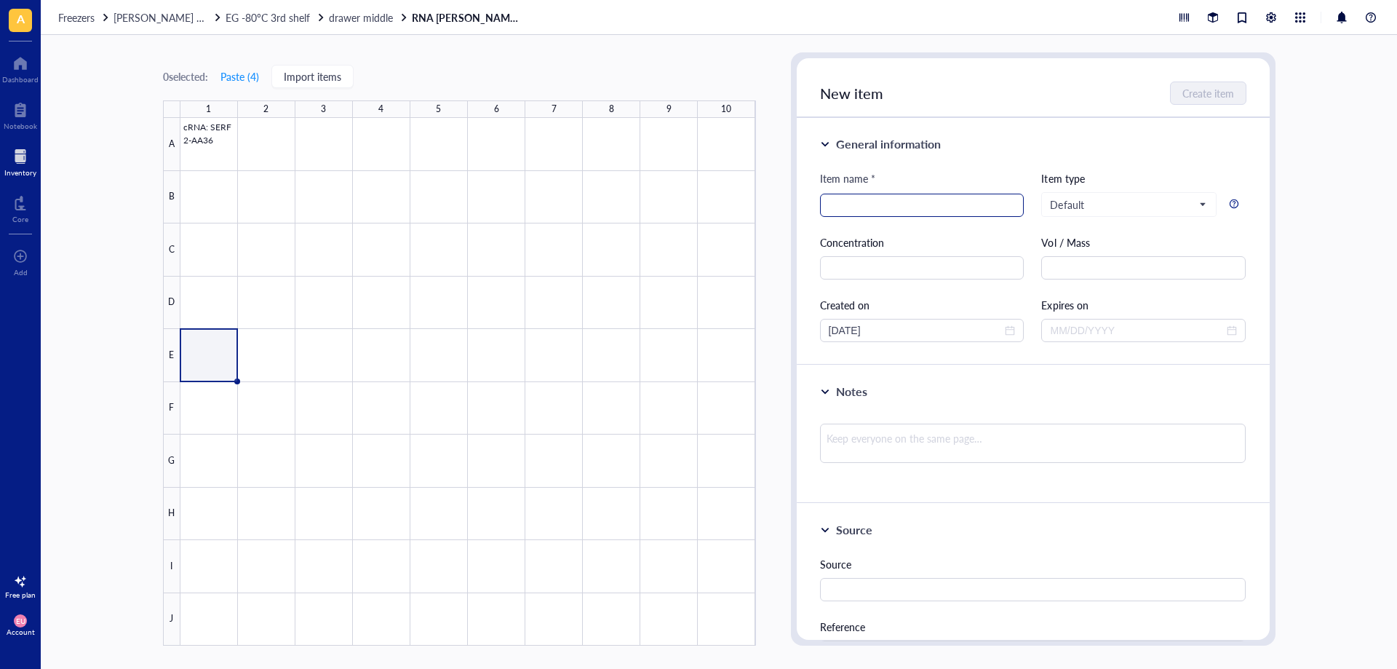
click at [839, 206] on input "search" at bounding box center [922, 205] width 187 height 22
paste input "o Non-Targeting Control"
click at [870, 204] on input "cRNA: o Non-Targeting Control" at bounding box center [922, 205] width 187 height 22
type input "cRNA: Non-Targeting Control"
click at [1021, 448] on textarea at bounding box center [1033, 442] width 426 height 39
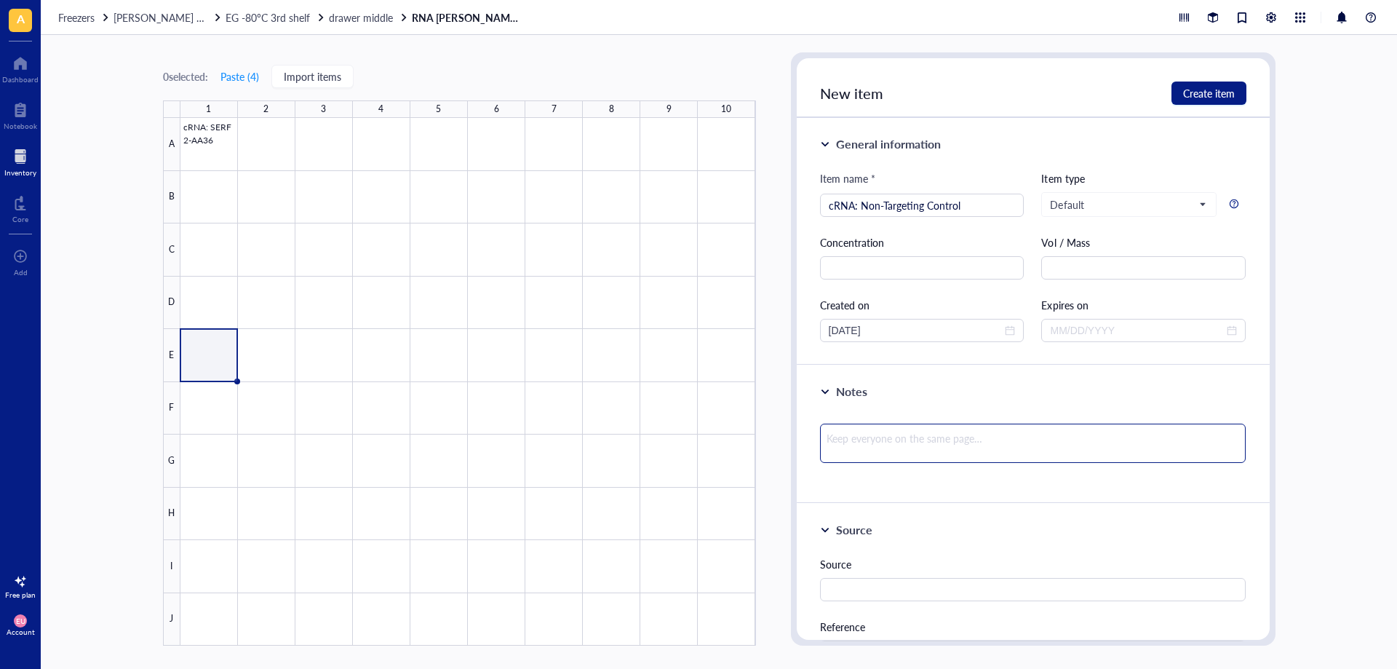
paste textarea " RNA-Sequence: /AltR1/rArA rArArA rGrCrU rUrCrC rGrCrC rUrGrA rUrGrG rGrUrU rU…"
type textarea " RNA-Sequence: /AltR1/rArA rArArA rGrCrU rUrCrC rGrCrC rUrGrA rUrGrG rGrUrU rU…"
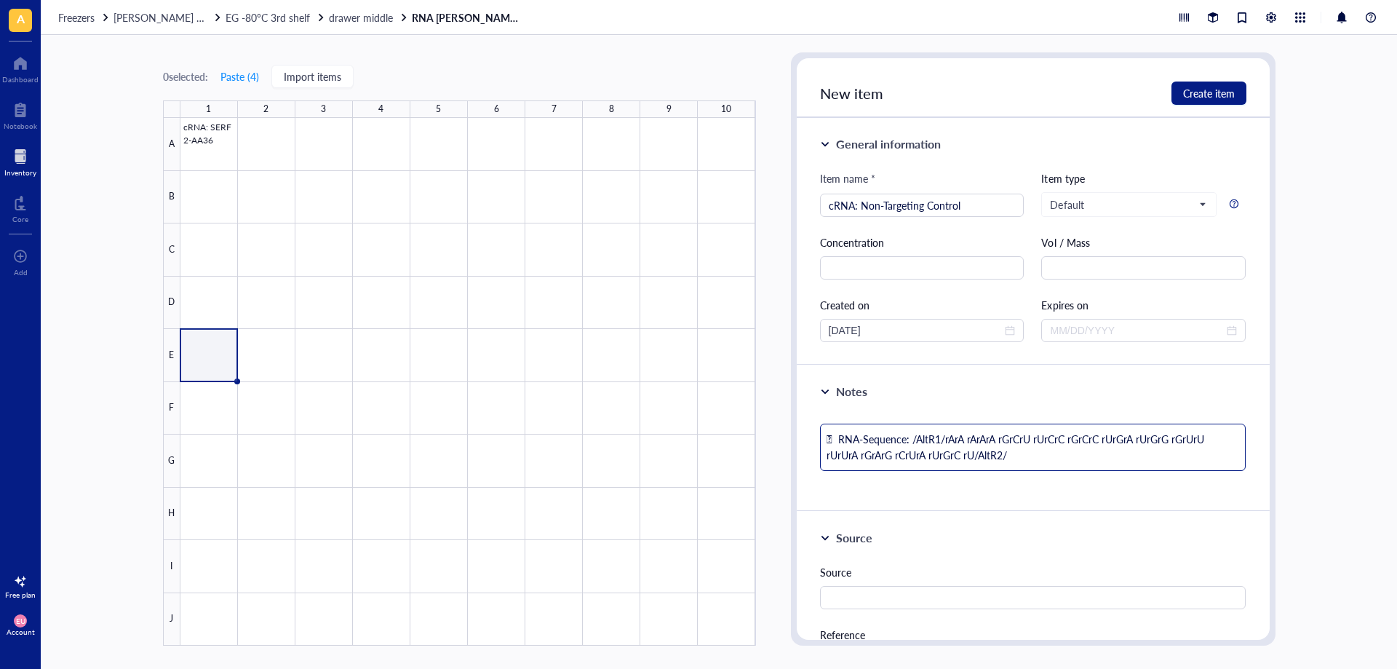
click at [838, 434] on textarea " RNA-Sequence: /AltR1/rArA rArArA rGrCrU rUrCrC rGrCrC rUrGrA rUrGrG rGrUrU rU…" at bounding box center [1033, 446] width 426 height 47
type textarea "RNA-Sequence: /AltR1/rArA rArArA rGrCrU rUrCrC rGrCrC rUrGrA rUrGrG rGrUrU rUr…"
type textarea "RNA-Sequence: /AltR1/rArA rArArA rGrCrU rUrCrC rGrCrC rUrGrA rUrGrG rGrUrU rUrU…"
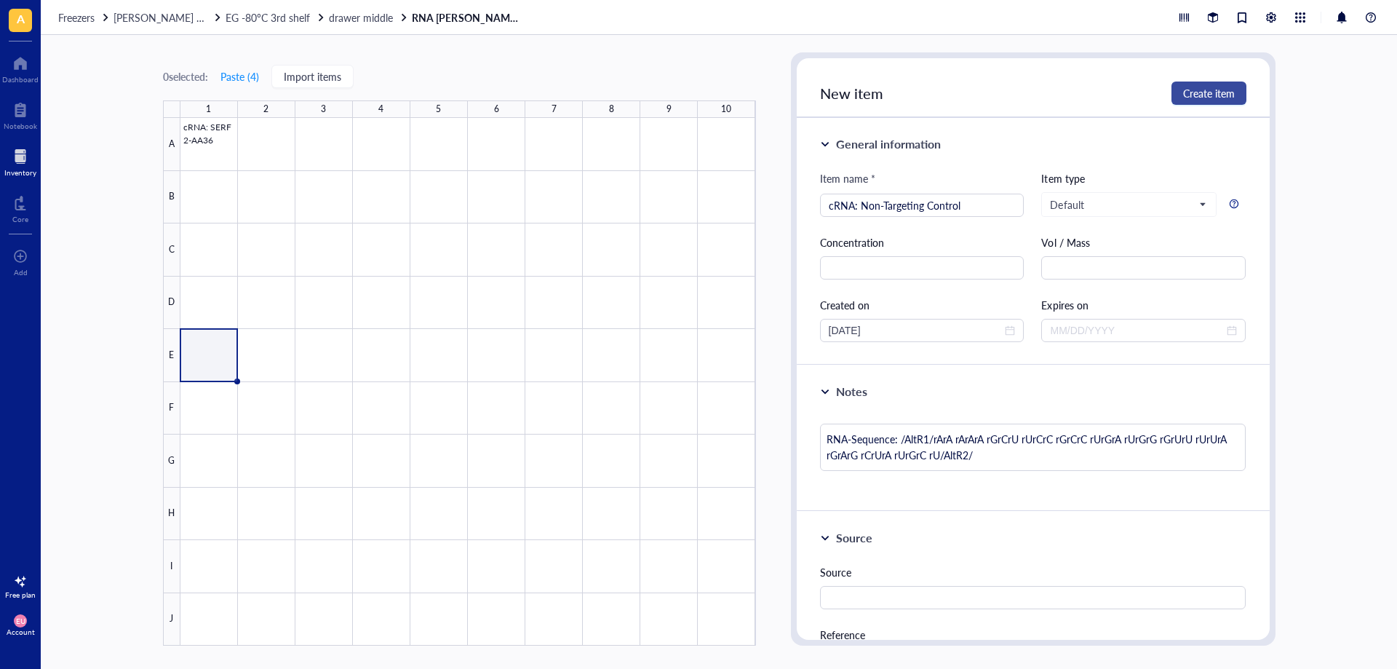
click at [1206, 98] on span "Create item" at bounding box center [1209, 93] width 52 height 12
type textarea "Keep everyone on the same page…"
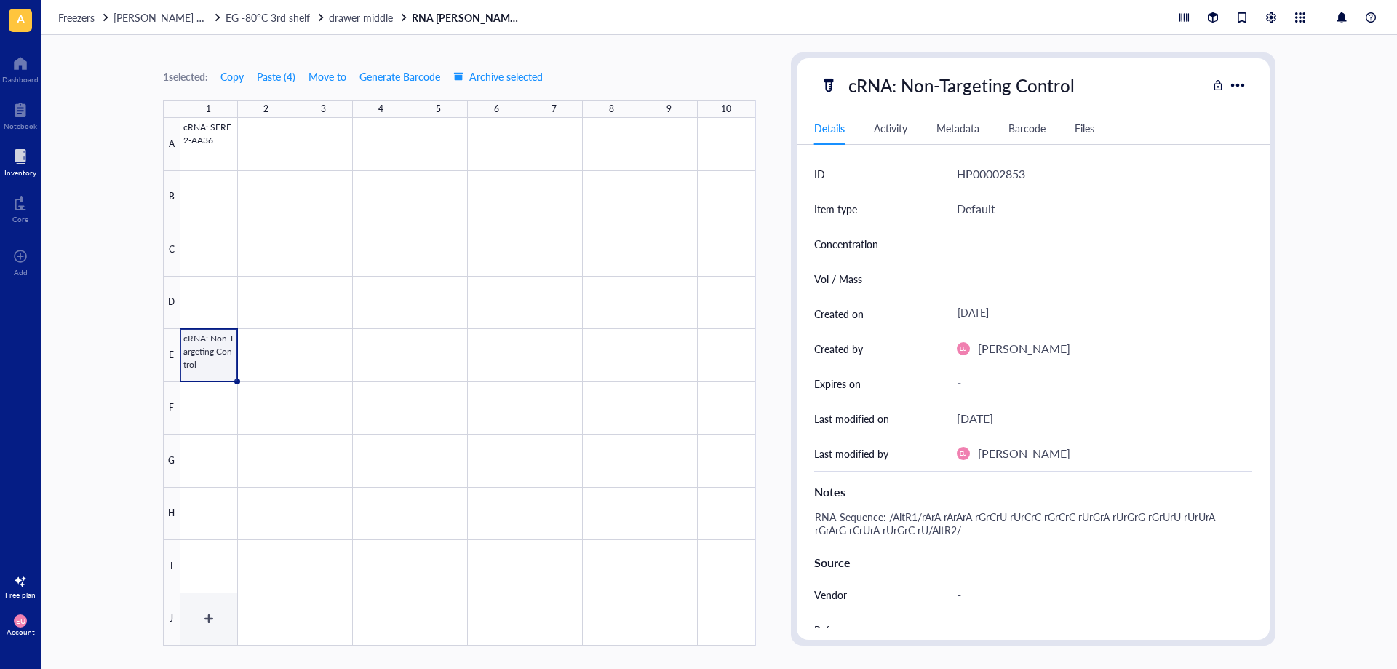
click at [211, 621] on div at bounding box center [468, 382] width 576 height 528
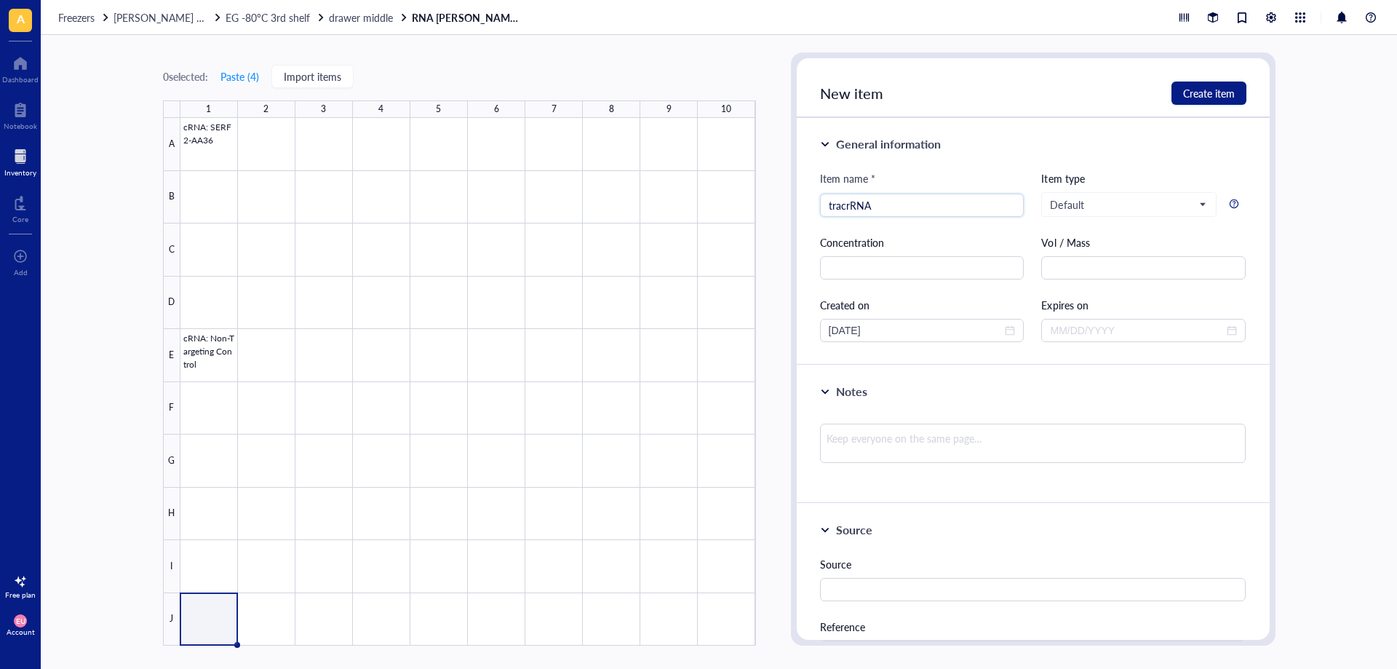
type input "tracrRNA"
click at [927, 250] on div "Concentration" at bounding box center [922, 256] width 204 height 45
click at [921, 268] on input "text" at bounding box center [922, 267] width 204 height 23
type input "2"
type input "200µM"
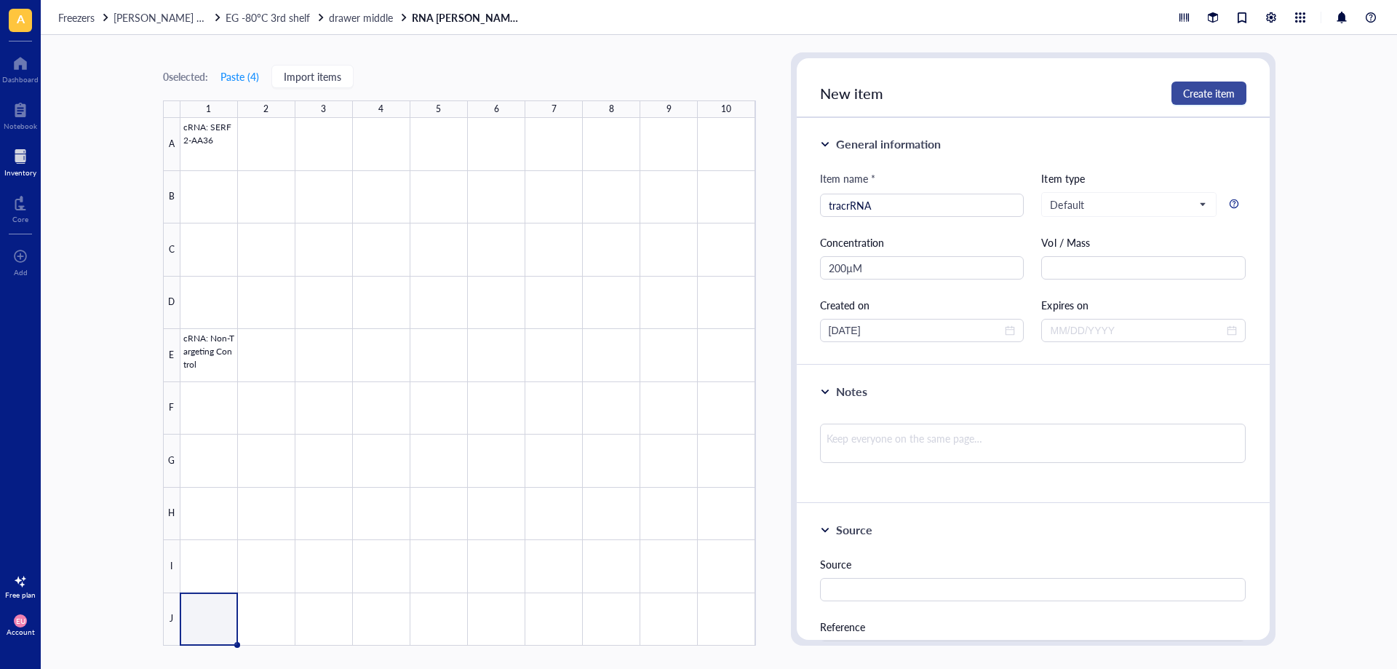
click at [1241, 93] on button "Create item" at bounding box center [1209, 92] width 75 height 23
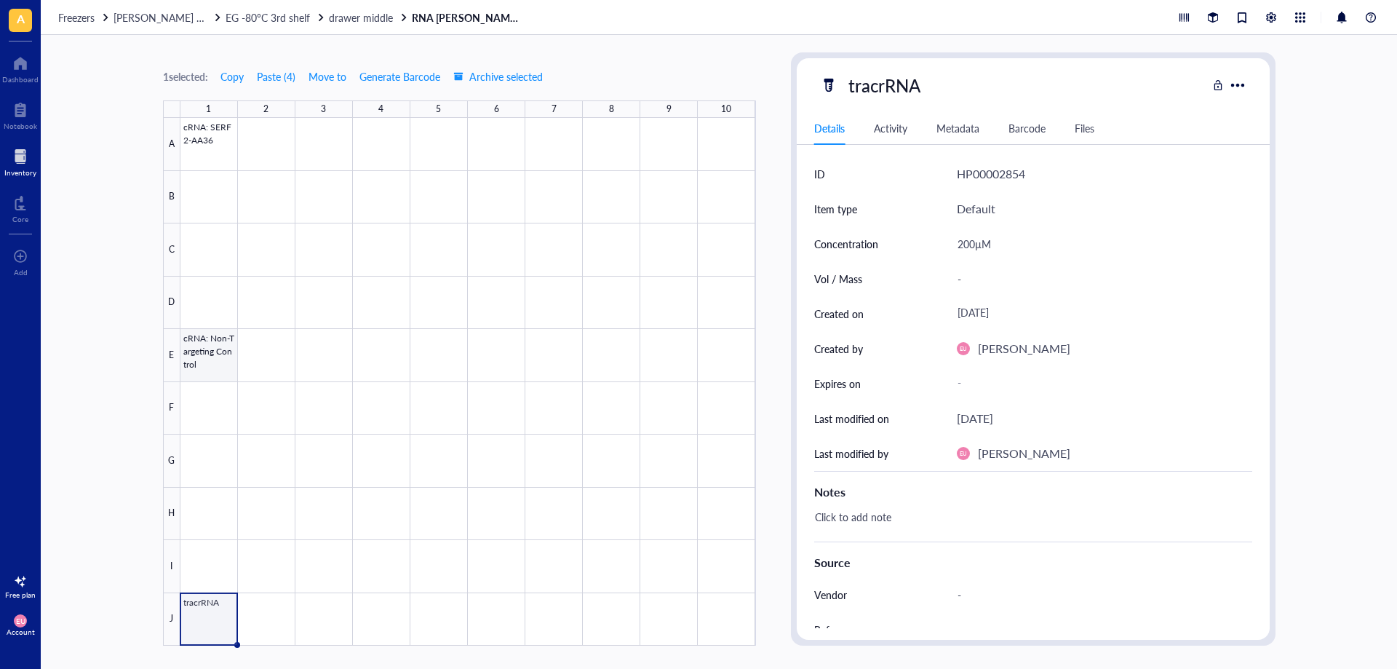
click at [234, 359] on div at bounding box center [468, 382] width 576 height 528
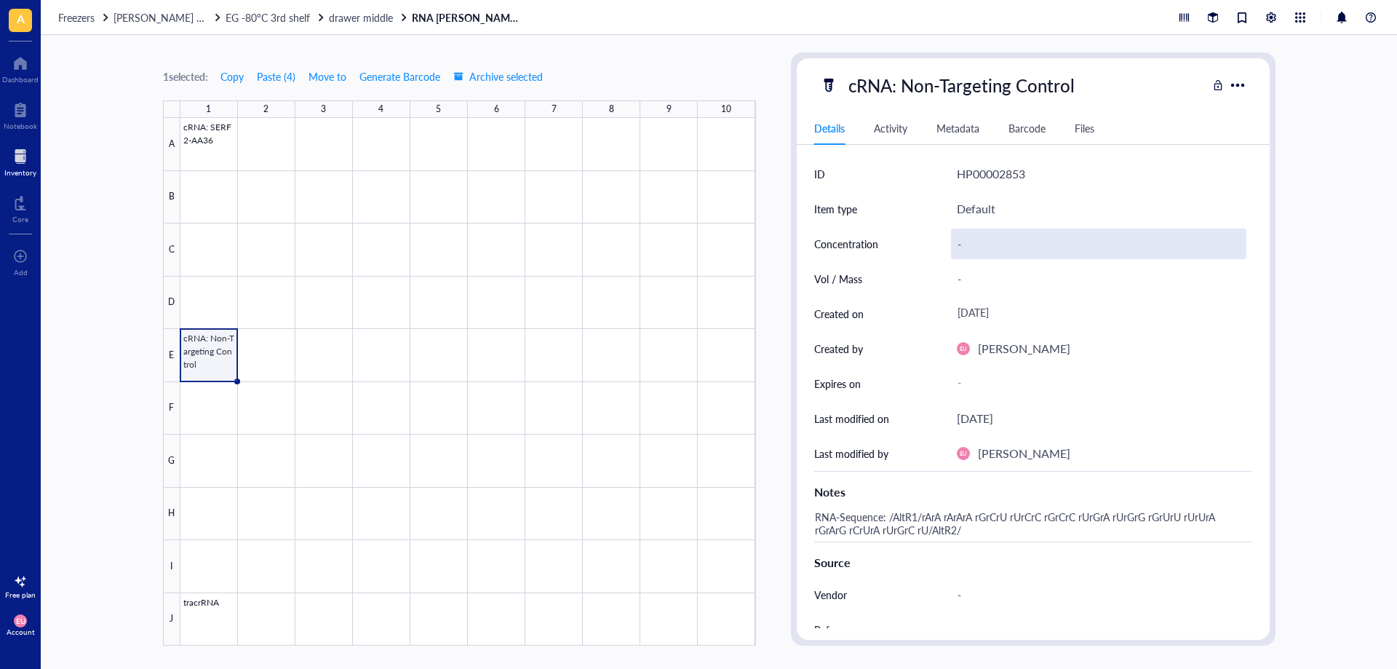
click at [994, 242] on div "-" at bounding box center [1098, 243] width 295 height 31
type input "200µM"
click at [213, 154] on div at bounding box center [468, 382] width 576 height 528
click at [998, 242] on div "-" at bounding box center [1098, 243] width 295 height 31
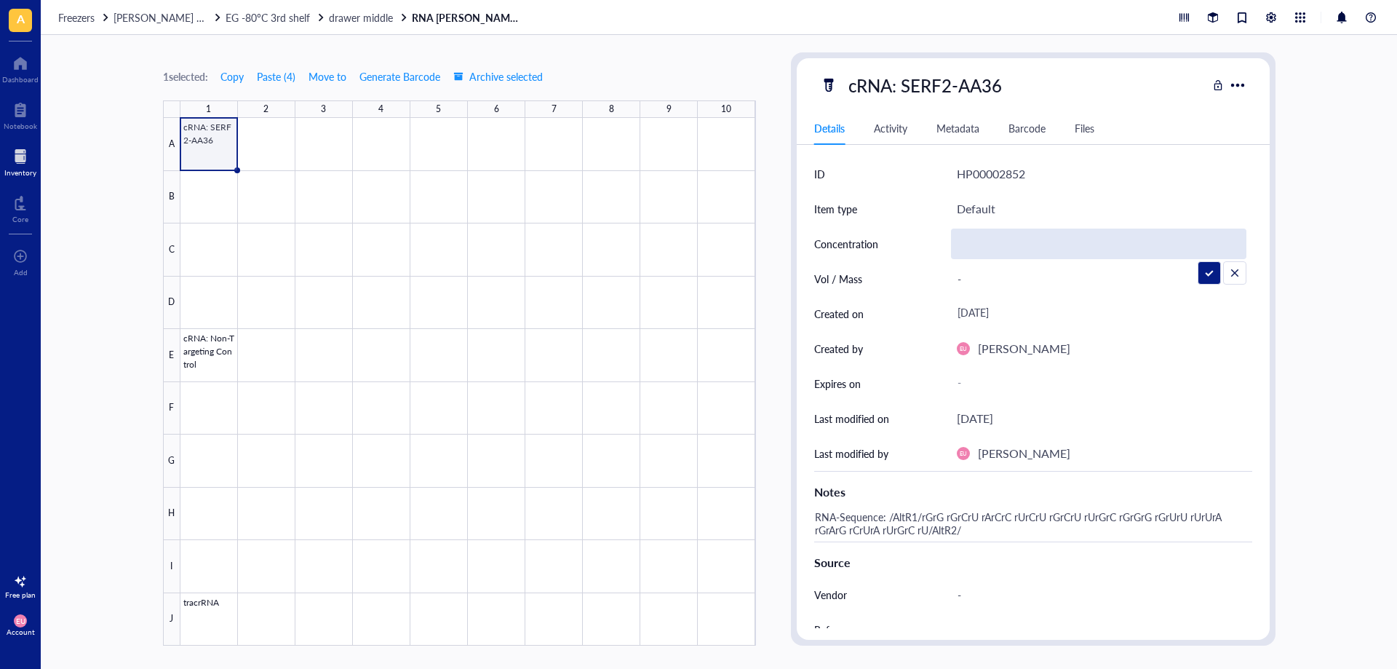
type input "200µM"
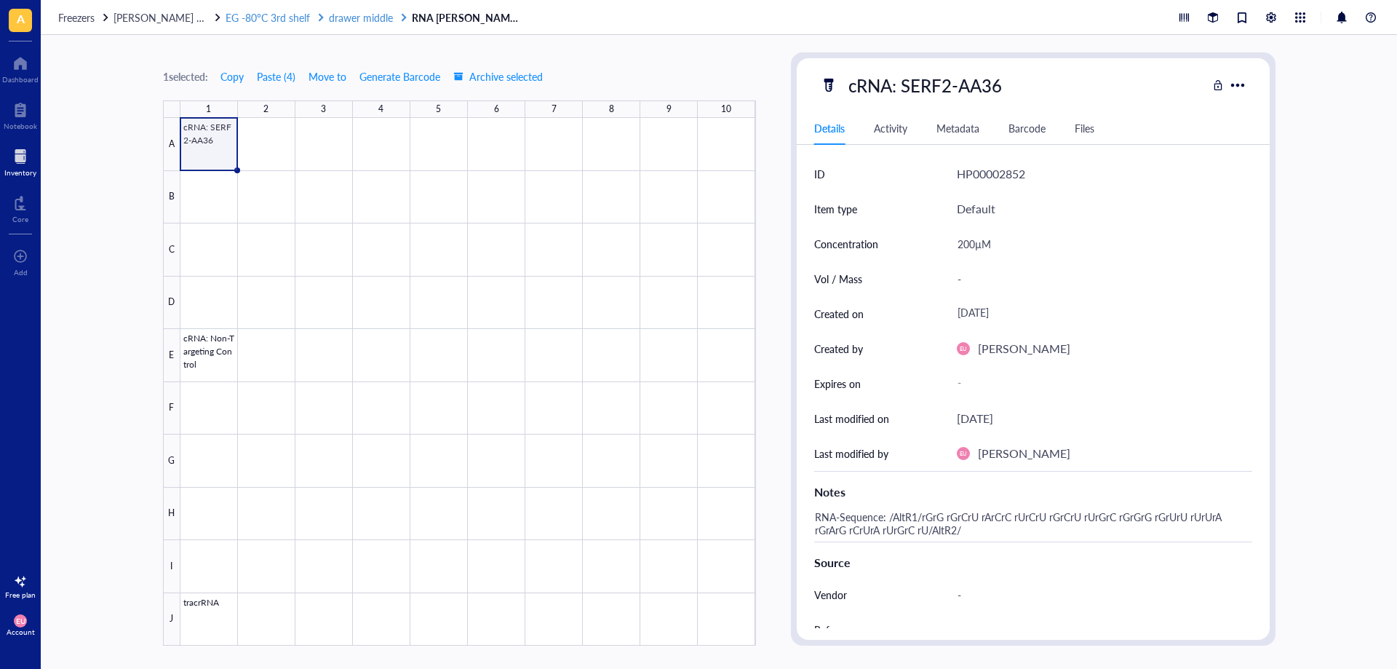
click at [282, 20] on span "EG -80°C 3rd shelf" at bounding box center [268, 17] width 84 height 15
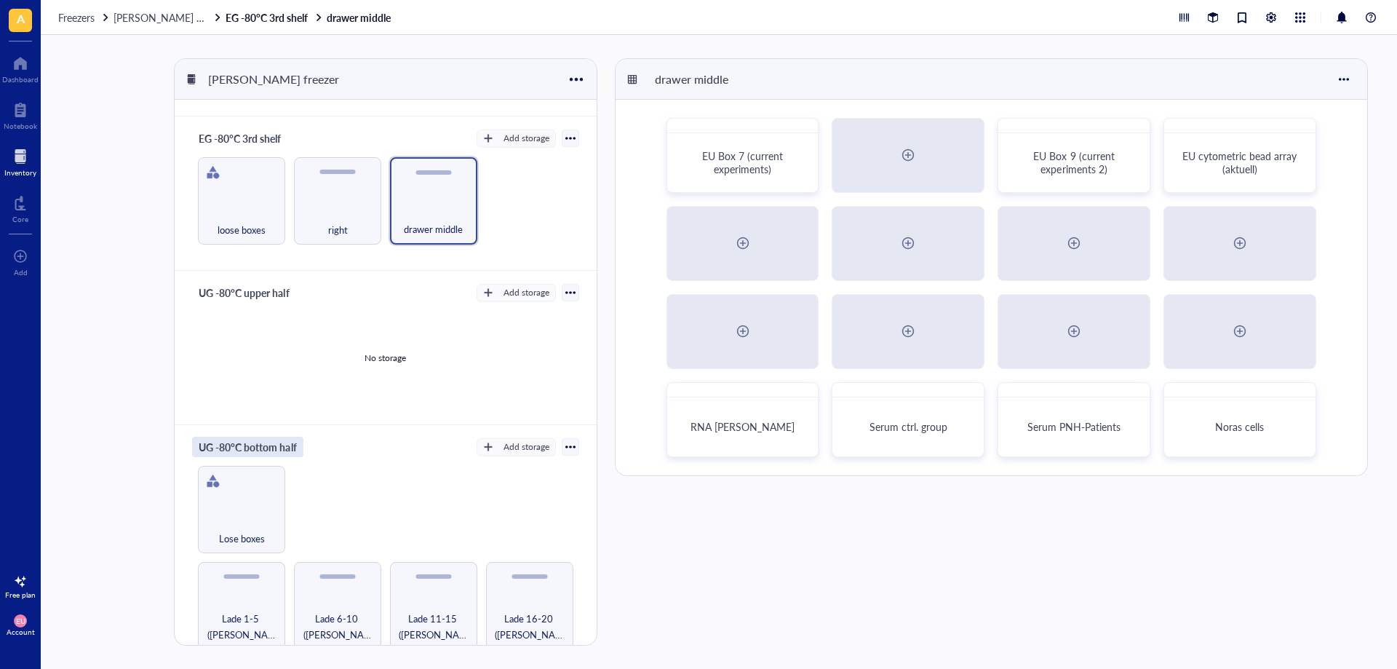
scroll to position [448, 0]
click at [232, 481] on div "Lose boxes" at bounding box center [241, 507] width 87 height 87
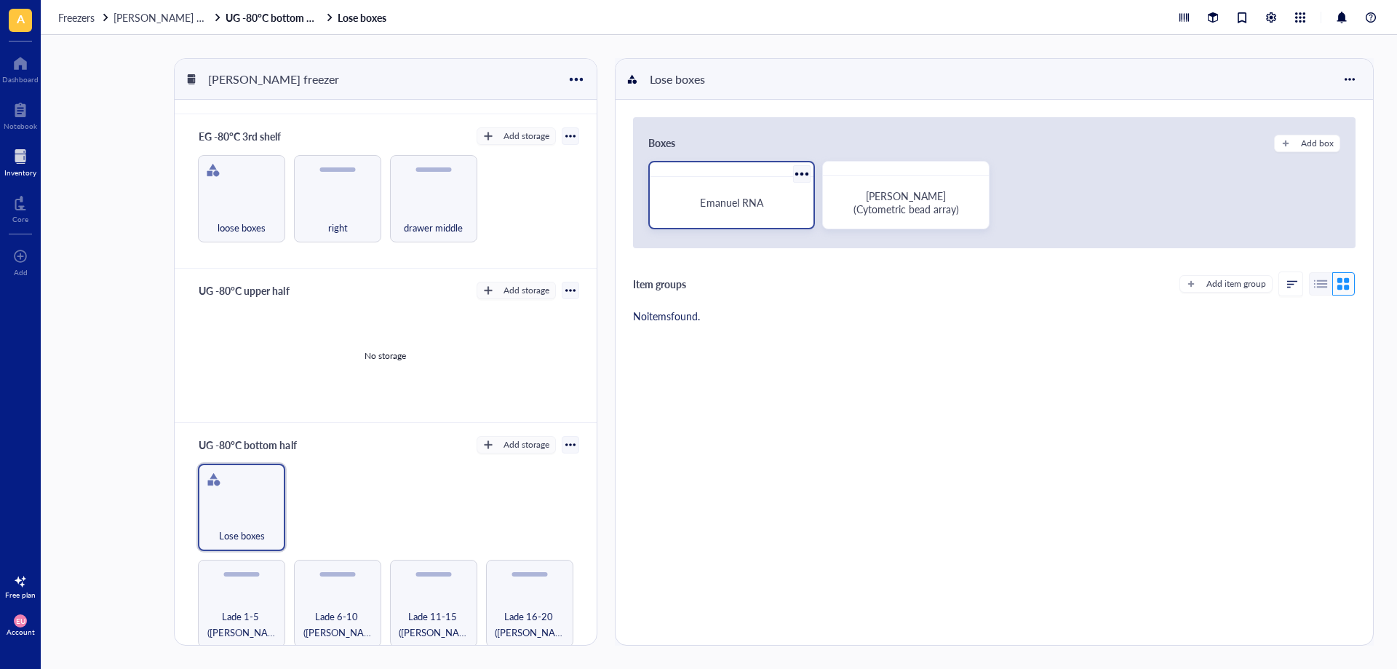
click at [761, 212] on div "Emanuel RNA" at bounding box center [732, 202] width 153 height 39
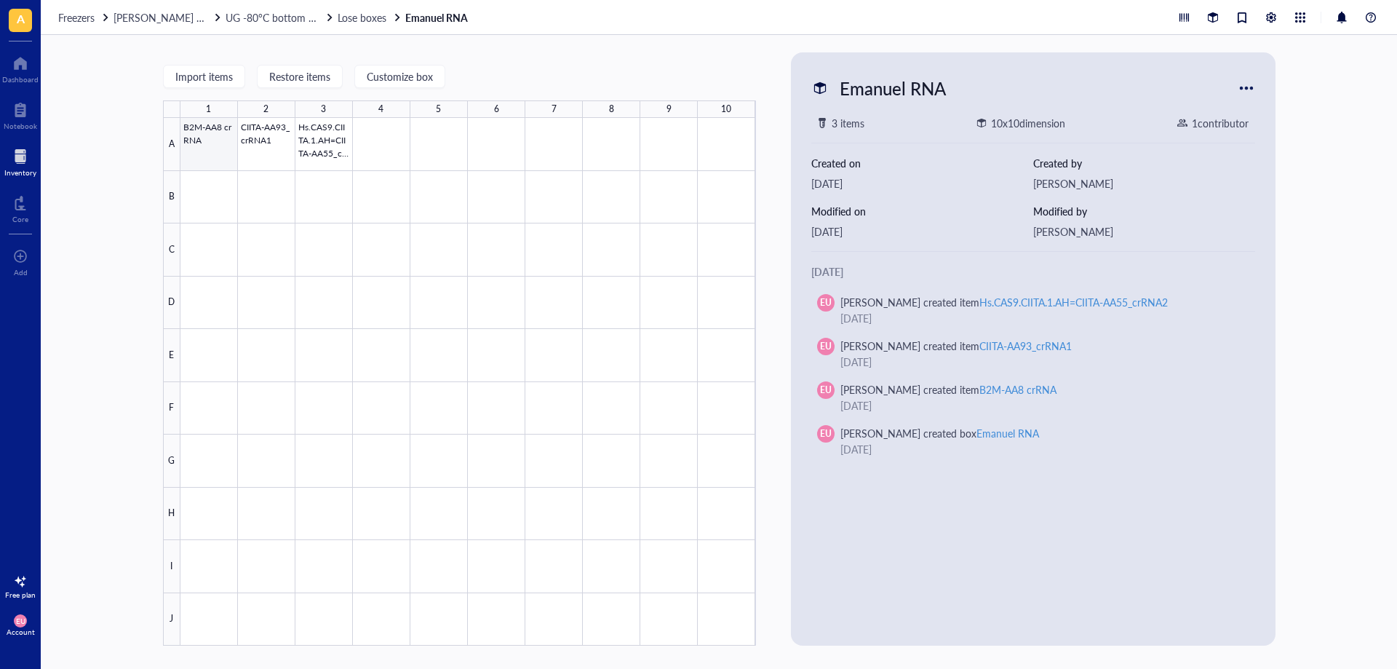
click at [201, 139] on div at bounding box center [468, 382] width 576 height 528
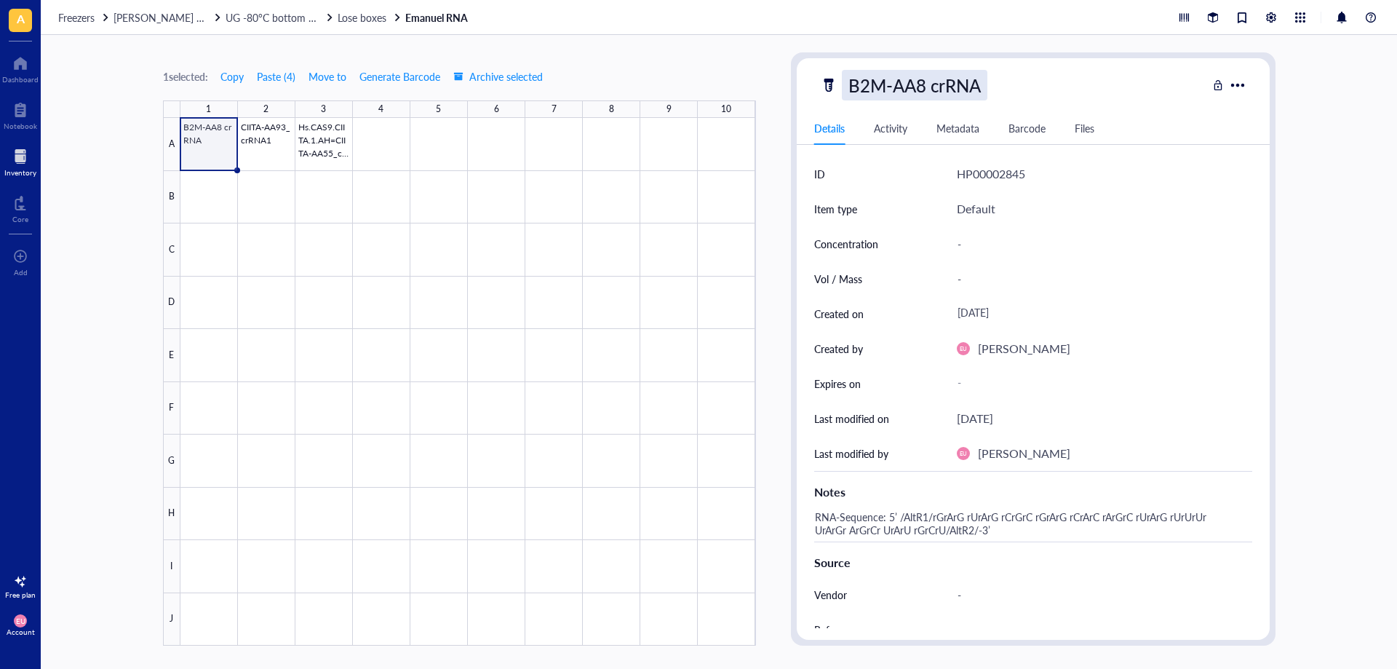
click at [856, 88] on div "B2M-AA8 crRNA" at bounding box center [915, 85] width 146 height 31
click at [851, 87] on input "B2M-AA8 crRNA" at bounding box center [919, 85] width 153 height 29
type input "crRNA: B2M-AA8 crRNA"
click at [266, 145] on div at bounding box center [468, 382] width 576 height 528
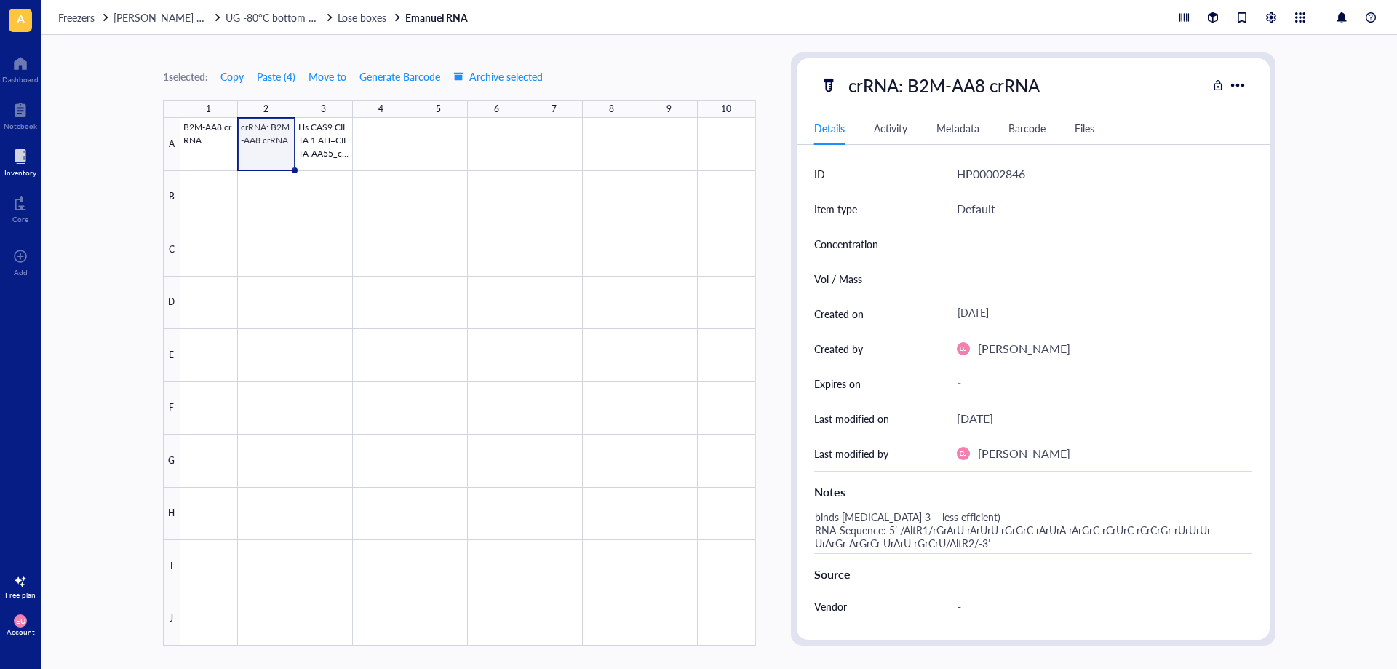
click at [207, 129] on div at bounding box center [468, 382] width 576 height 528
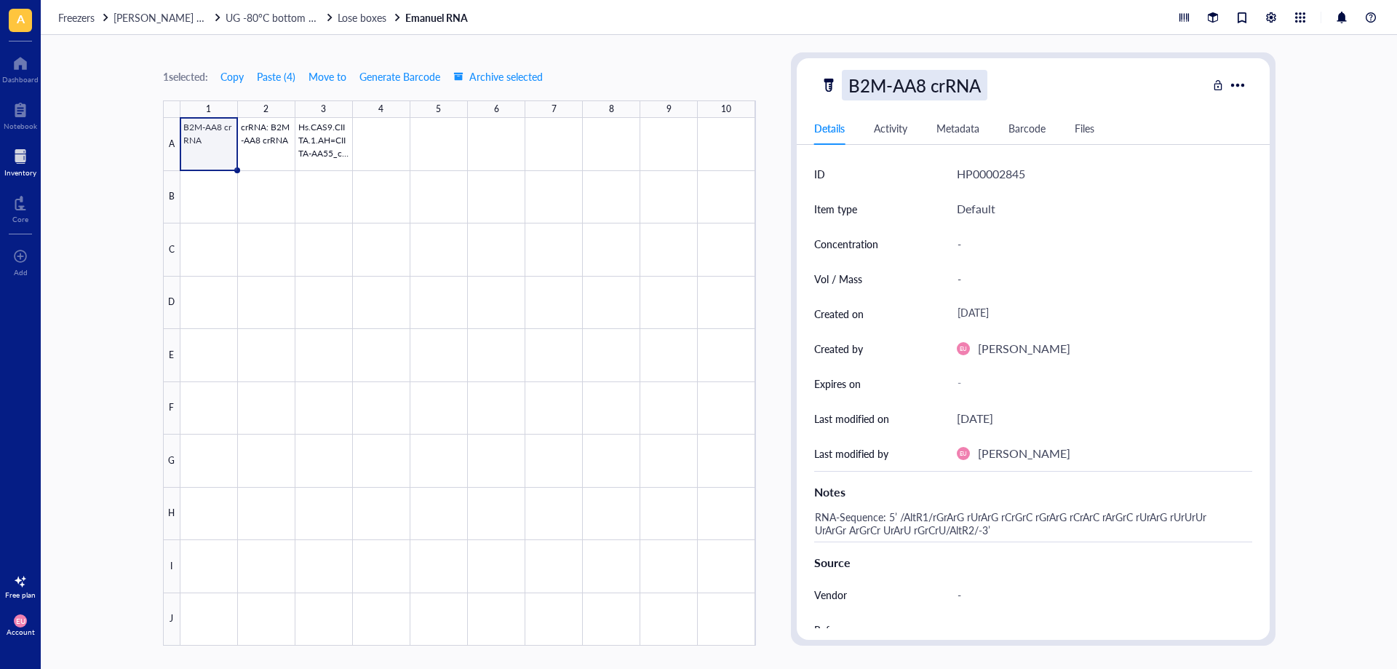
click at [856, 87] on div "B2M-AA8 crRNA" at bounding box center [915, 85] width 146 height 31
click at [850, 81] on input "B2M-AA8 crRNA" at bounding box center [919, 85] width 153 height 29
type input "crRNA: B2M-AA8 crRNA"
click at [311, 138] on div at bounding box center [468, 382] width 576 height 528
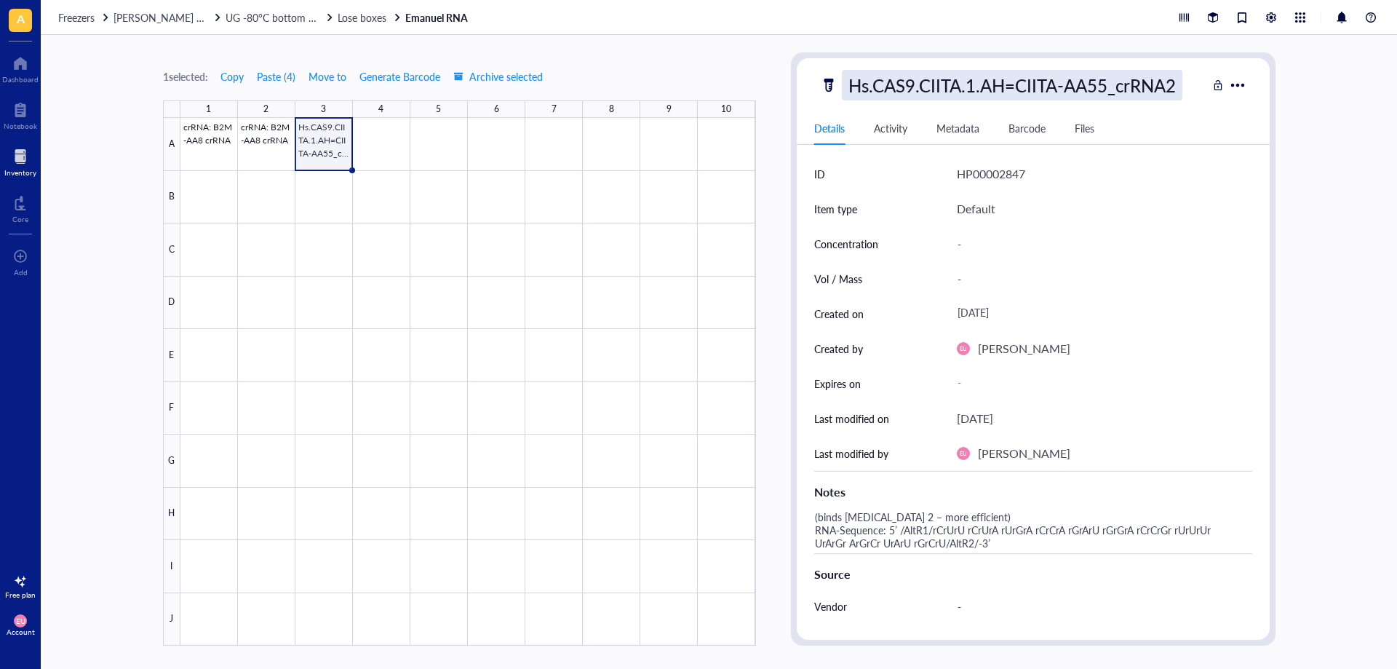
click at [853, 81] on div "Hs.CAS9.CIITA.1.AH=CIITA-AA55_crRNA2" at bounding box center [1012, 85] width 341 height 31
drag, startPoint x: 852, startPoint y: 81, endPoint x: 861, endPoint y: 84, distance: 9.2
click at [851, 81] on input "Hs.CAS9.CIITA.1.AH=CIITA-AA55_crRNA2" at bounding box center [1025, 85] width 364 height 29
type input "crRNA: Hs.CAS9.CIITA.1.AH=CIITA-AA55_crRNA2"
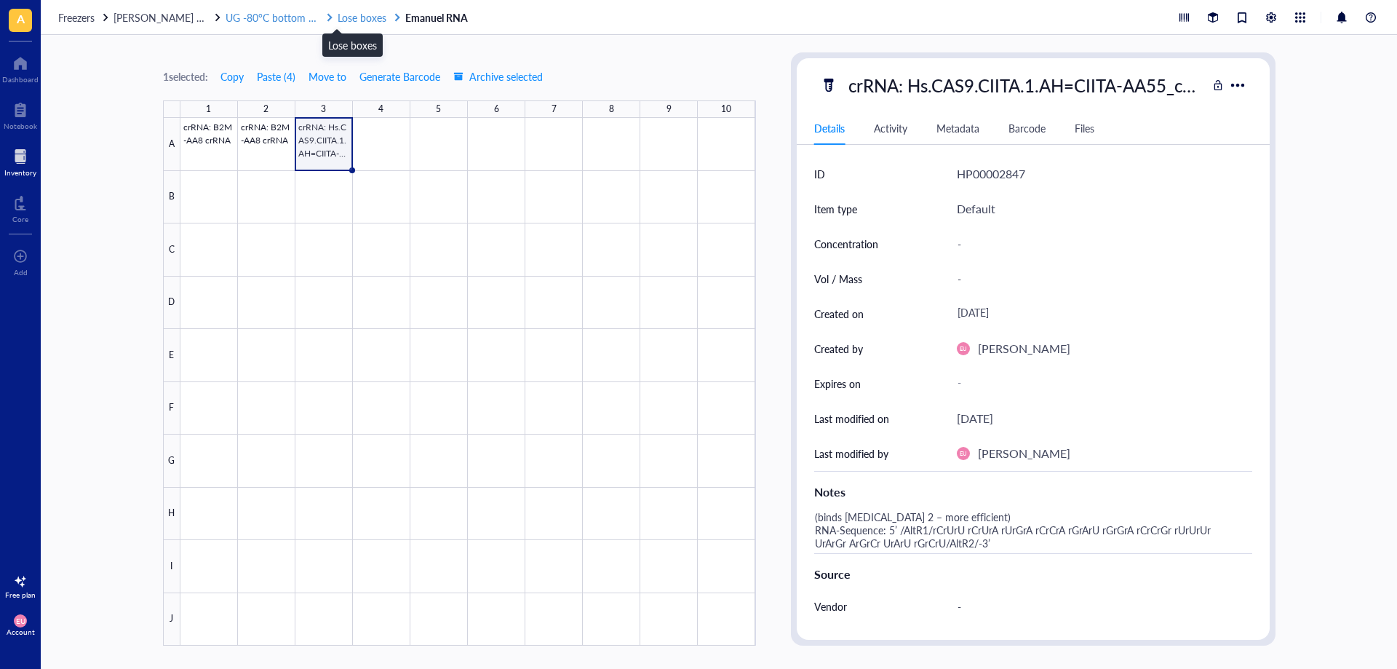
click at [353, 20] on span "Lose boxes" at bounding box center [362, 17] width 49 height 15
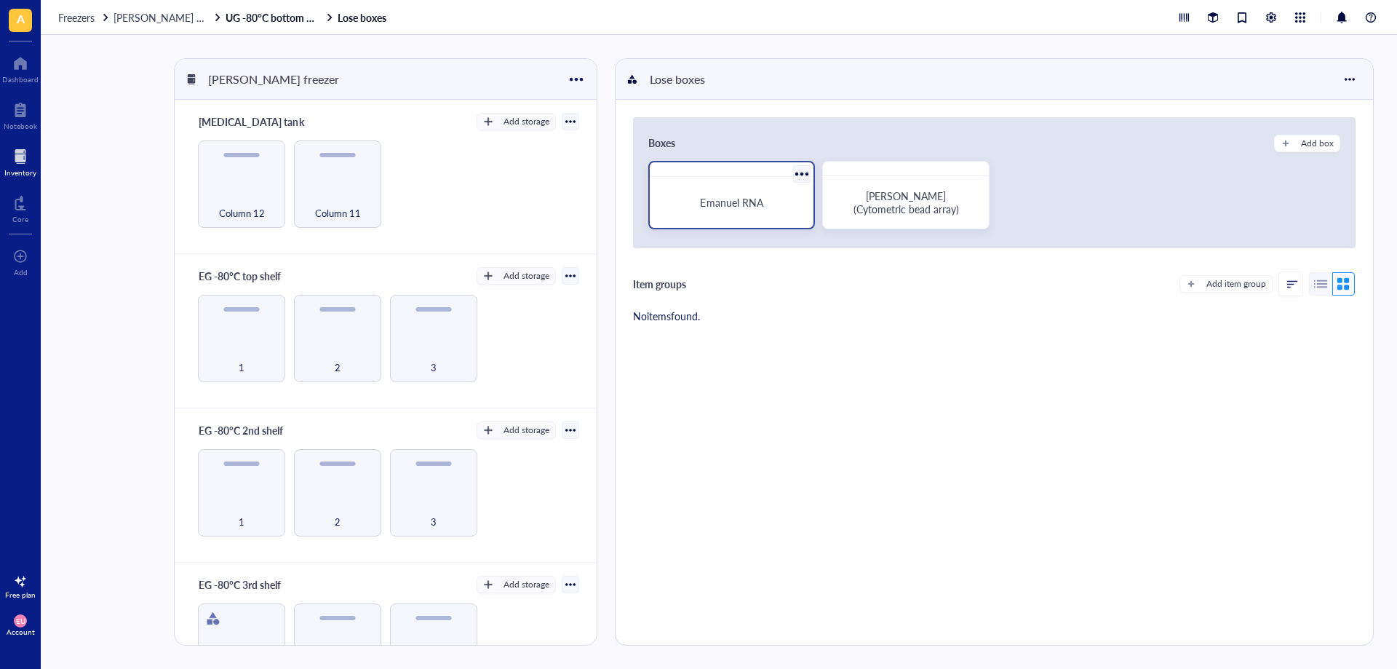
click at [768, 187] on div "Emanuel RNA" at bounding box center [732, 202] width 153 height 39
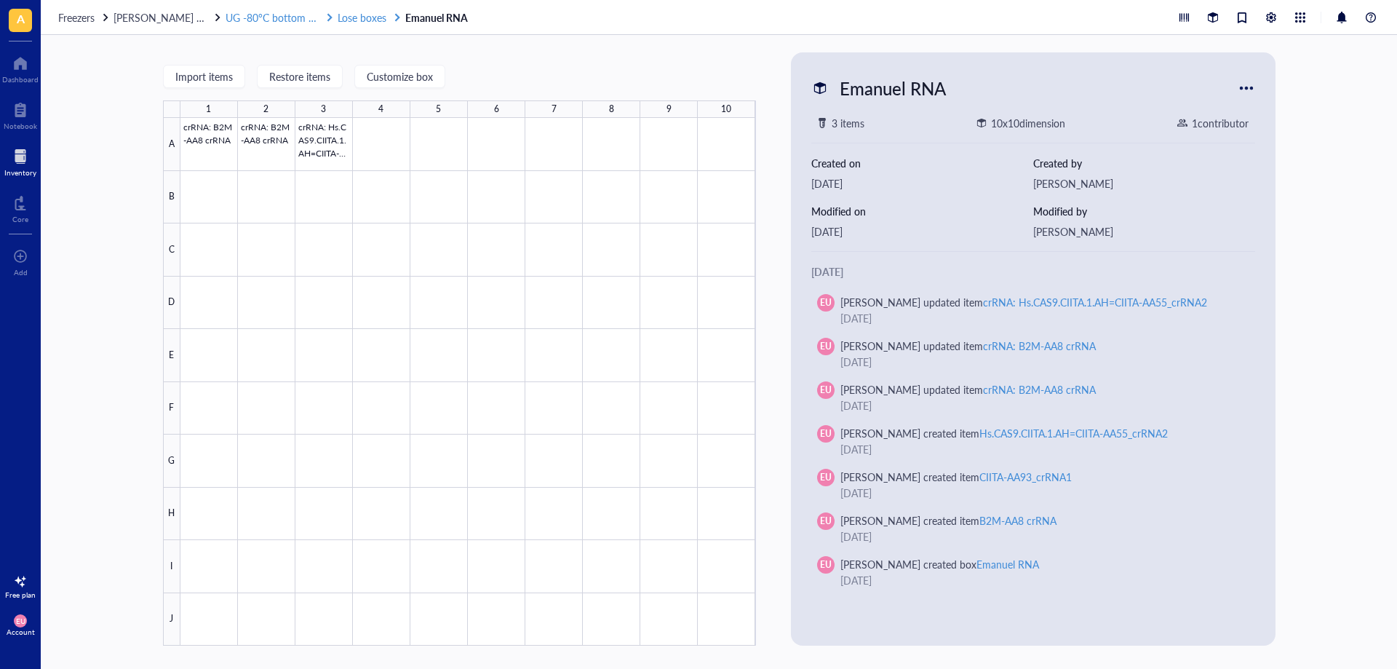
click at [339, 22] on span "Lose boxes" at bounding box center [362, 17] width 49 height 15
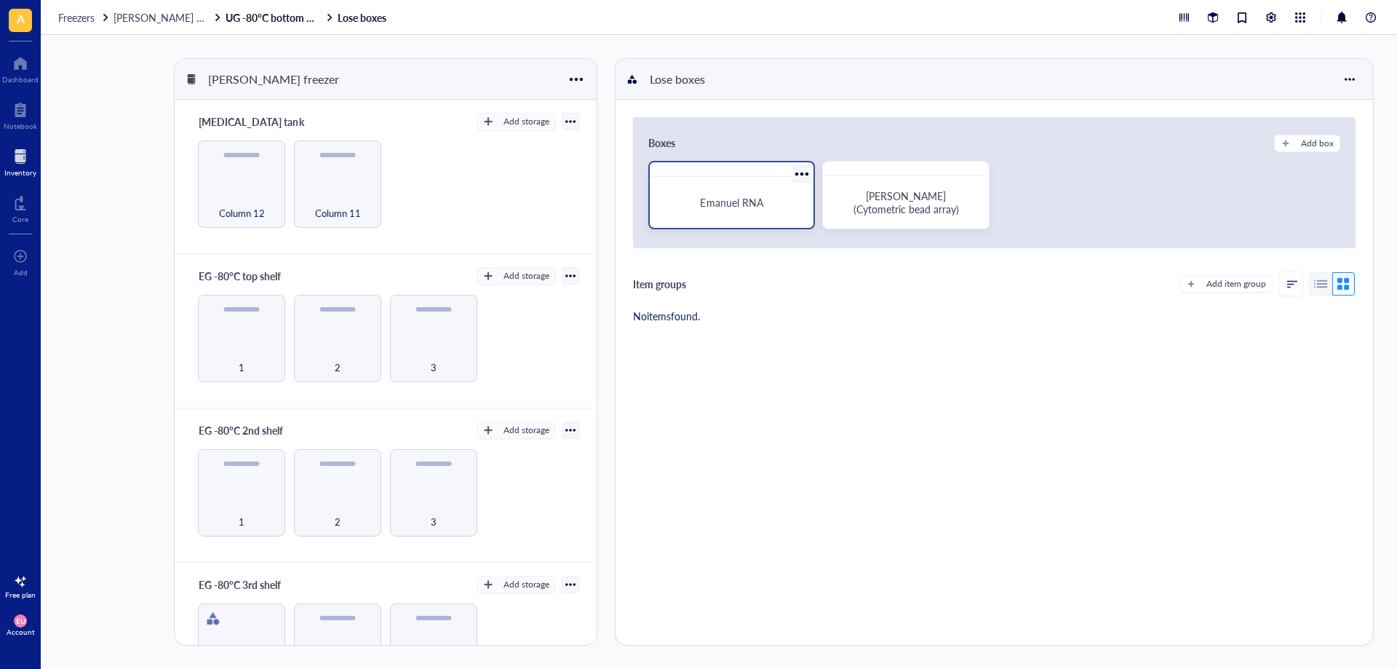
click at [805, 169] on div at bounding box center [802, 173] width 21 height 21
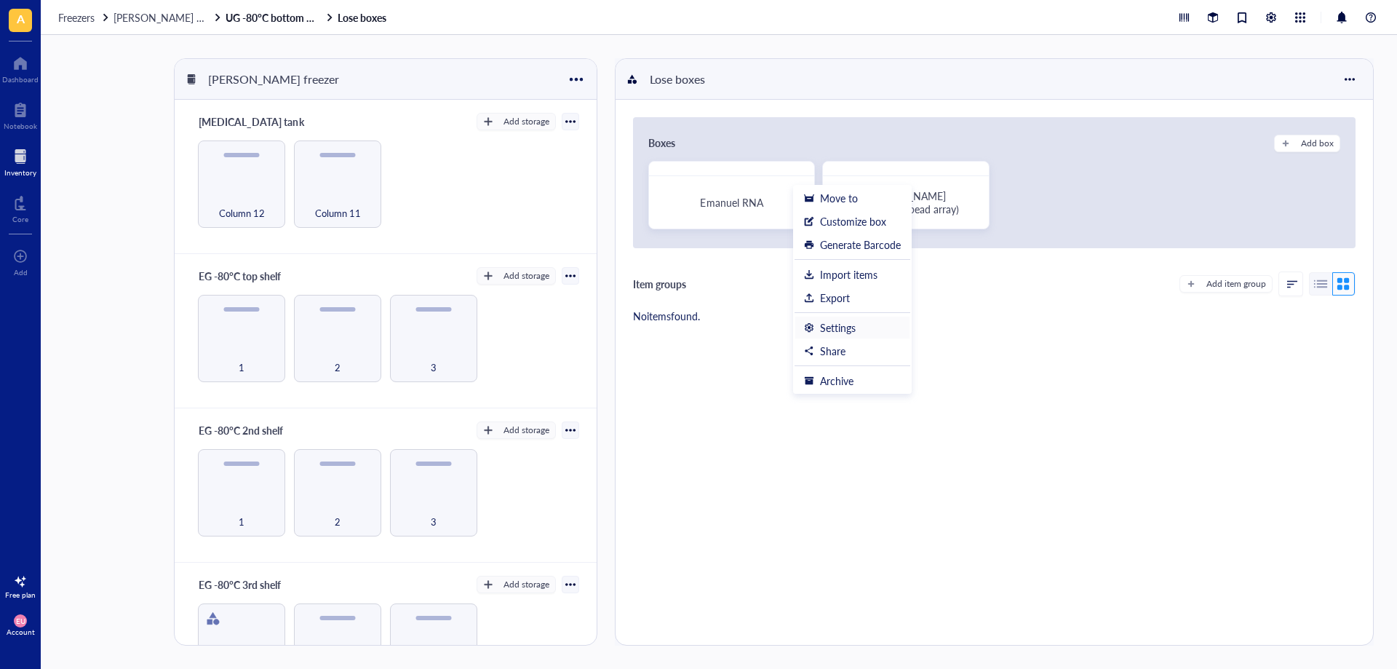
click at [830, 330] on div "Settings" at bounding box center [838, 327] width 36 height 13
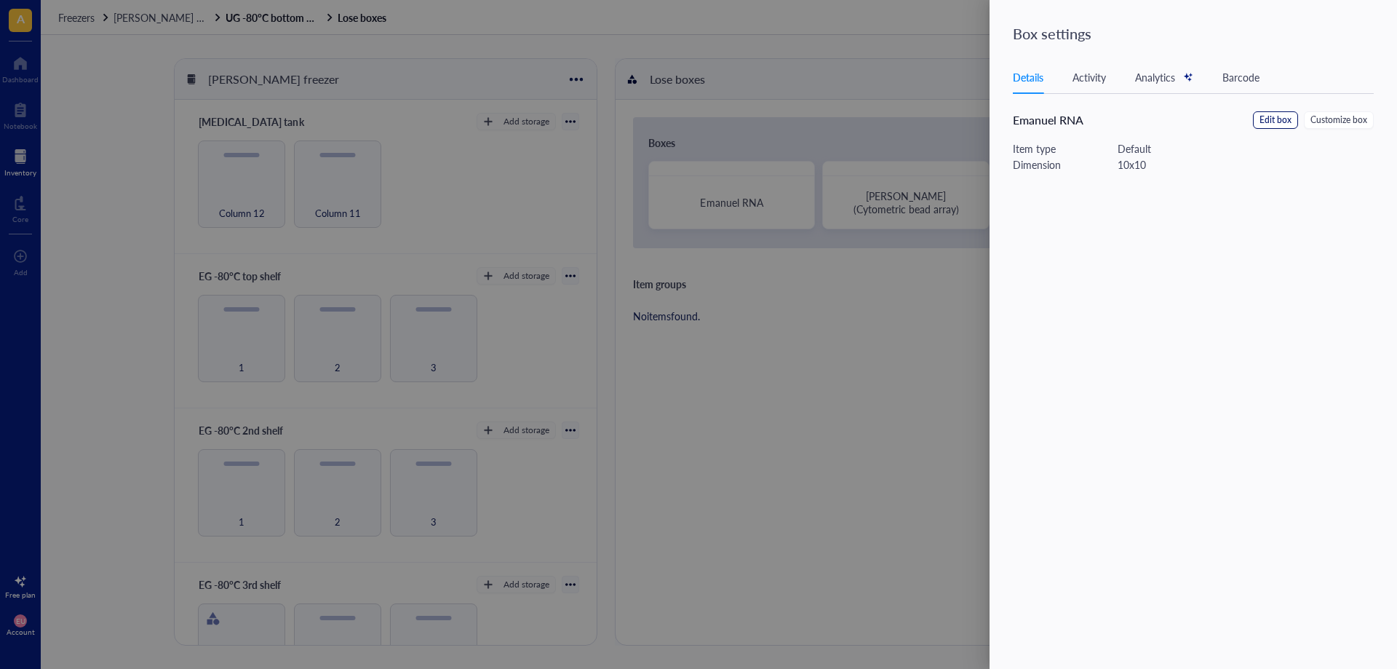
click at [1262, 119] on span "Edit box" at bounding box center [1276, 121] width 32 height 14
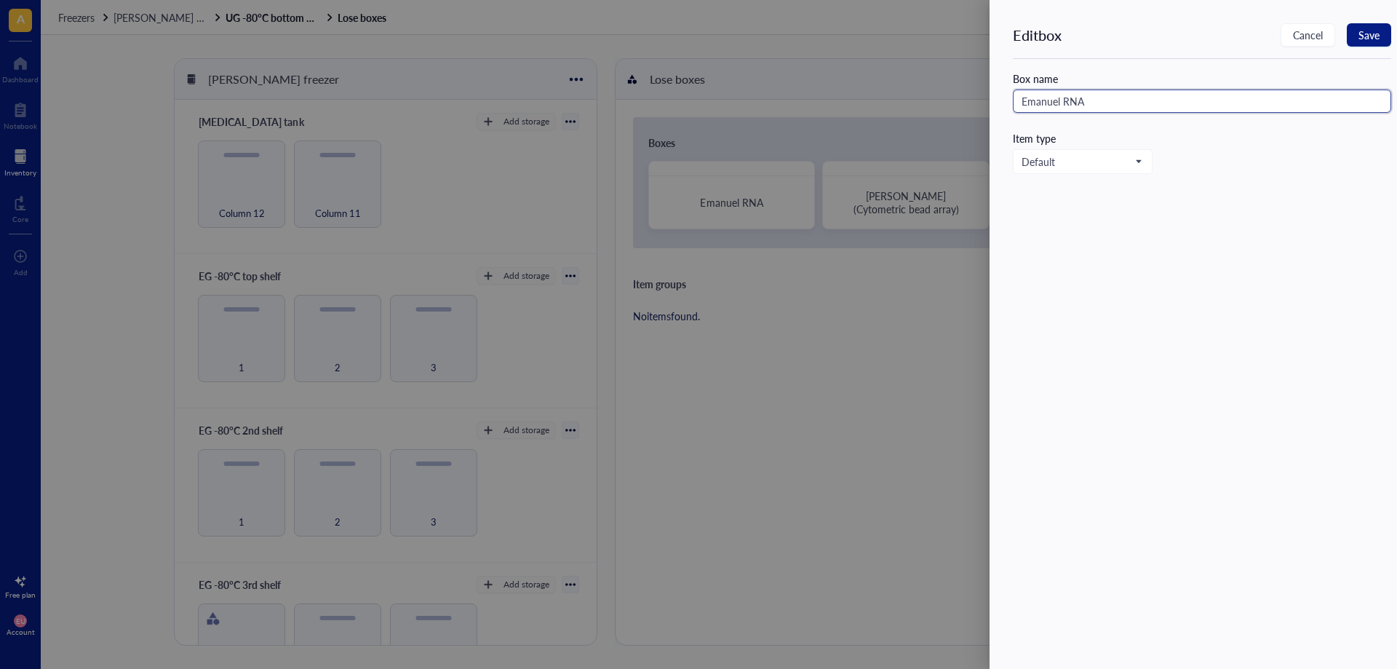
click at [1065, 100] on input "Emanuel RNA" at bounding box center [1202, 101] width 378 height 23
type input "[PERSON_NAME]"
click at [1359, 41] on button "Save" at bounding box center [1369, 34] width 44 height 23
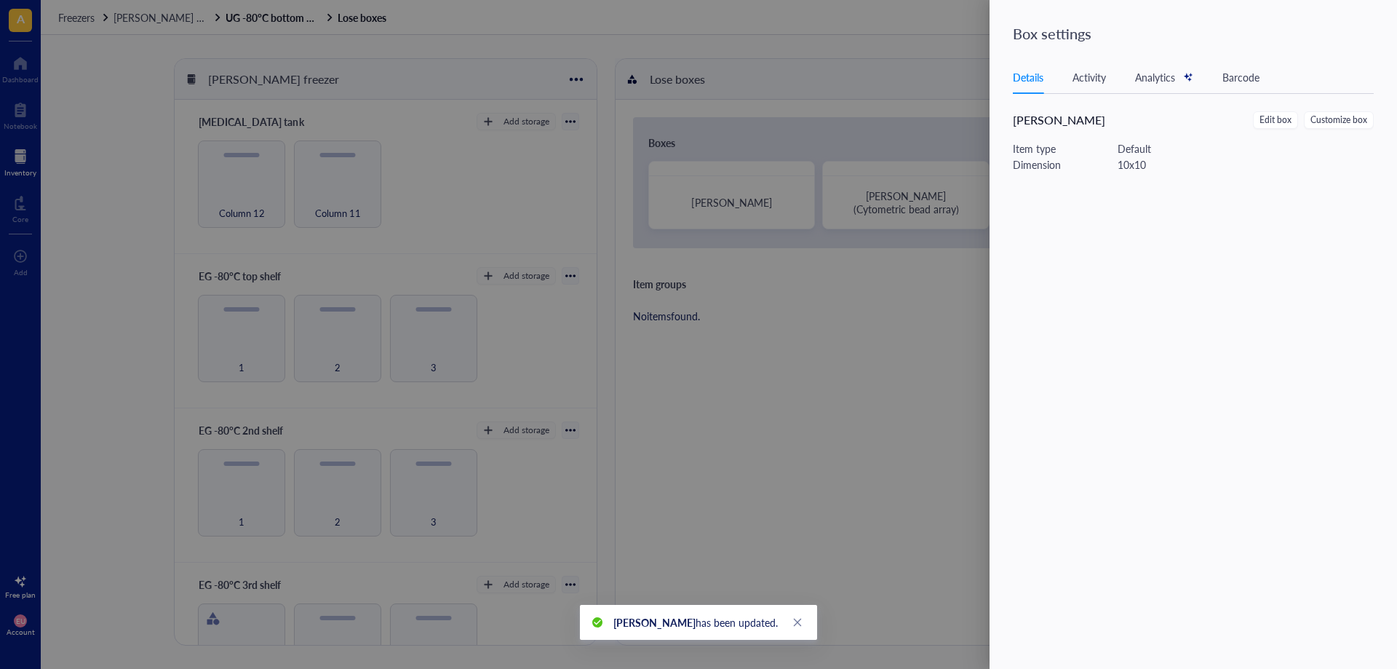
click at [875, 373] on div at bounding box center [698, 334] width 1397 height 669
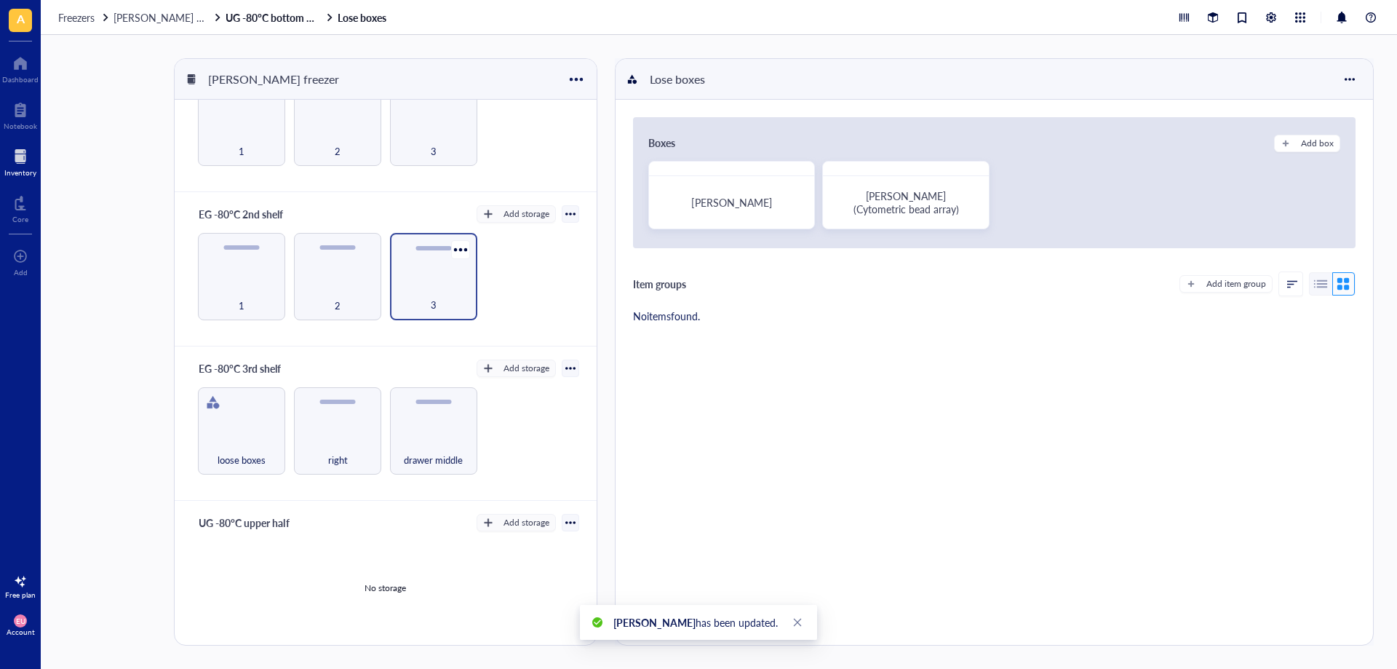
scroll to position [218, 0]
click at [448, 450] on span "drawer middle" at bounding box center [433, 457] width 59 height 16
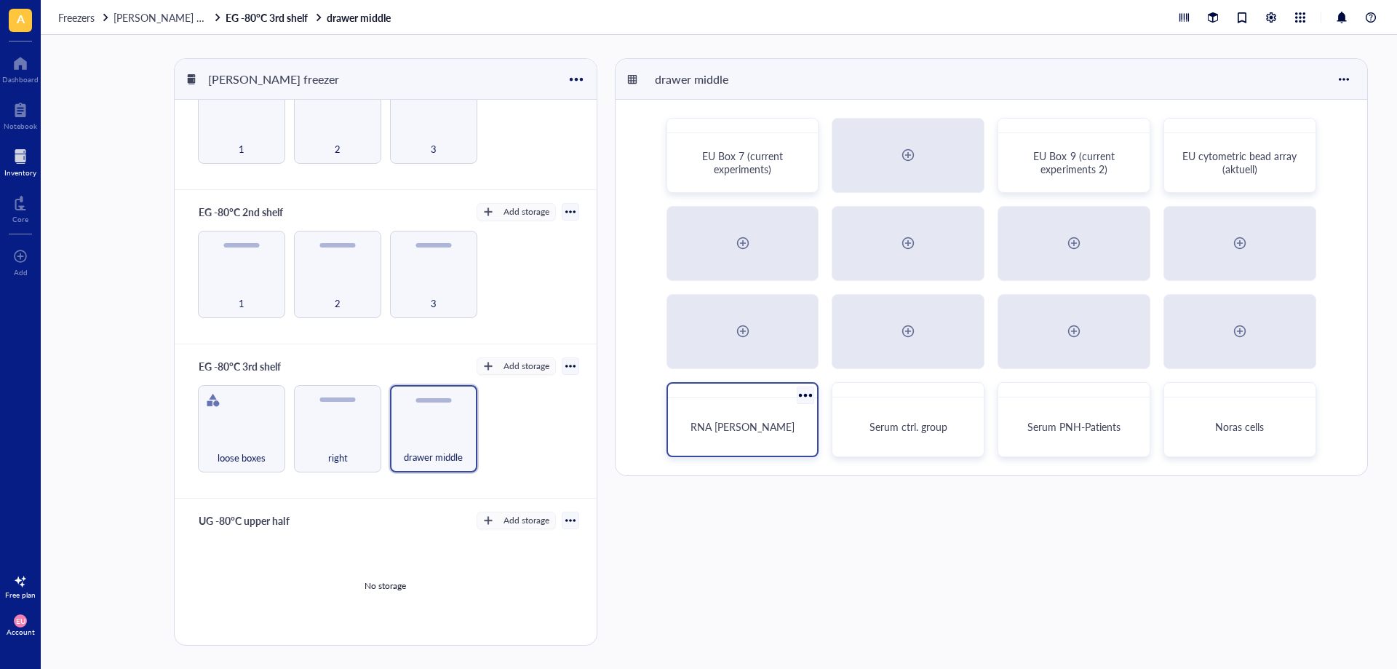
click at [811, 389] on div at bounding box center [805, 394] width 21 height 21
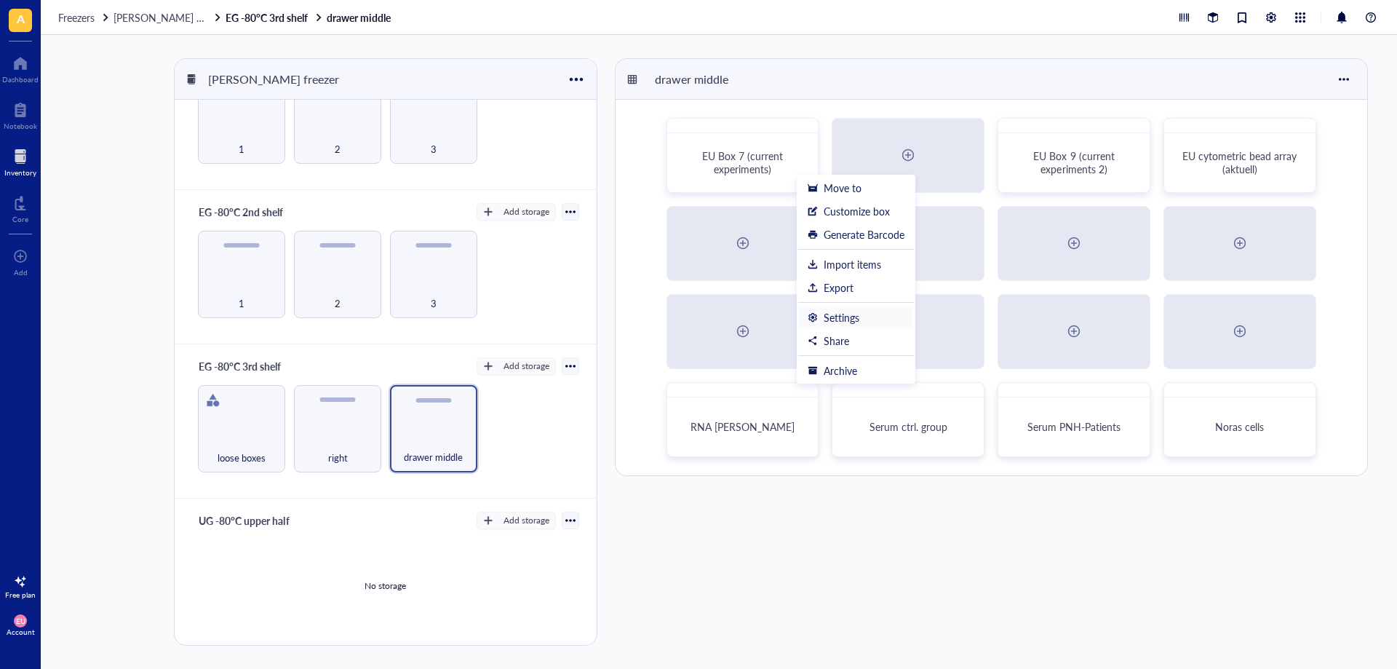
click at [832, 317] on div "Settings" at bounding box center [842, 317] width 36 height 13
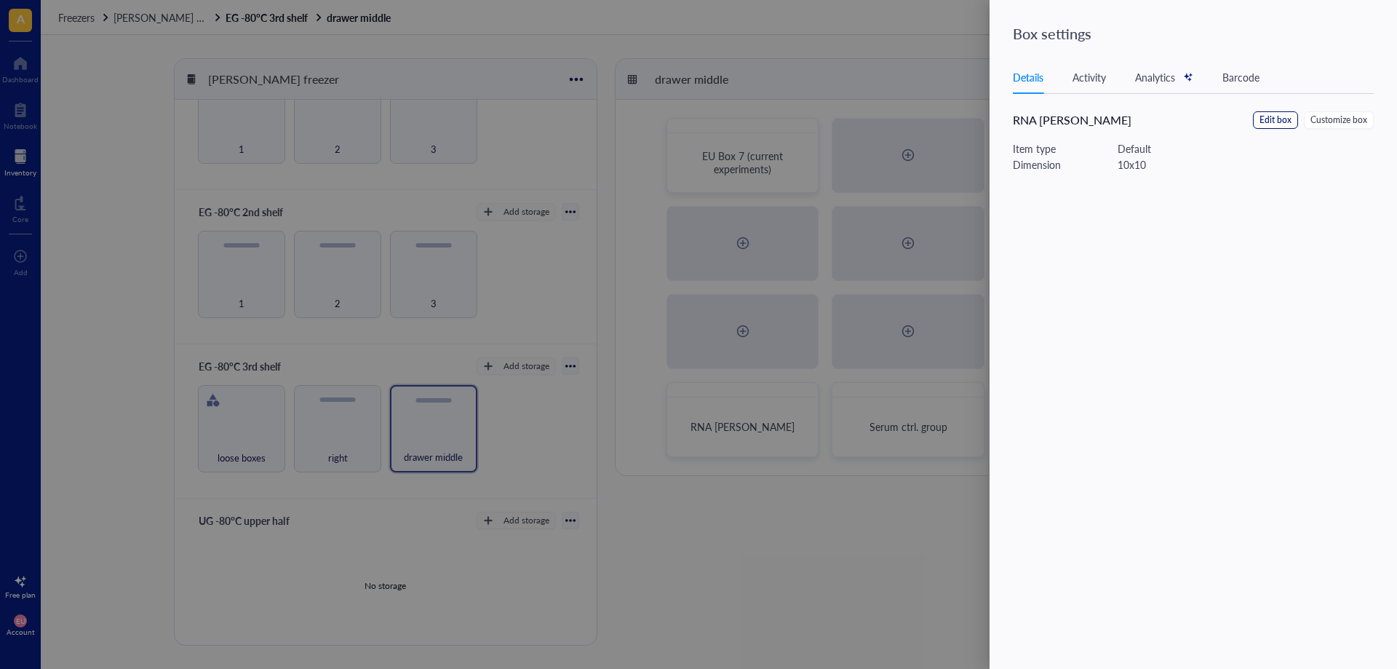
click at [1265, 119] on span "Edit box" at bounding box center [1276, 121] width 32 height 14
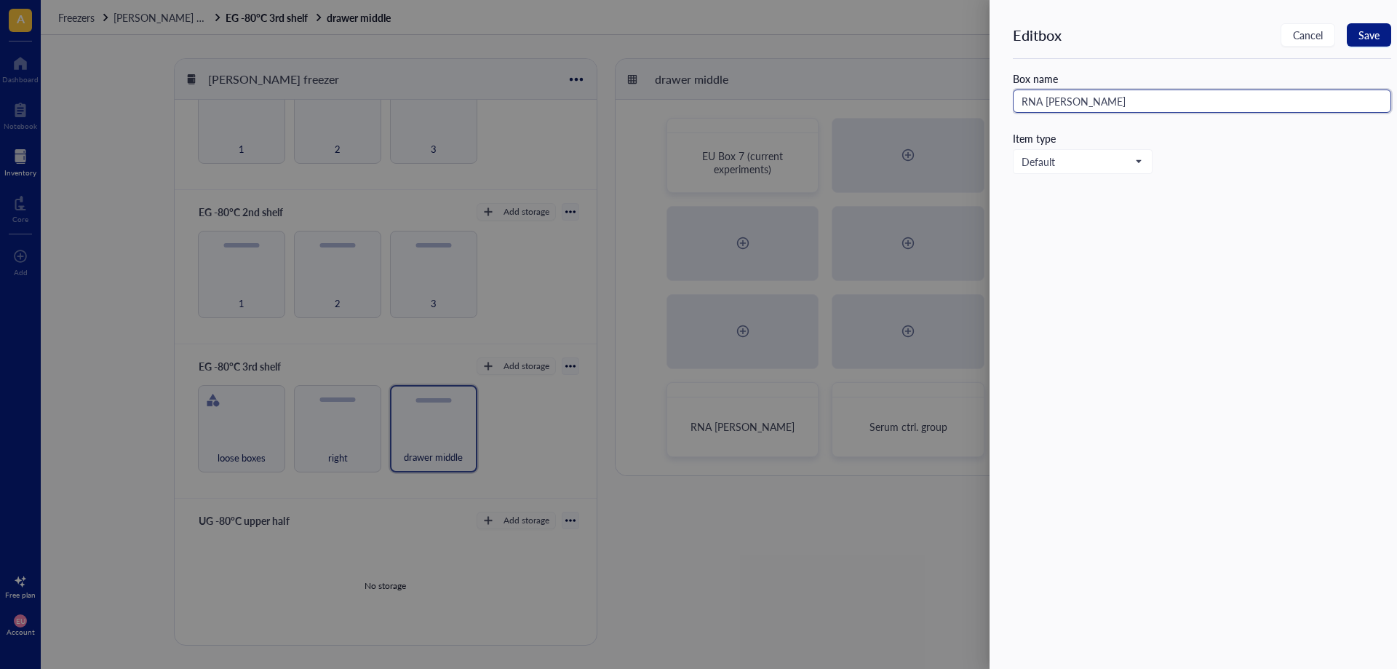
click at [1020, 103] on input "RNA [PERSON_NAME]" at bounding box center [1202, 101] width 378 height 23
type input "crRNA [PERSON_NAME]"
click at [1380, 34] on button "Save" at bounding box center [1369, 34] width 44 height 23
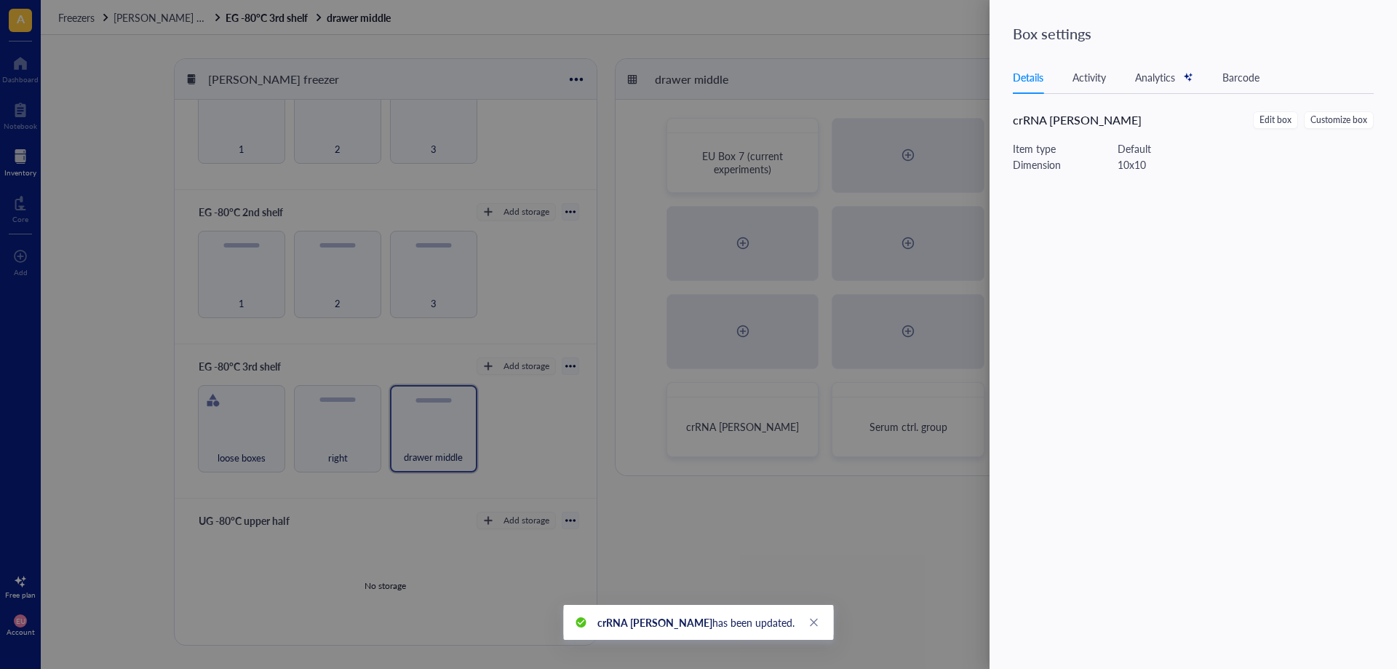
click at [869, 587] on div at bounding box center [698, 334] width 1397 height 669
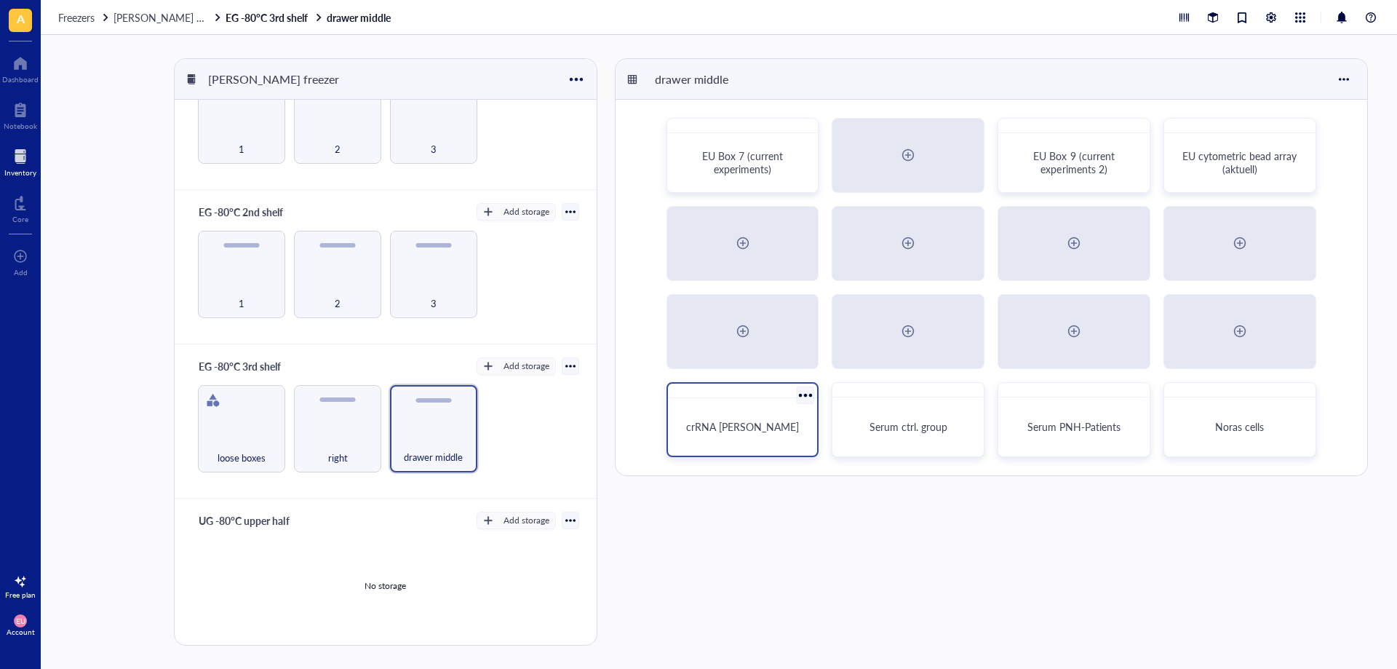
click at [699, 448] on div "crRNA [PERSON_NAME]" at bounding box center [743, 427] width 138 height 46
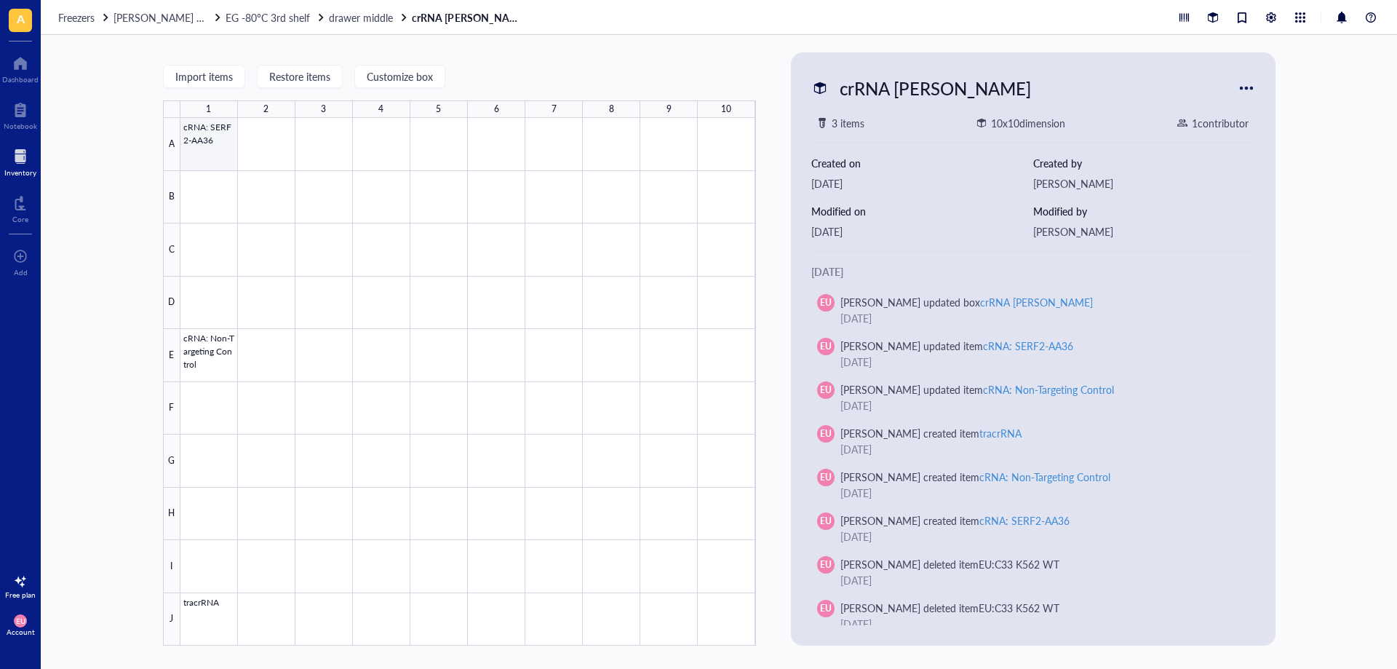
click at [228, 157] on div at bounding box center [468, 382] width 576 height 528
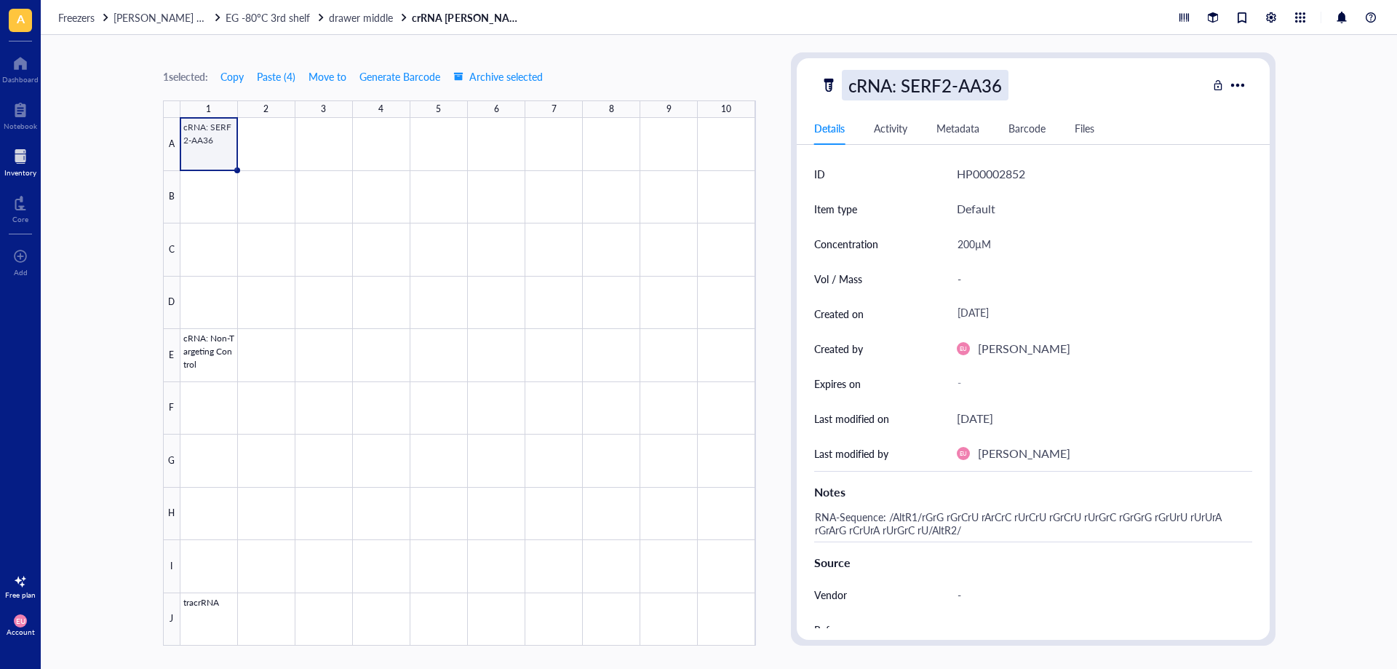
click at [859, 86] on div "cRNA: SERF2-AA36" at bounding box center [925, 85] width 167 height 31
click at [856, 86] on input "cRNA: SERF2-AA36" at bounding box center [934, 85] width 183 height 29
type input "crRNA: SERF2-AA36"
click at [233, 354] on div at bounding box center [468, 382] width 576 height 528
click at [854, 90] on div "cRNA: Non-Targeting Control" at bounding box center [961, 85] width 239 height 31
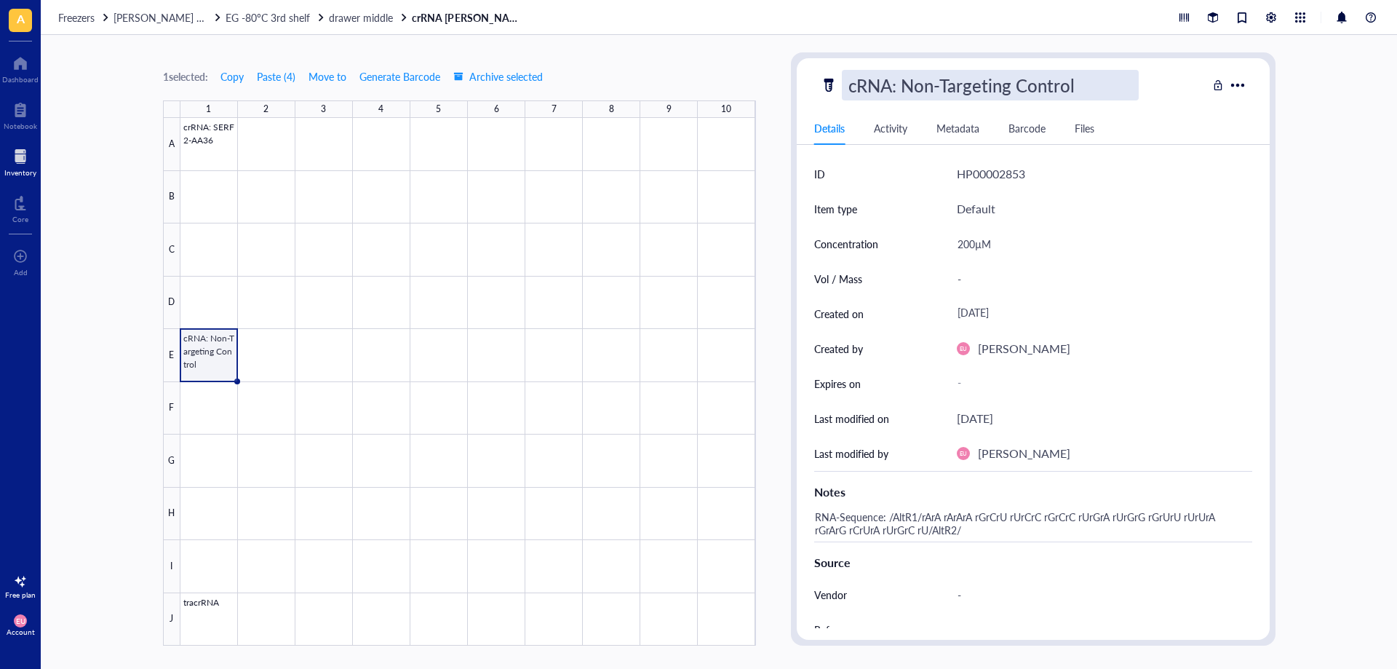
click at [854, 87] on input "cRNA: Non-Targeting Control" at bounding box center [990, 85] width 295 height 29
type input "crRNA: Non-Targeting Control"
click at [356, 23] on span "drawer middle" at bounding box center [361, 17] width 64 height 15
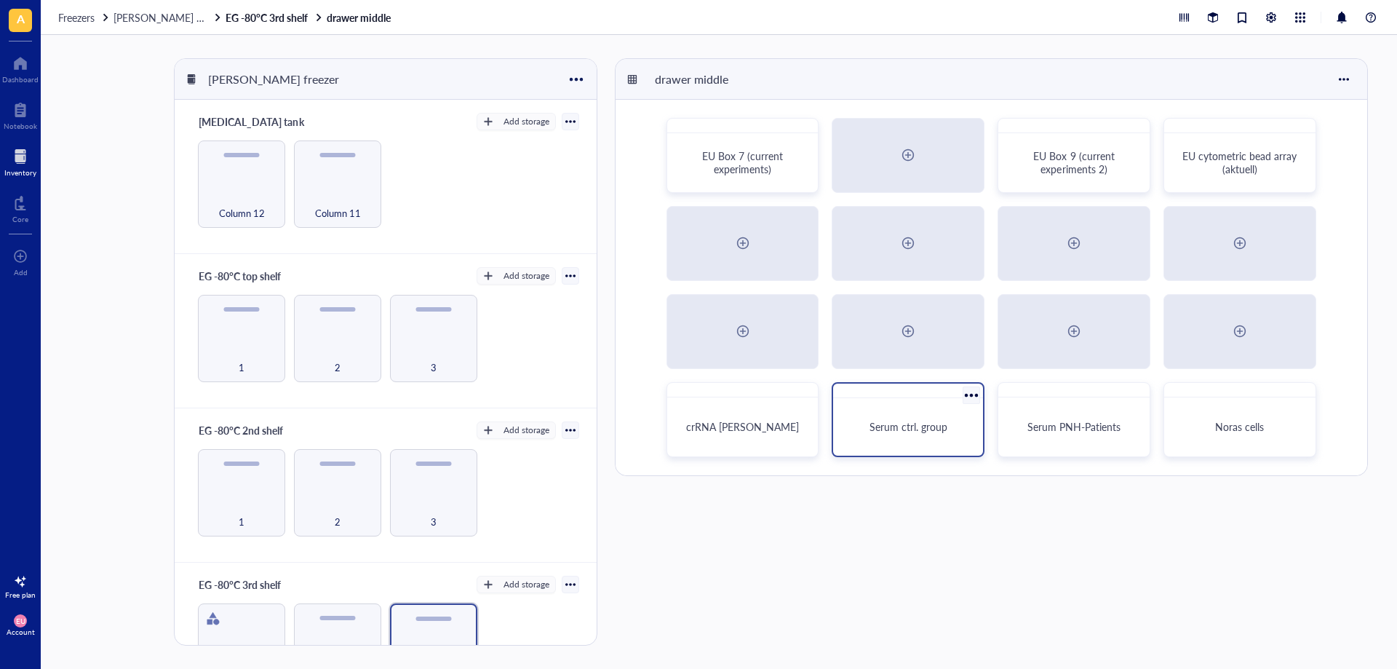
click at [955, 432] on div "Serum ctrl. group" at bounding box center [908, 426] width 115 height 13
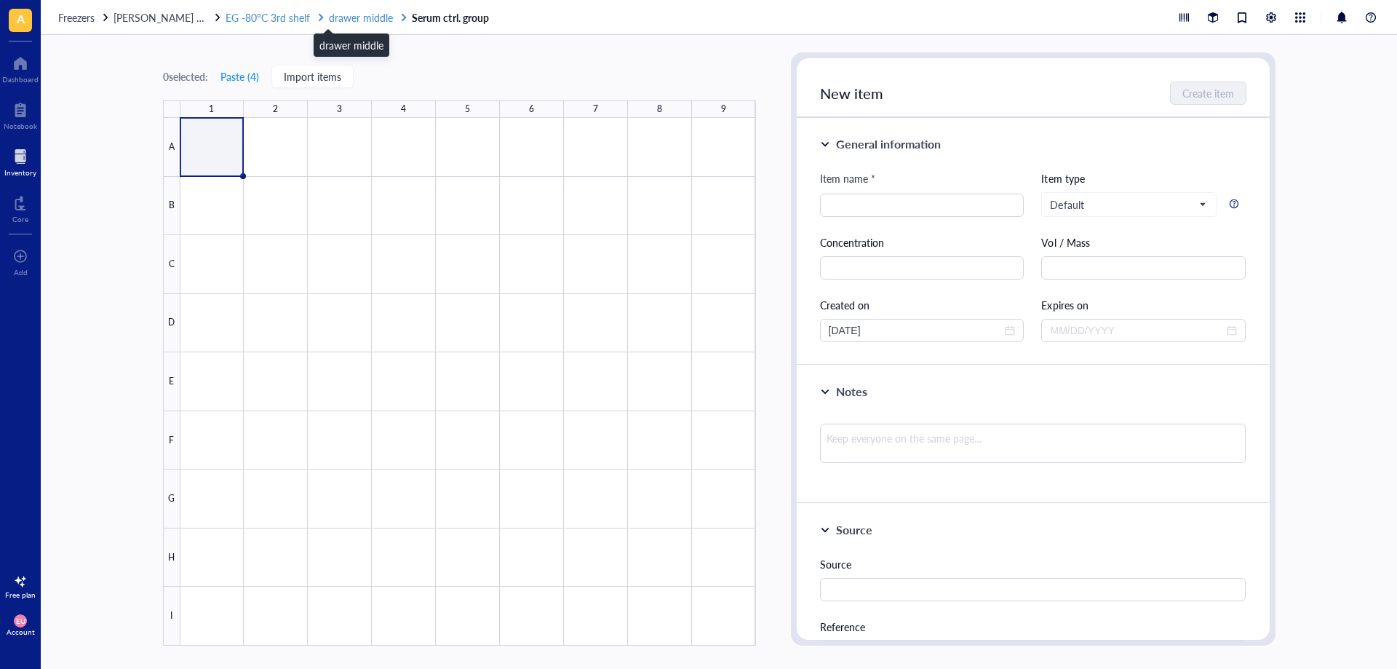
click at [330, 12] on span "drawer middle" at bounding box center [361, 17] width 64 height 15
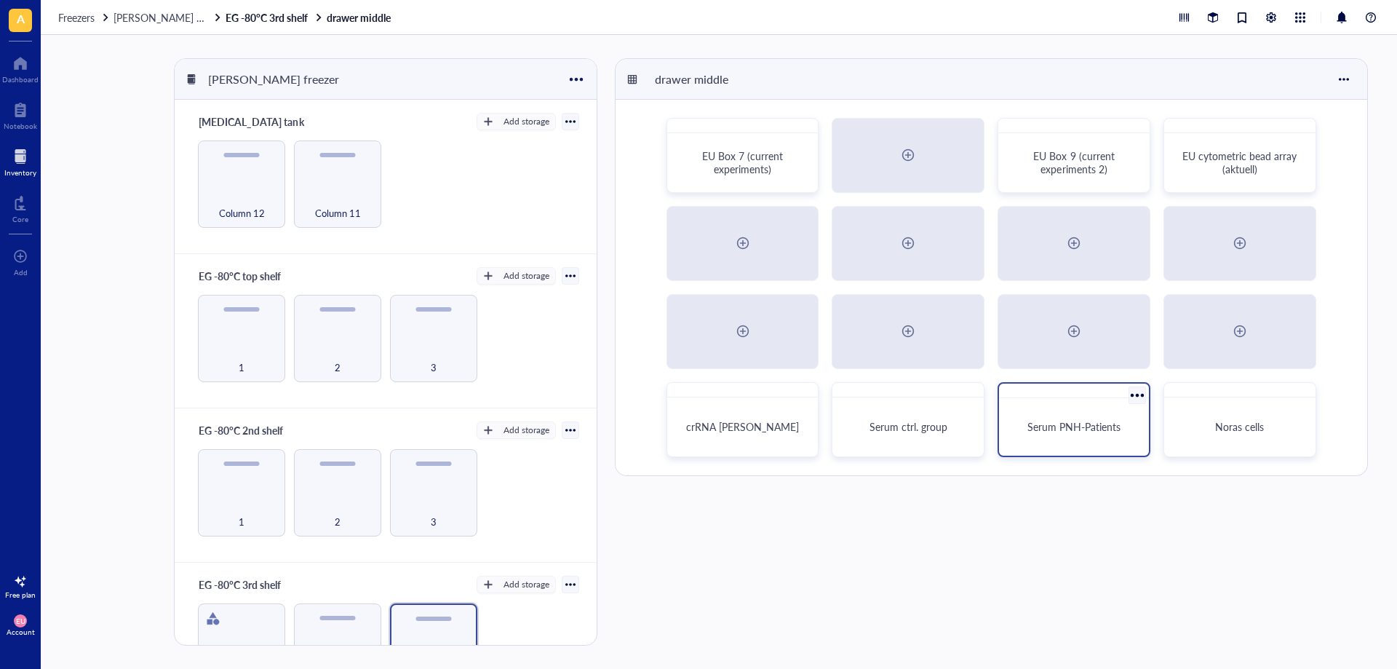
click at [1130, 445] on div "Serum PNH-Patients" at bounding box center [1074, 427] width 138 height 46
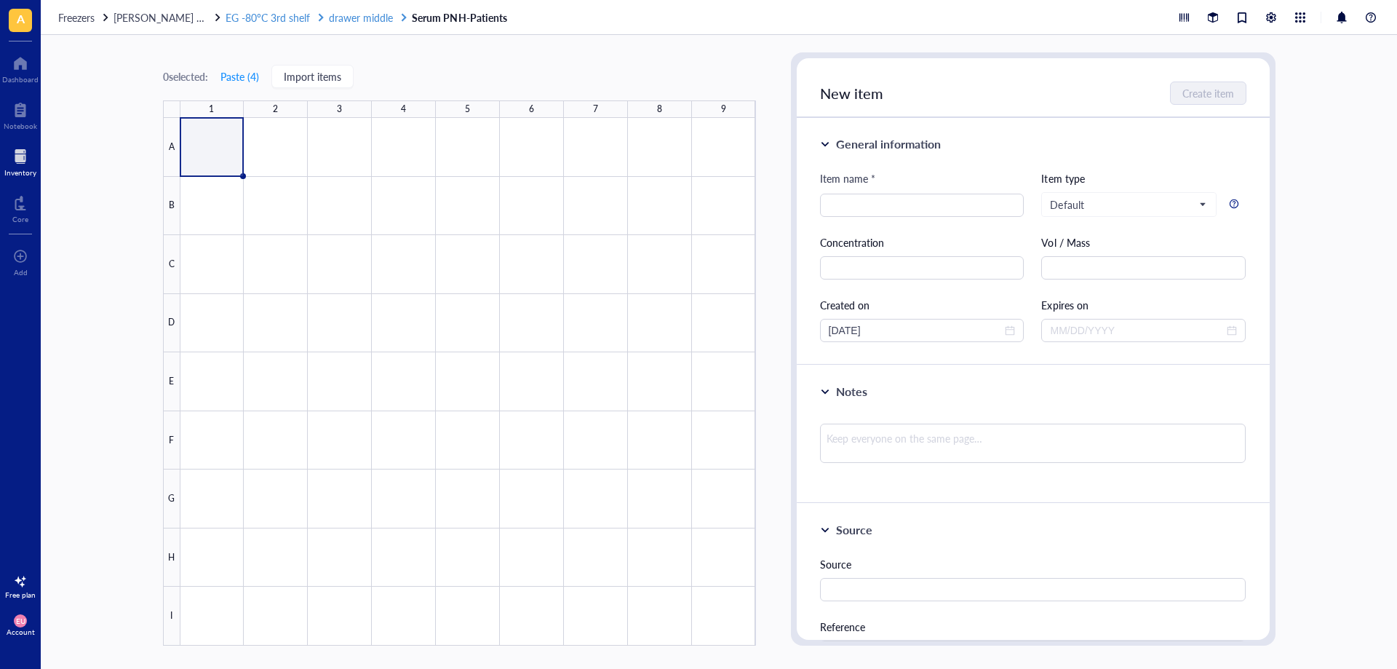
click at [350, 23] on span "drawer middle" at bounding box center [361, 17] width 64 height 15
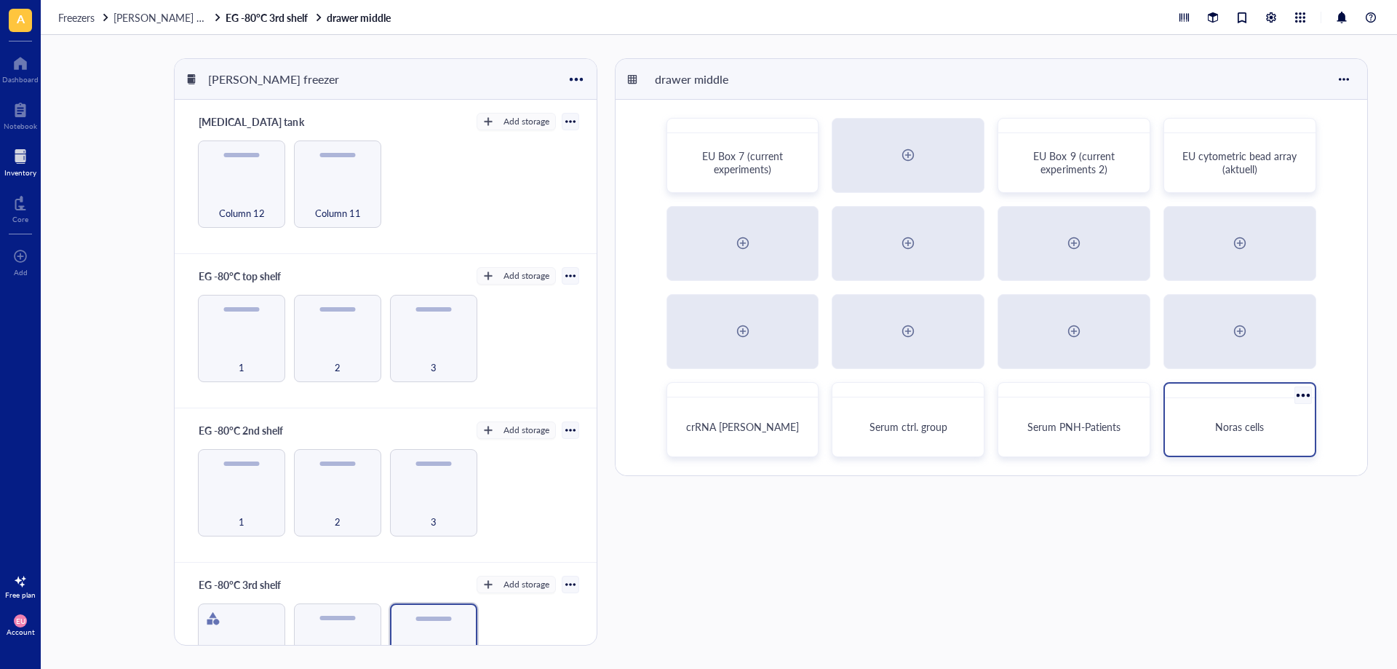
click at [1233, 448] on div "Noras cells" at bounding box center [1240, 427] width 138 height 46
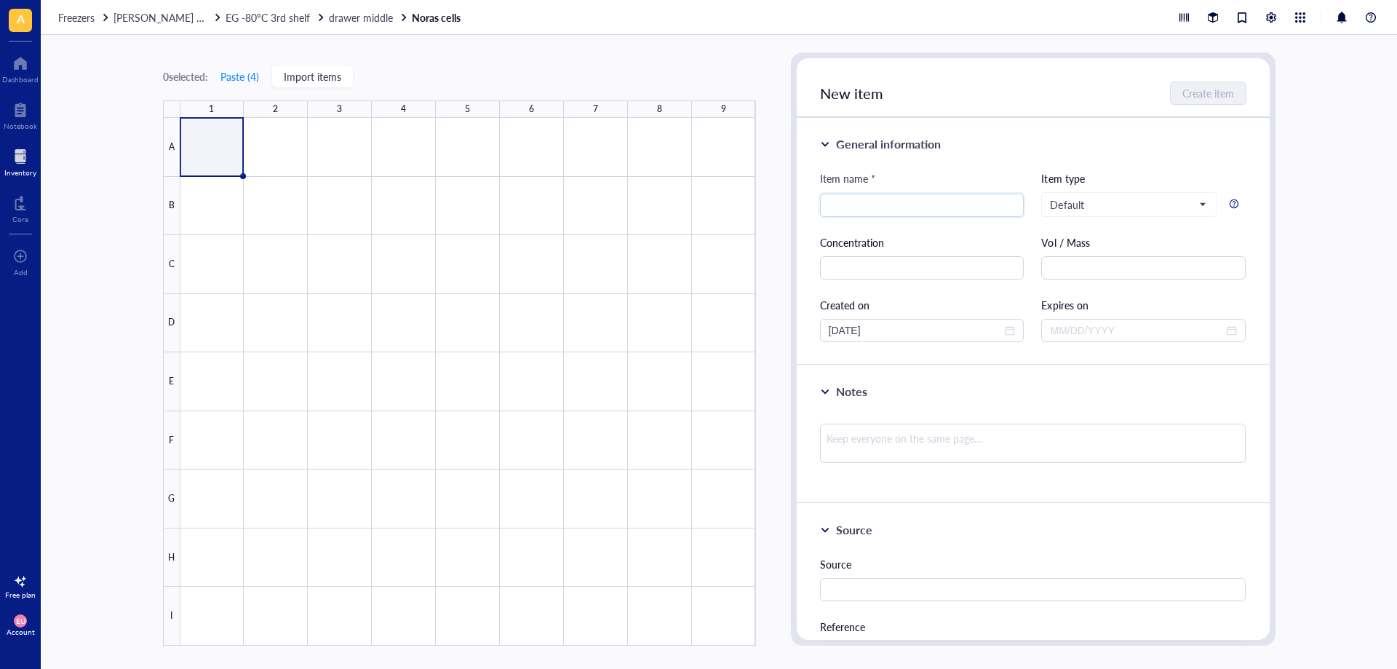
click at [339, 22] on span "drawer middle" at bounding box center [361, 17] width 64 height 15
